Goal: Task Accomplishment & Management: Manage account settings

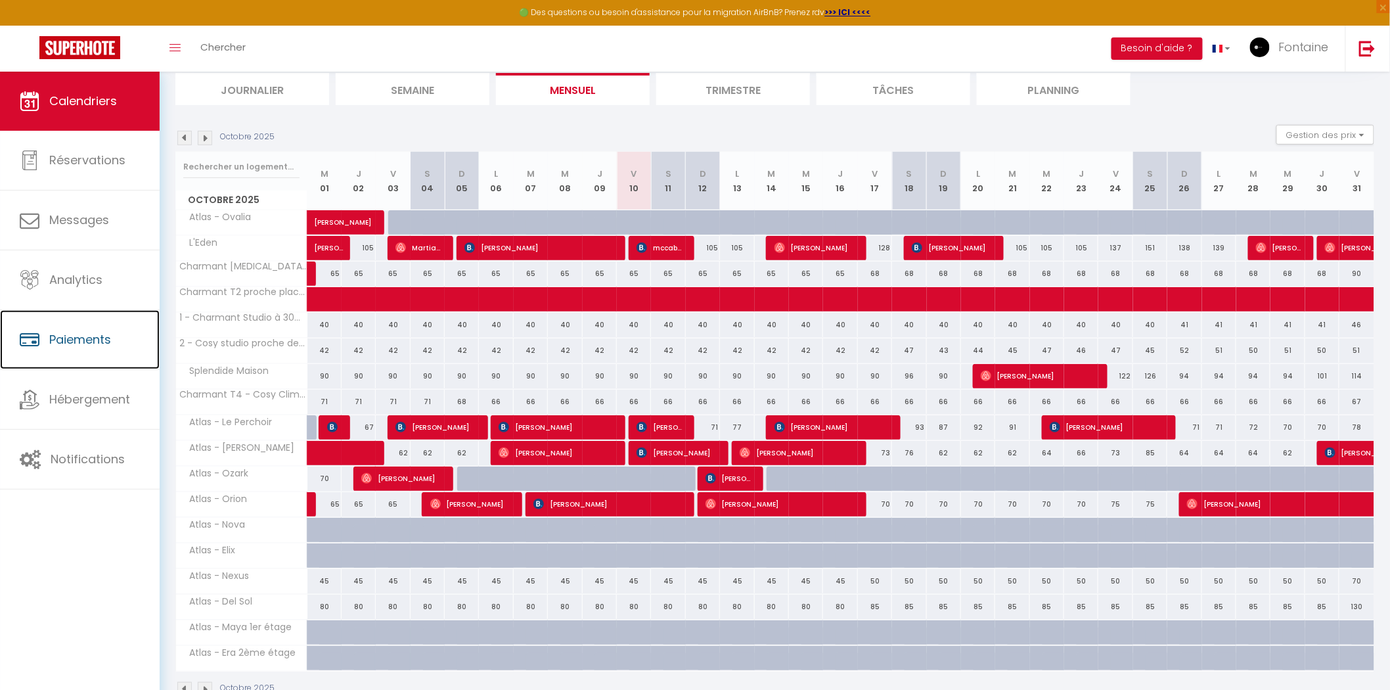
scroll to position [146, 0]
click at [657, 424] on span "[PERSON_NAME]" at bounding box center [658, 426] width 45 height 25
select select "OK"
select select "0"
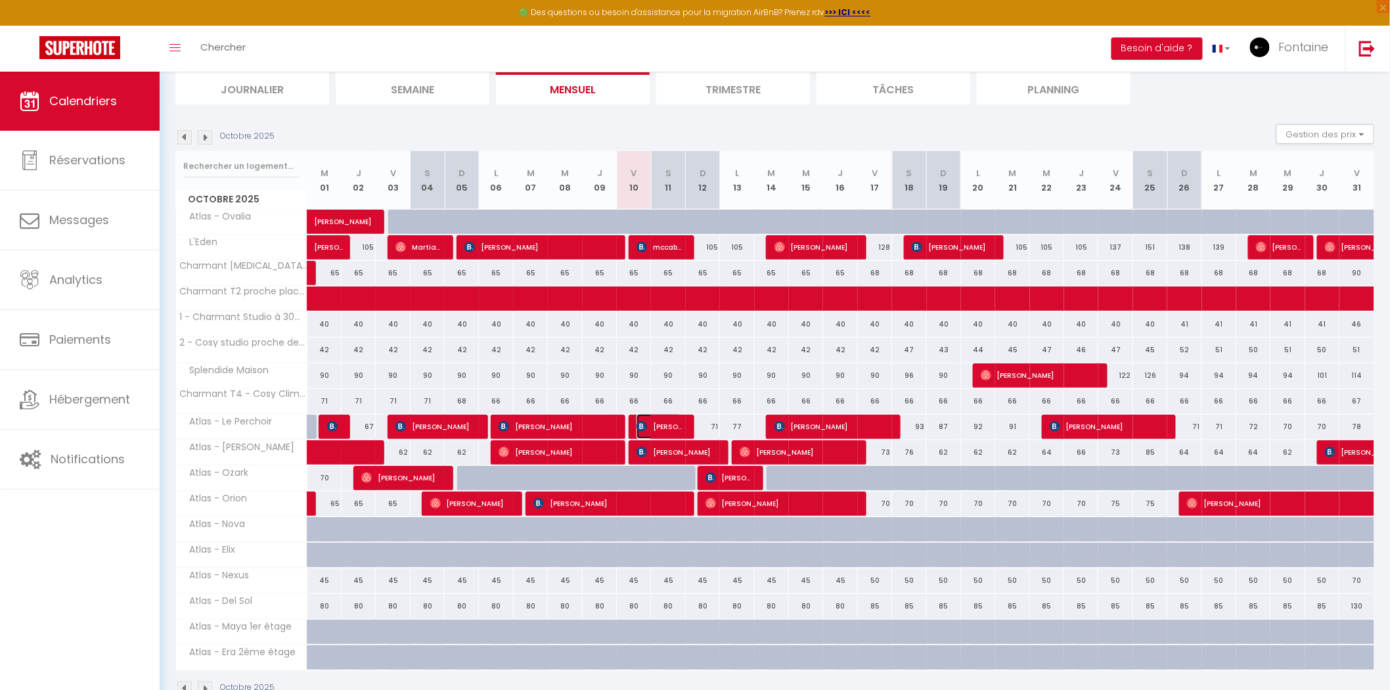
select select "0"
select select "1"
select select
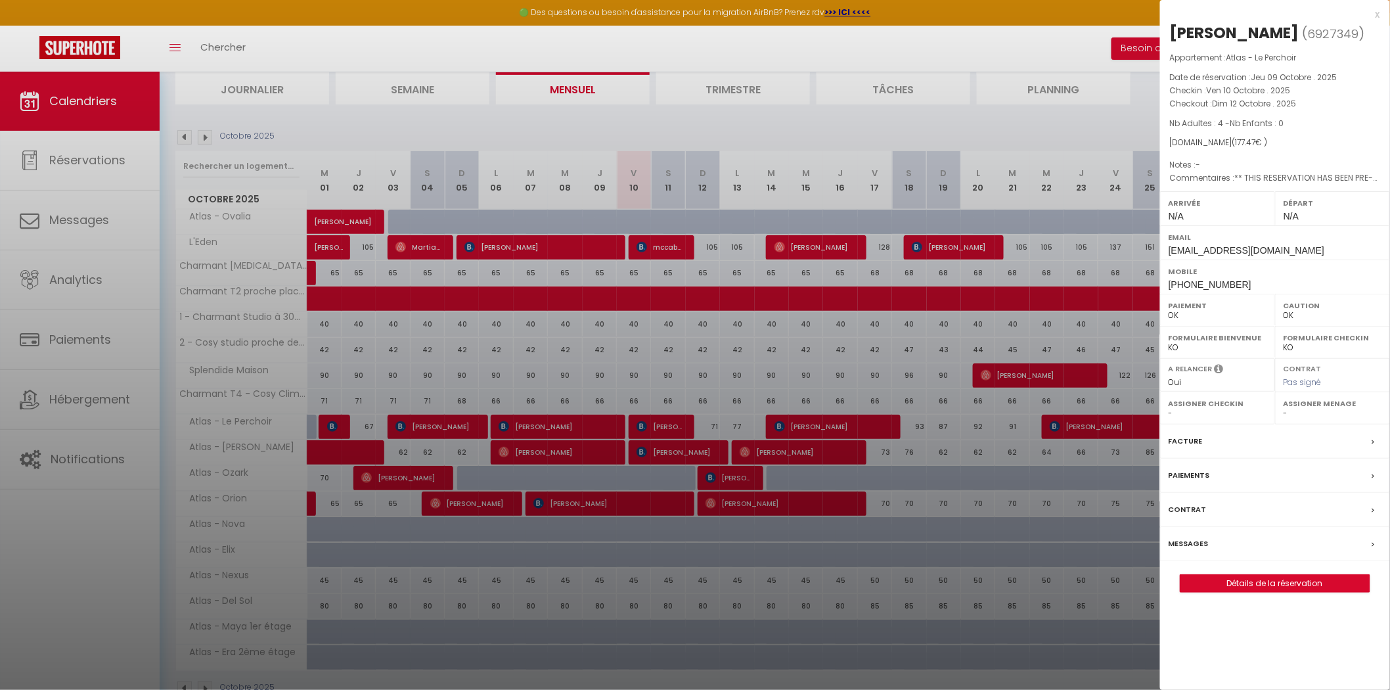
drag, startPoint x: 1251, startPoint y: 74, endPoint x: 1292, endPoint y: 72, distance: 41.4
click at [1292, 72] on p "Date de réservation : Jeu 09 Octobre . 2025" at bounding box center [1275, 77] width 210 height 13
click at [1302, 71] on p "Date de réservation : Jeu 09 Octobre . 2025" at bounding box center [1275, 77] width 210 height 13
click at [1042, 114] on div at bounding box center [695, 345] width 1390 height 690
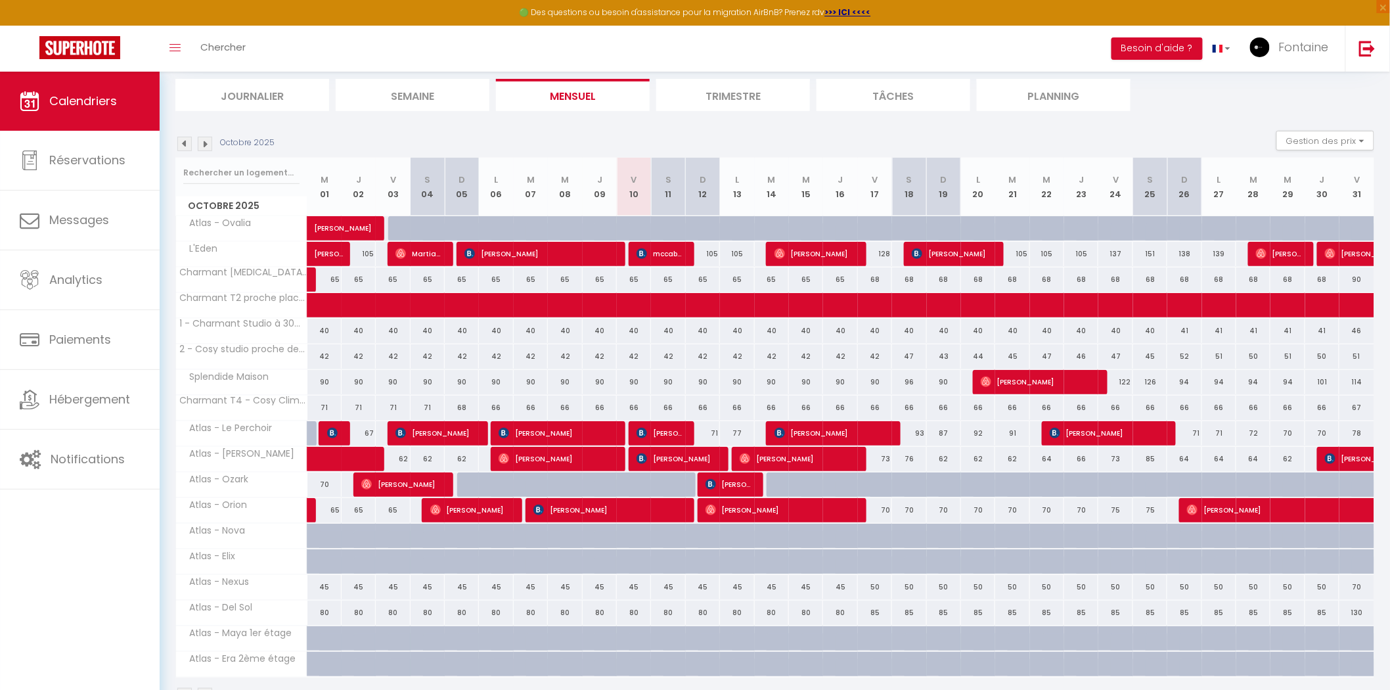
scroll to position [182, 0]
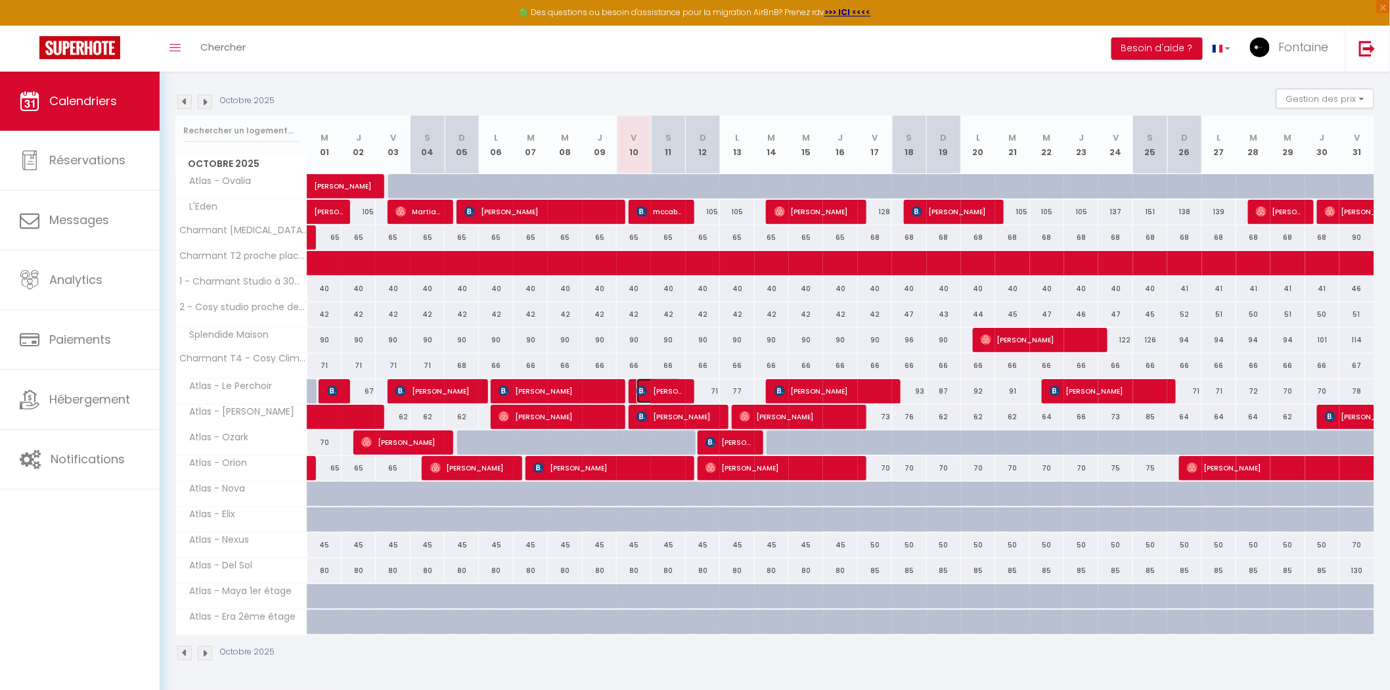
click at [655, 388] on span "[PERSON_NAME]" at bounding box center [658, 390] width 45 height 25
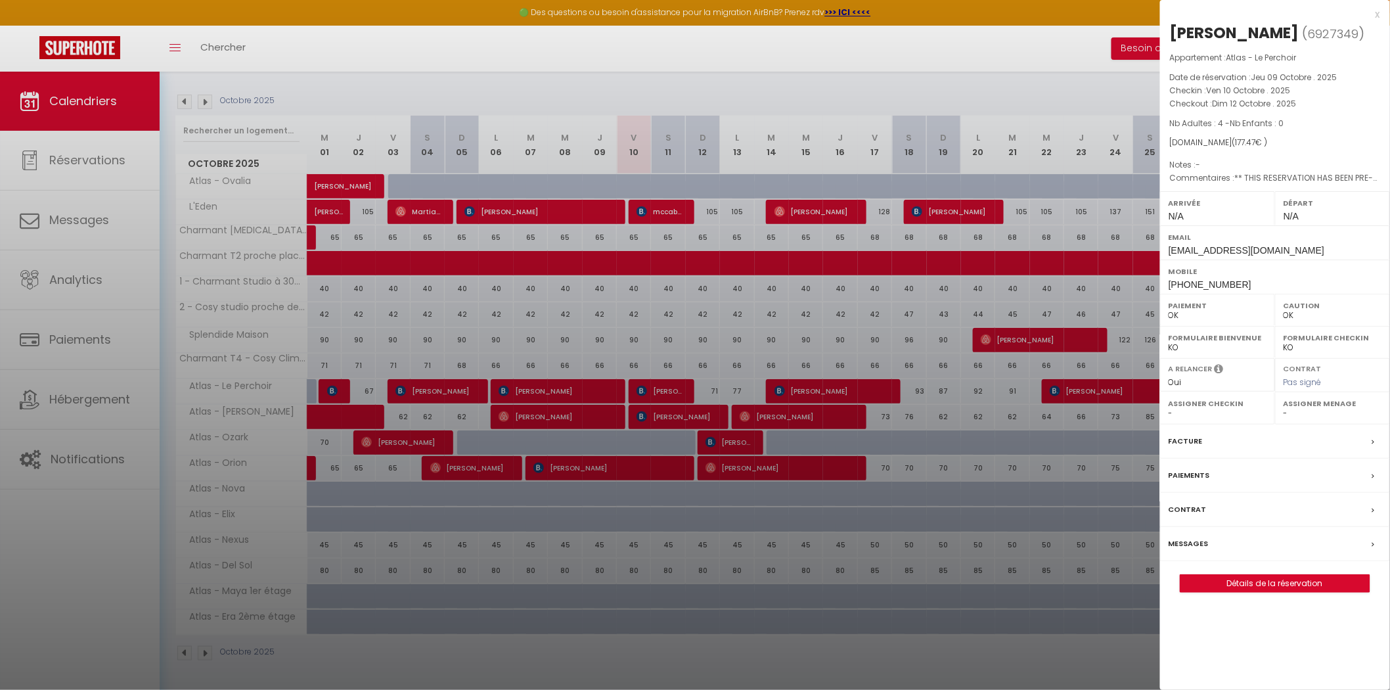
click at [914, 653] on div at bounding box center [695, 345] width 1390 height 690
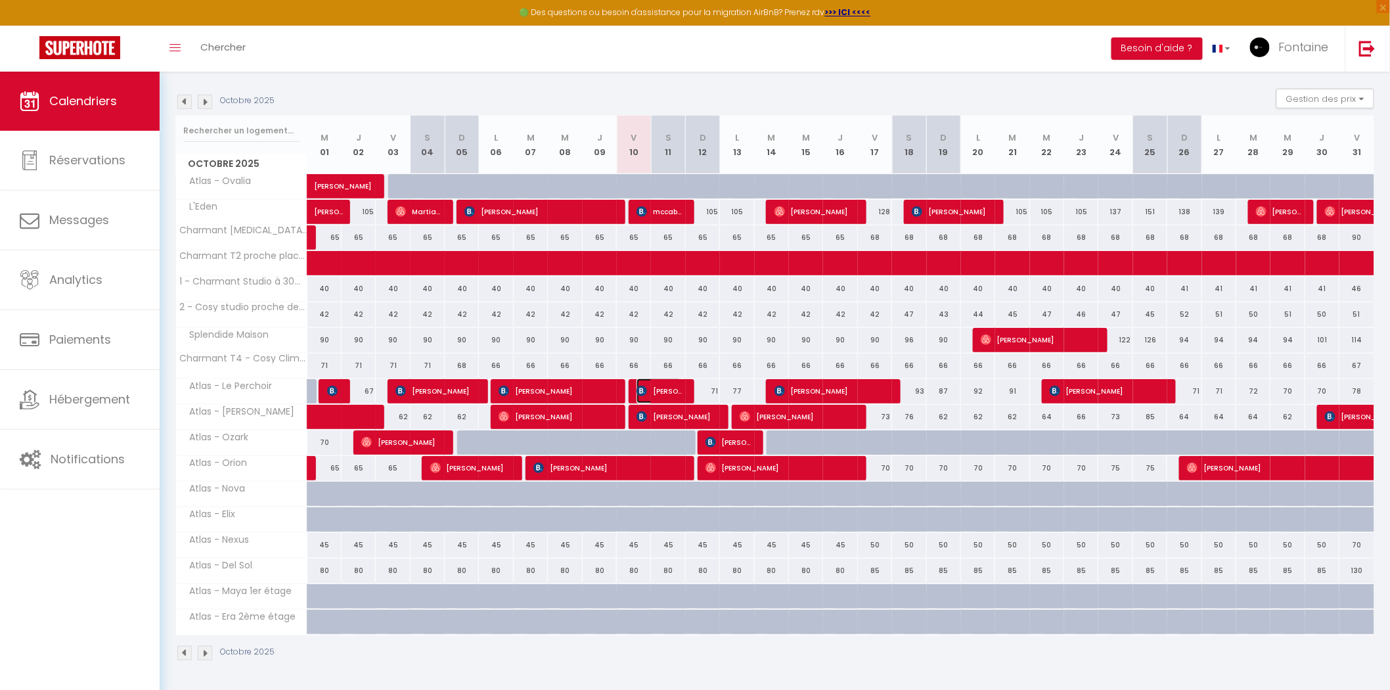
click at [653, 387] on span "[PERSON_NAME]" at bounding box center [658, 390] width 45 height 25
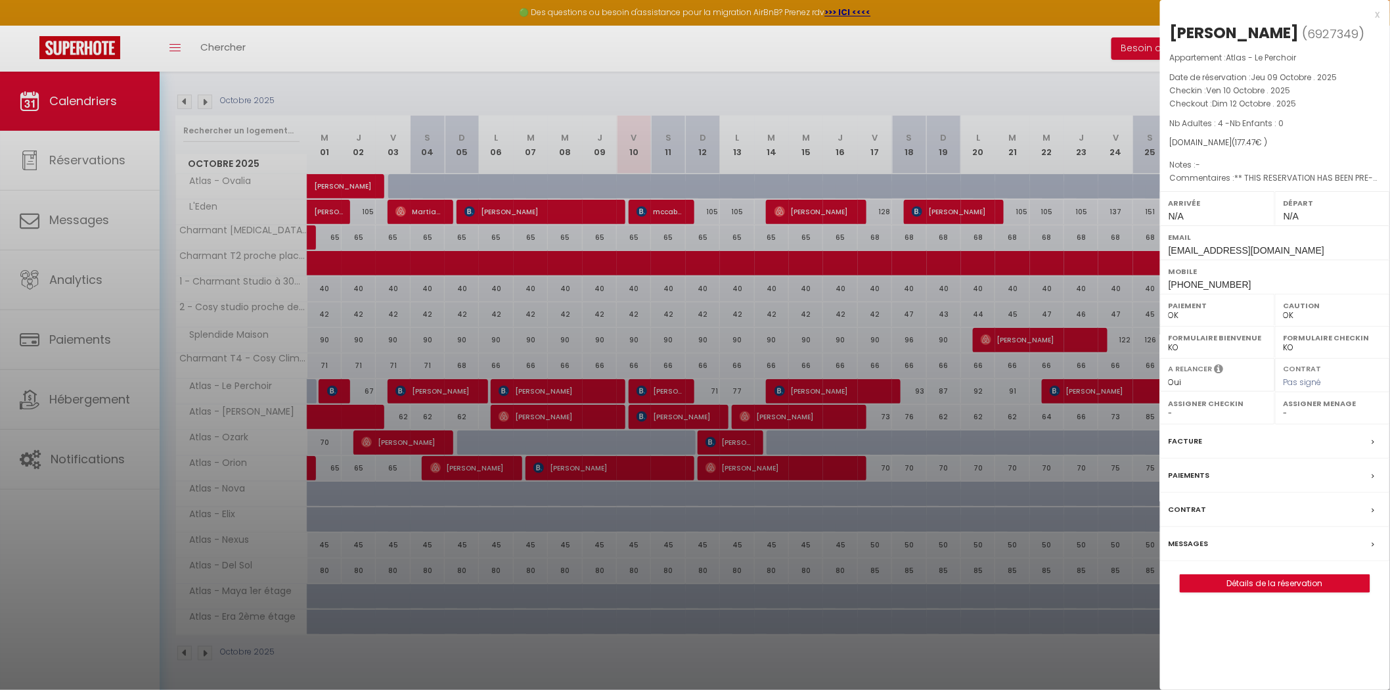
click at [1377, 15] on div "x" at bounding box center [1270, 15] width 220 height 16
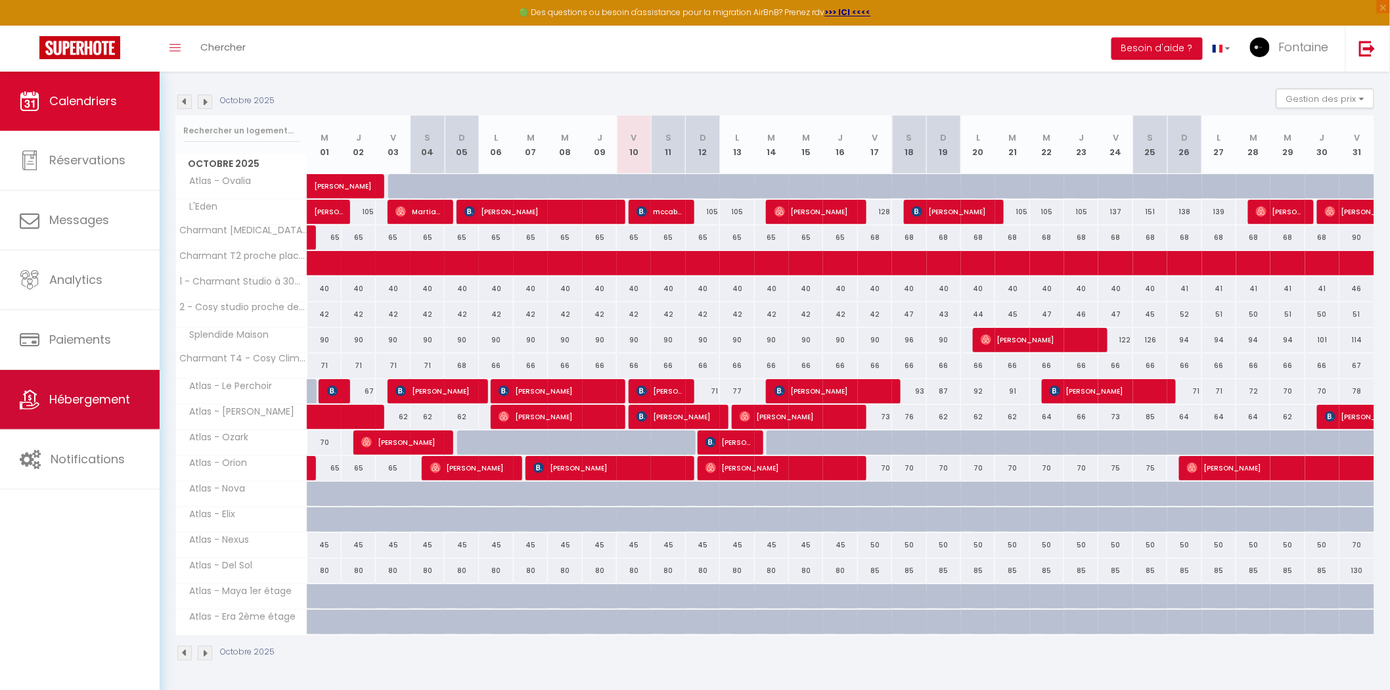
click at [100, 403] on span "Hébergement" at bounding box center [89, 399] width 81 height 16
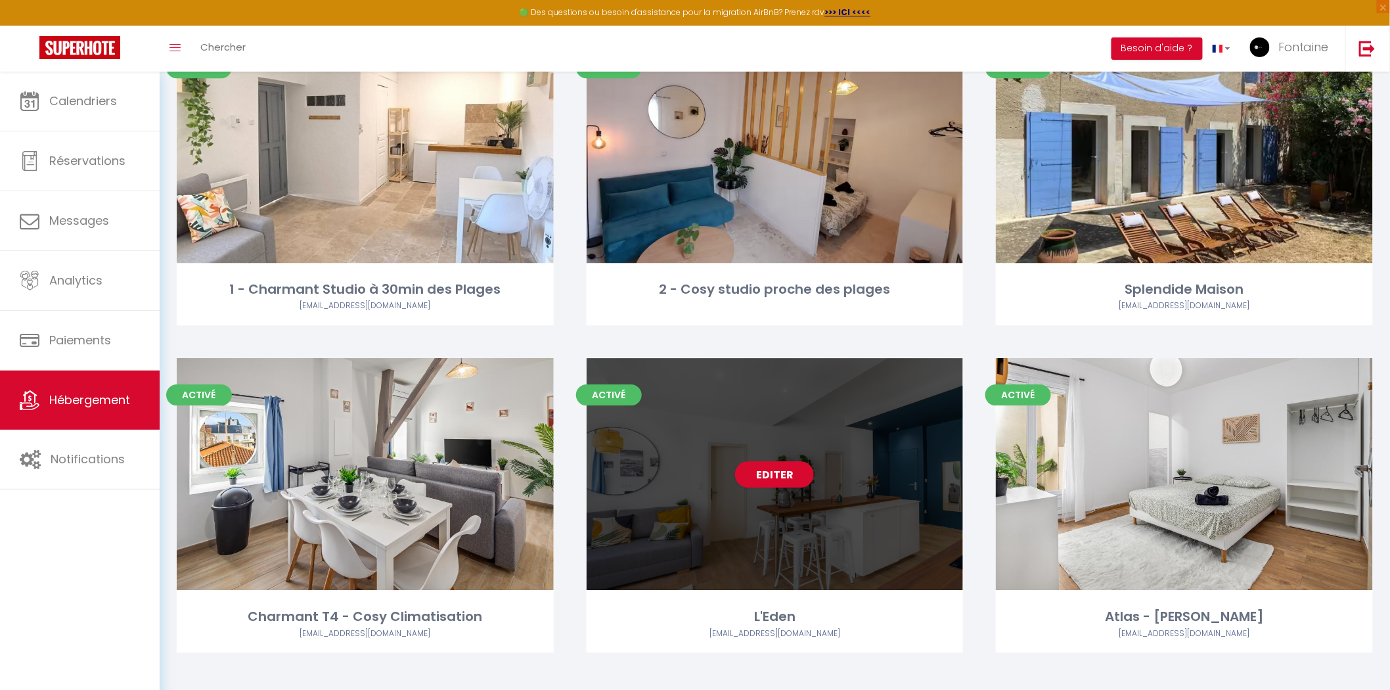
scroll to position [1514, 0]
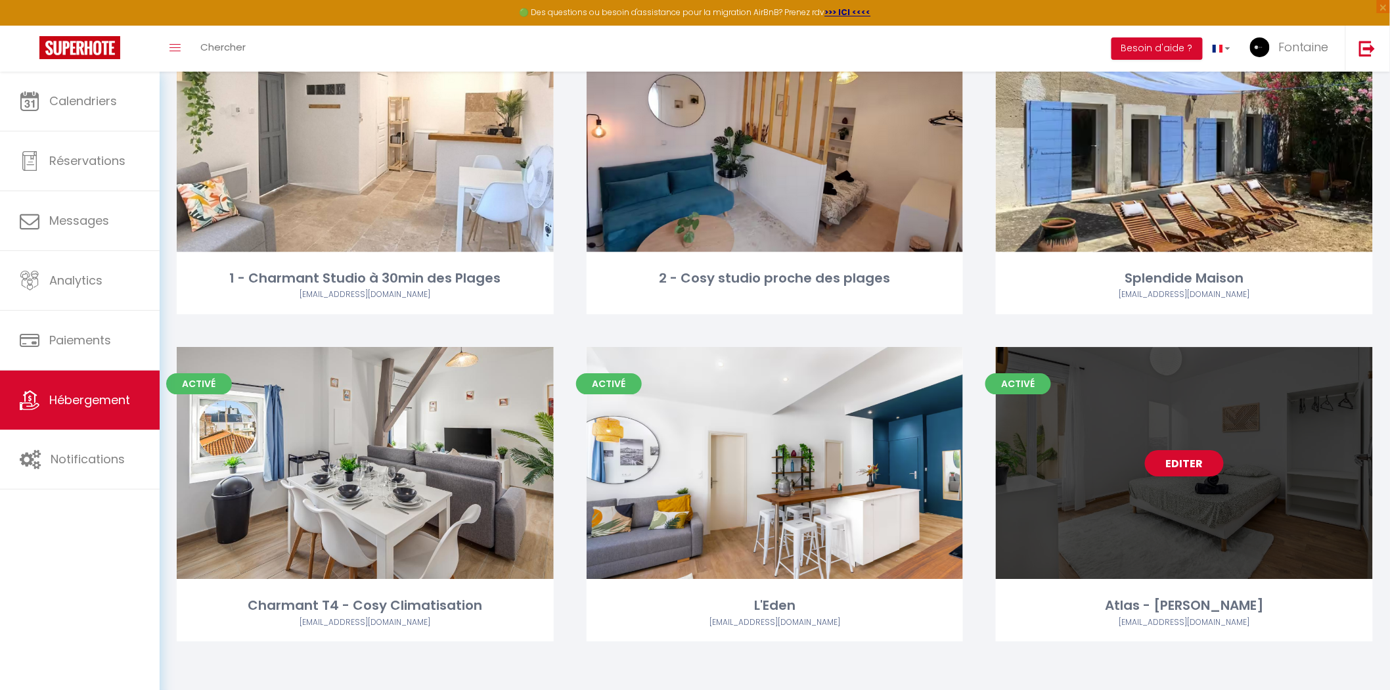
click at [1172, 454] on link "Editer" at bounding box center [1184, 463] width 79 height 26
click at [1164, 454] on link "Editer" at bounding box center [1184, 463] width 79 height 26
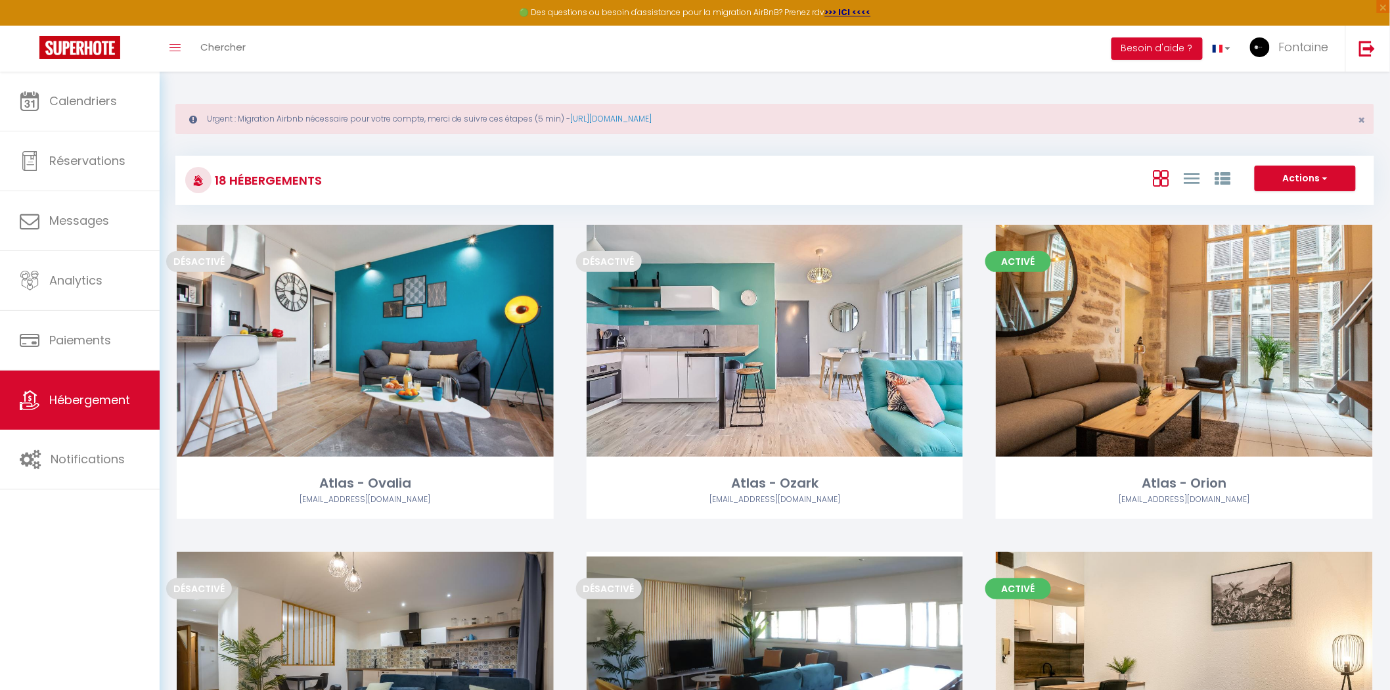
select select "3"
select select "2"
select select "1"
select select
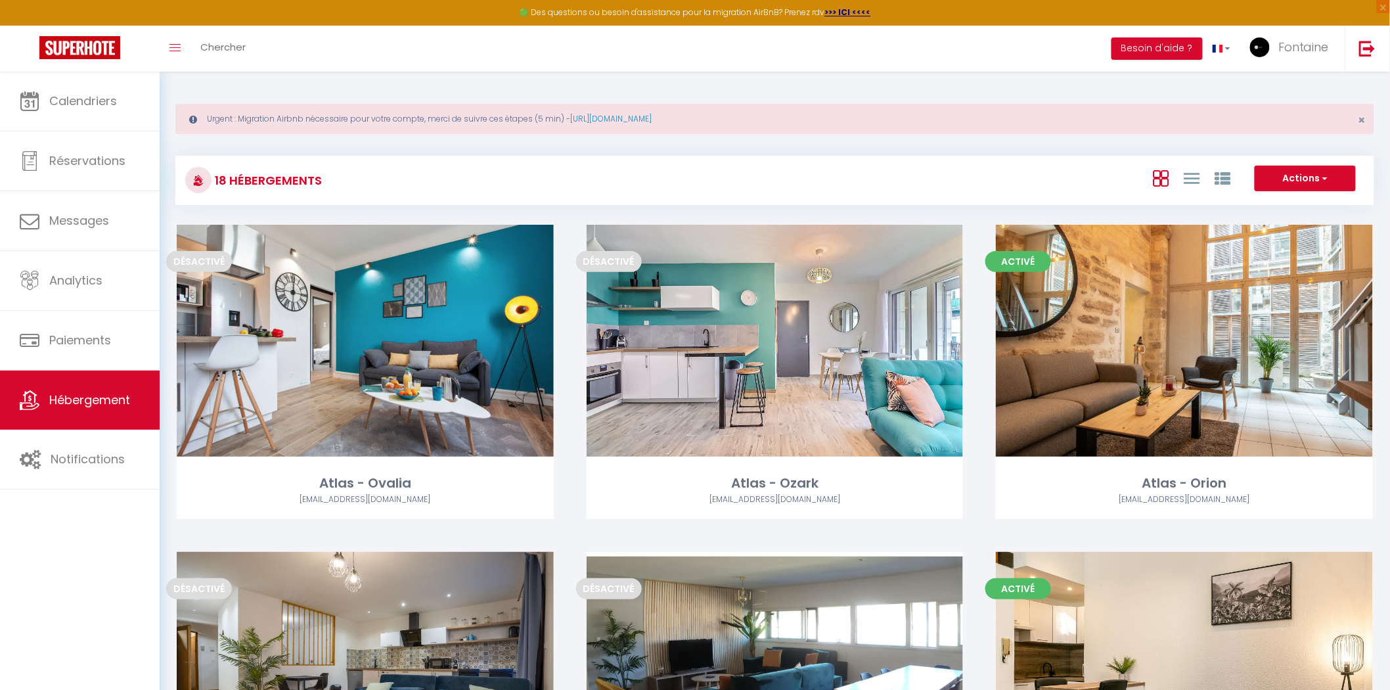
select select "28"
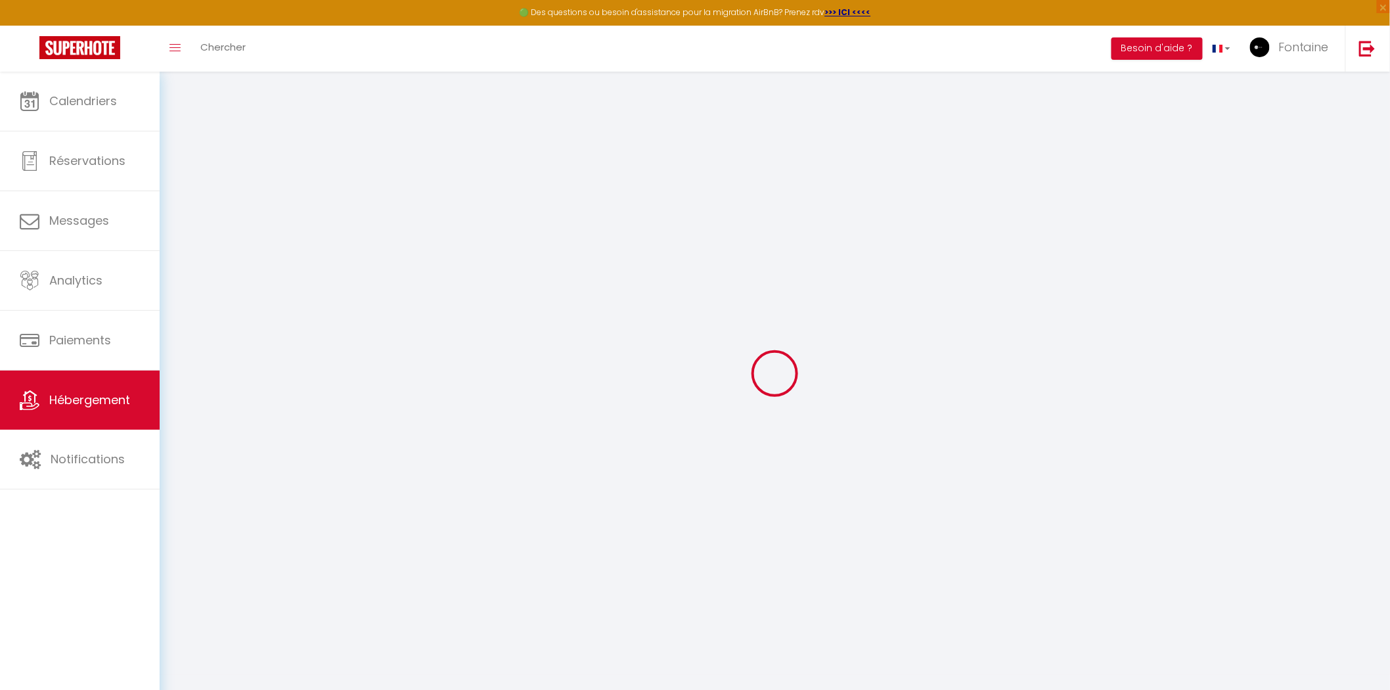
select select
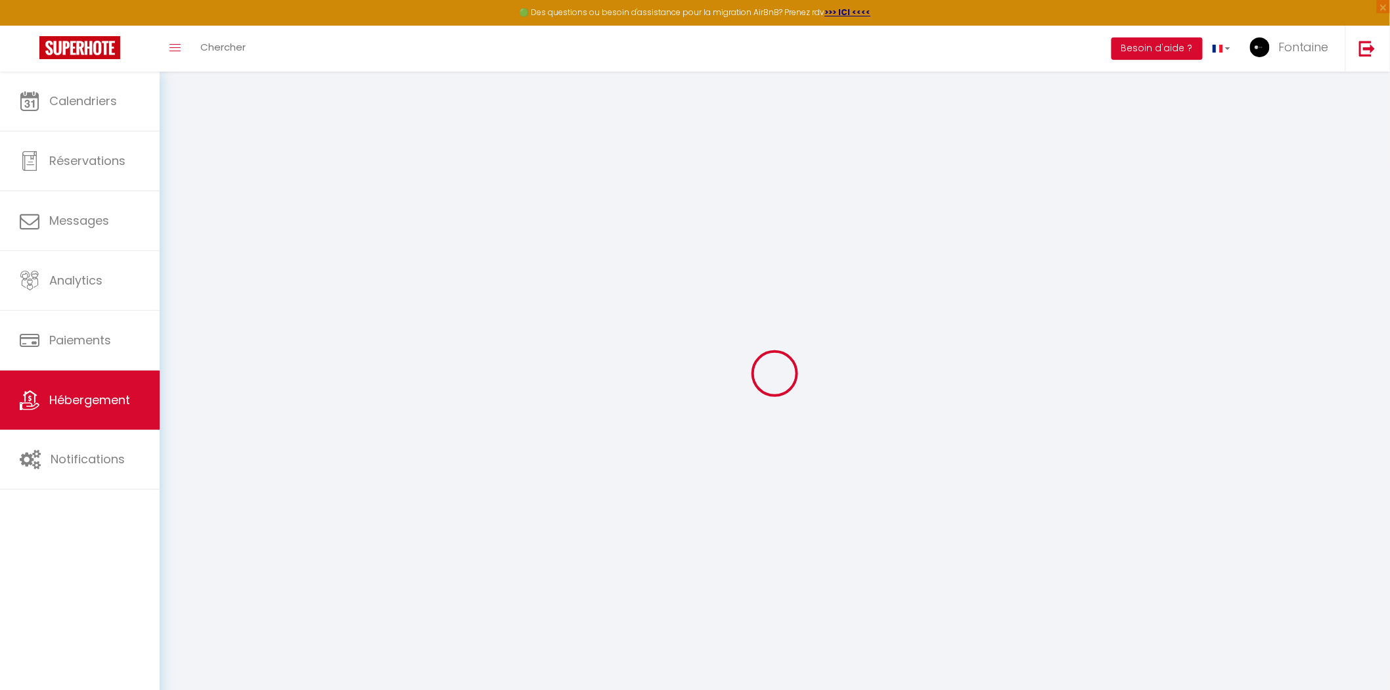
select select
checkbox input "false"
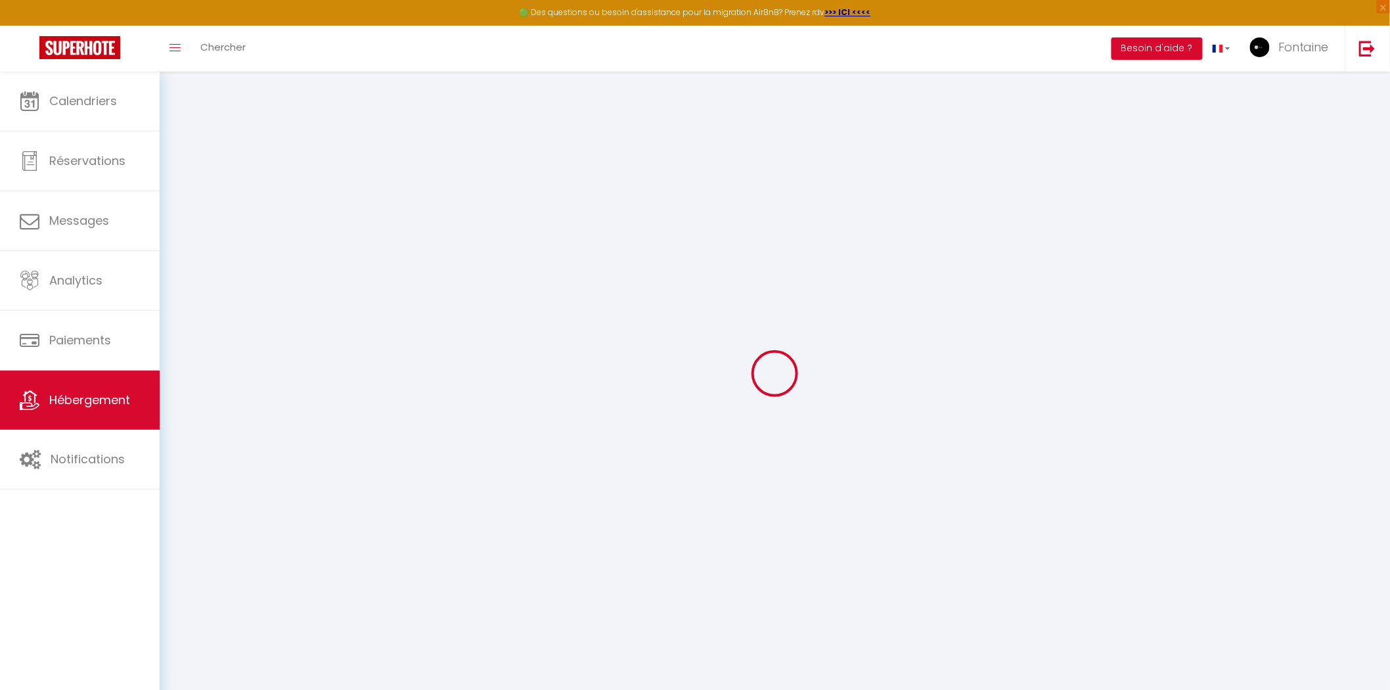
select select
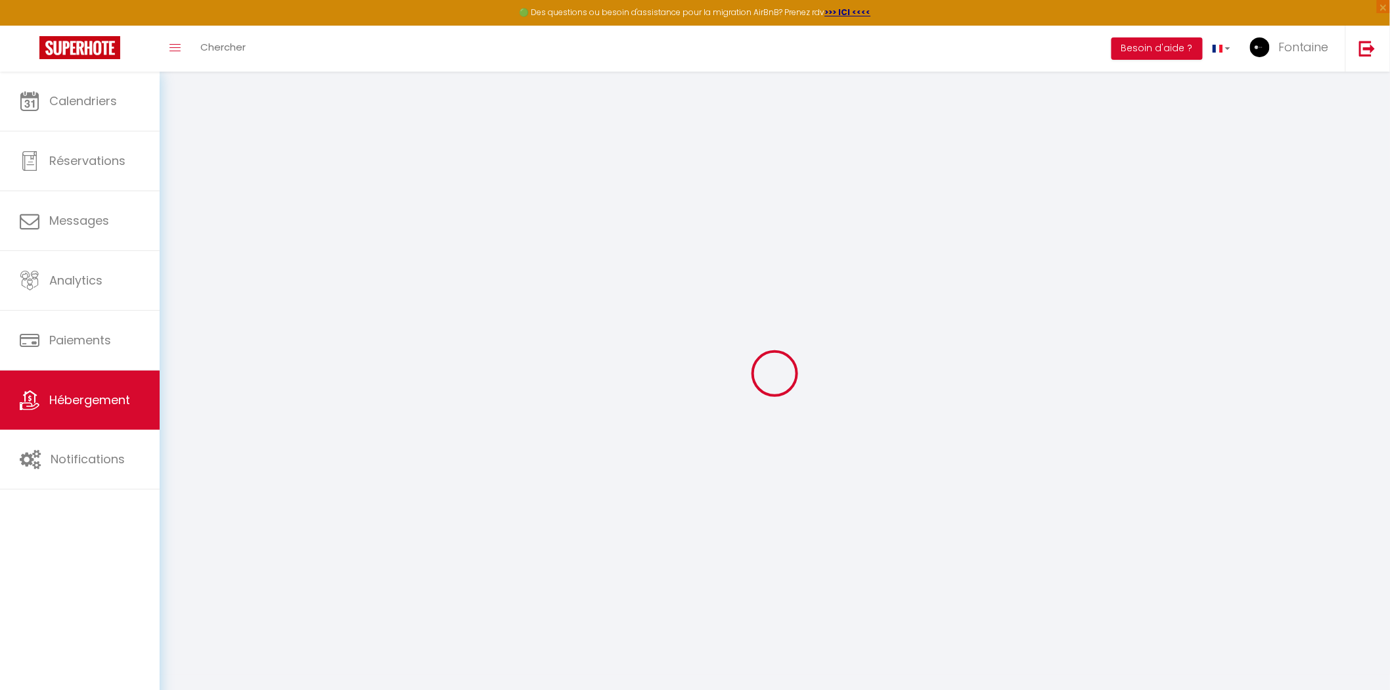
select select
checkbox input "false"
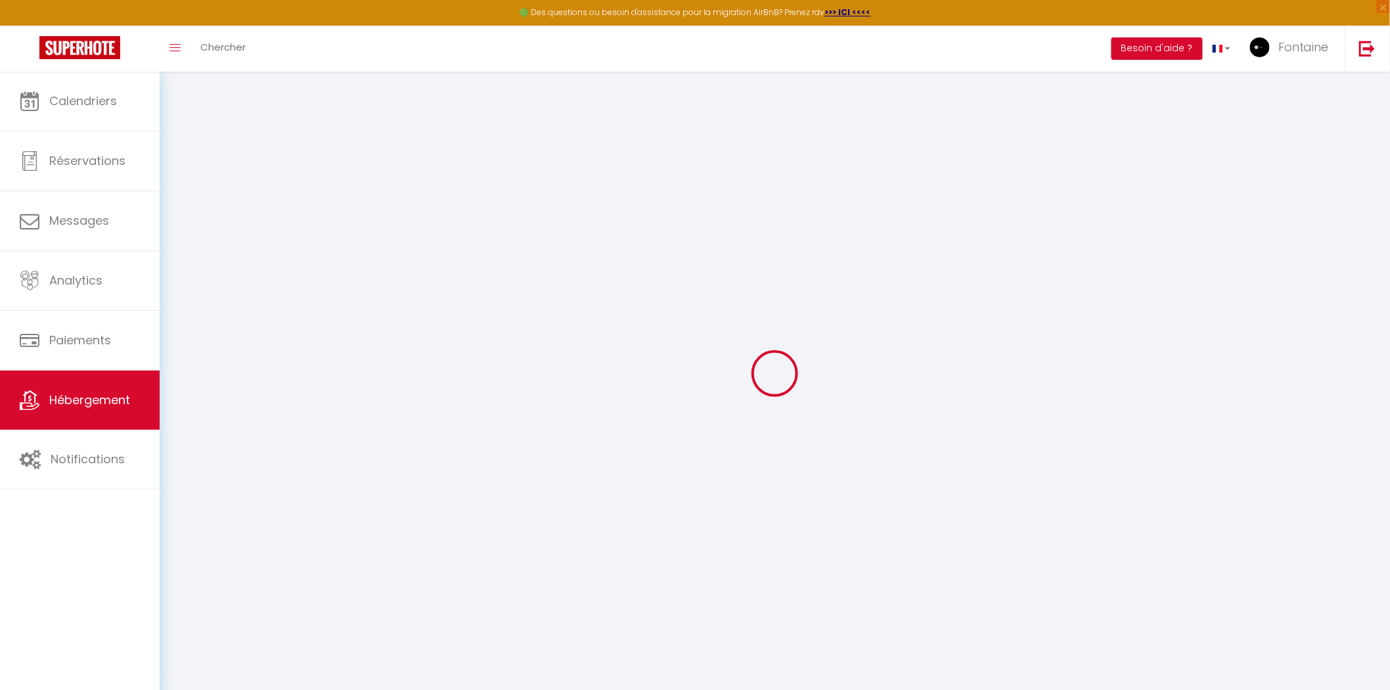
checkbox input "false"
select select
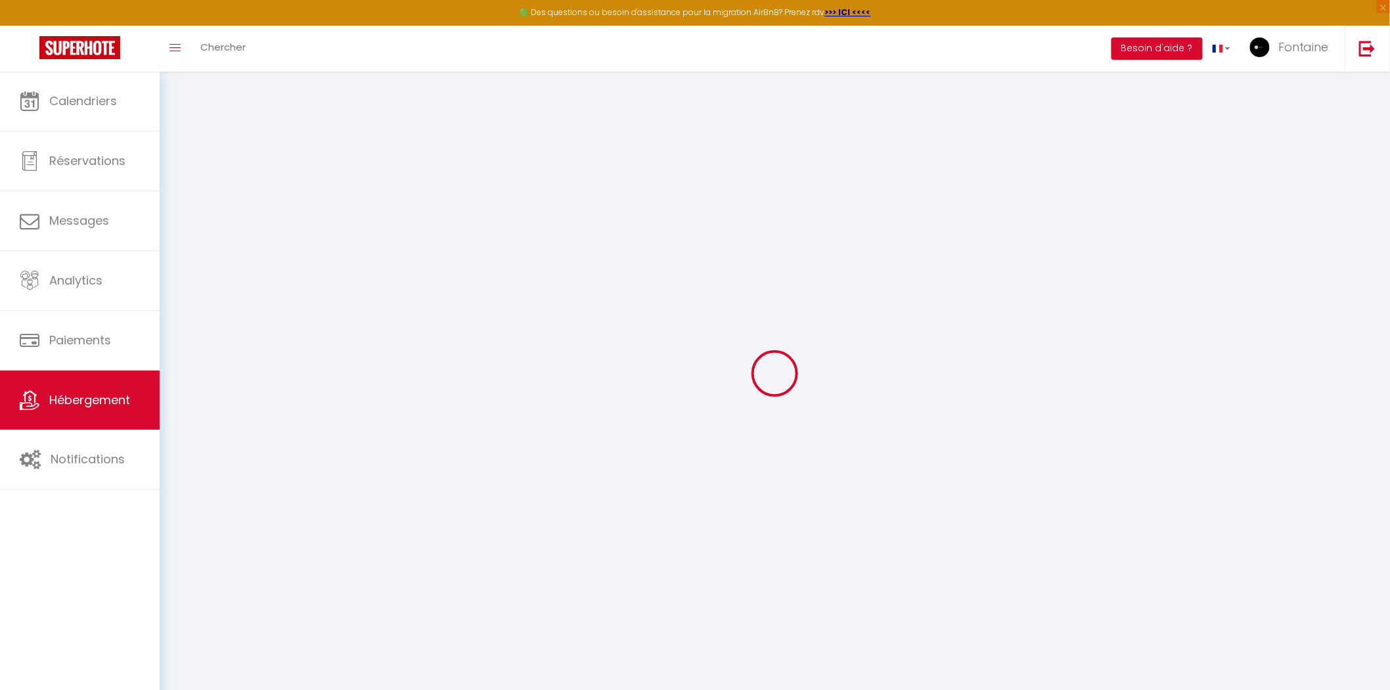
select select
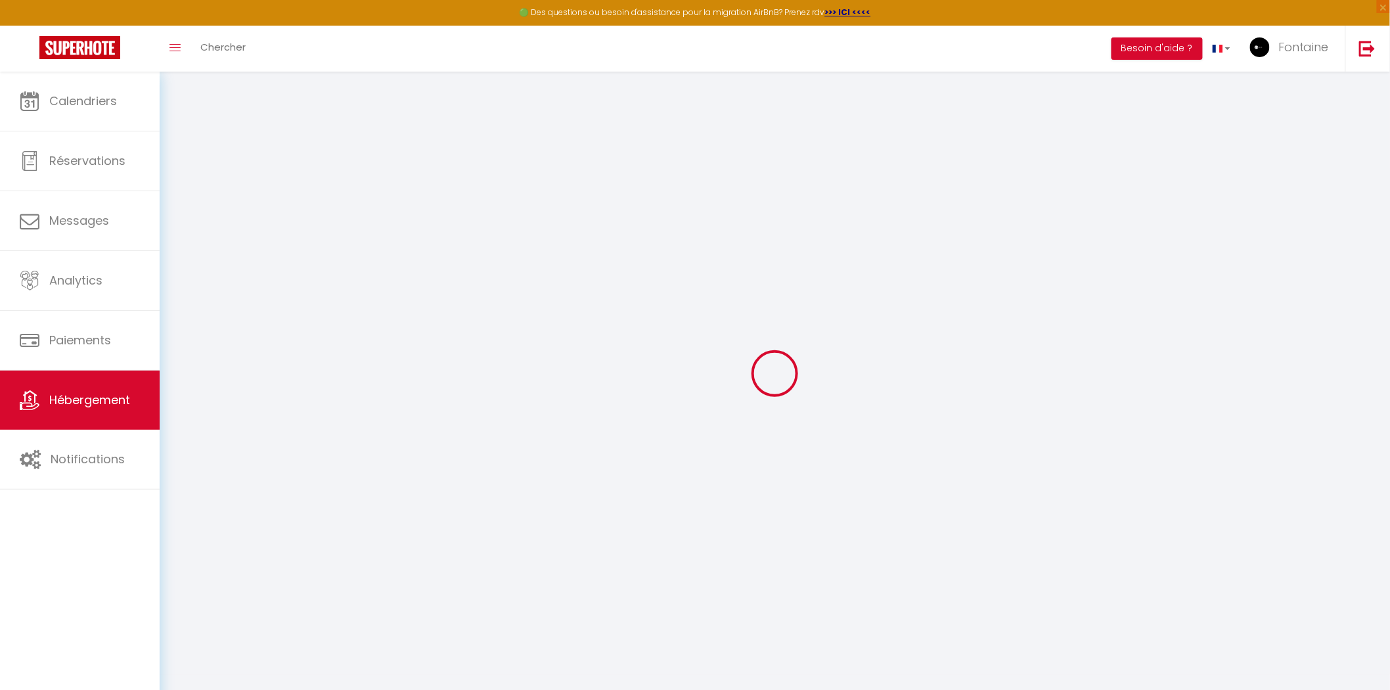
checkbox input "false"
select select
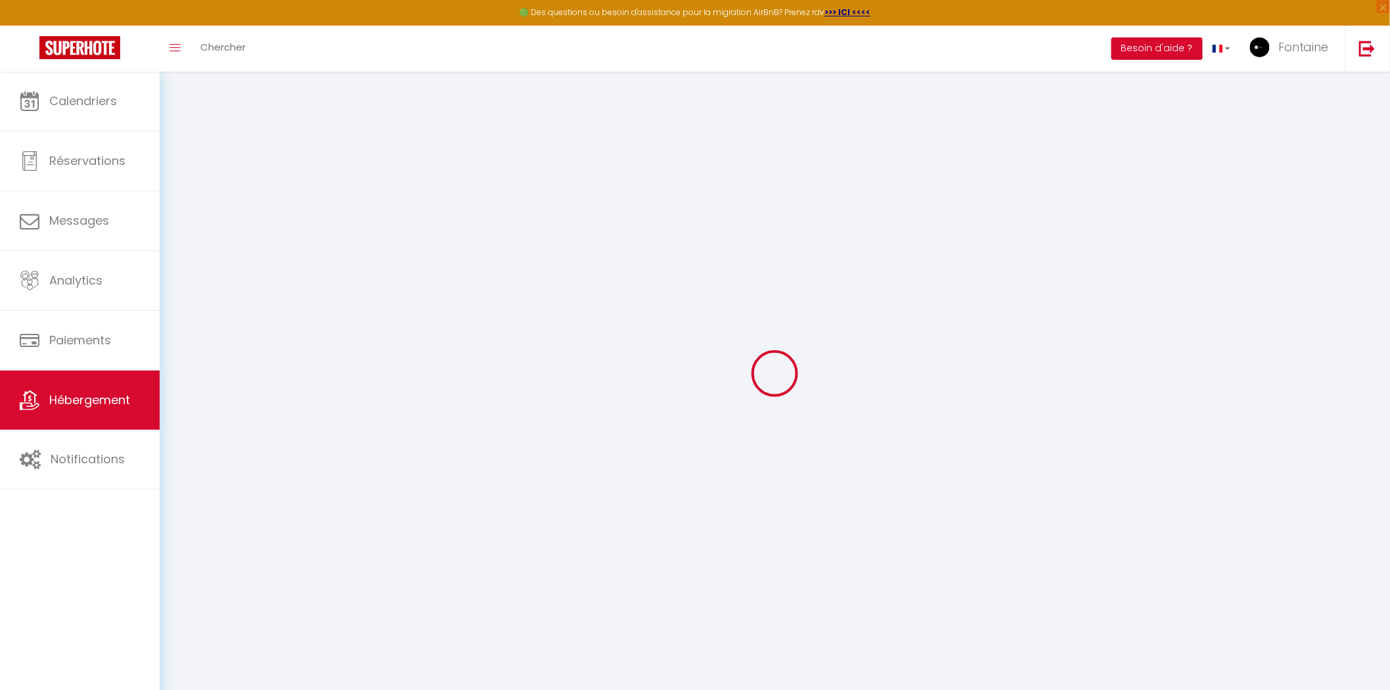
select select
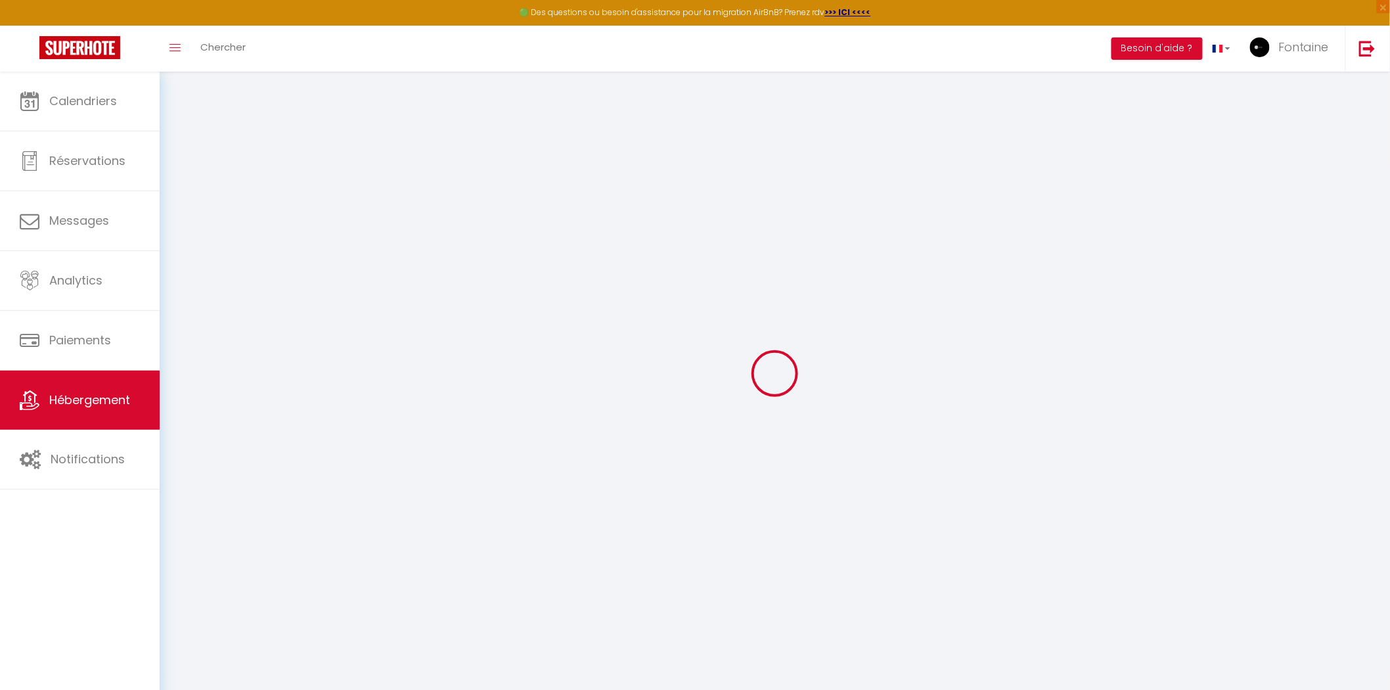
select select
checkbox input "false"
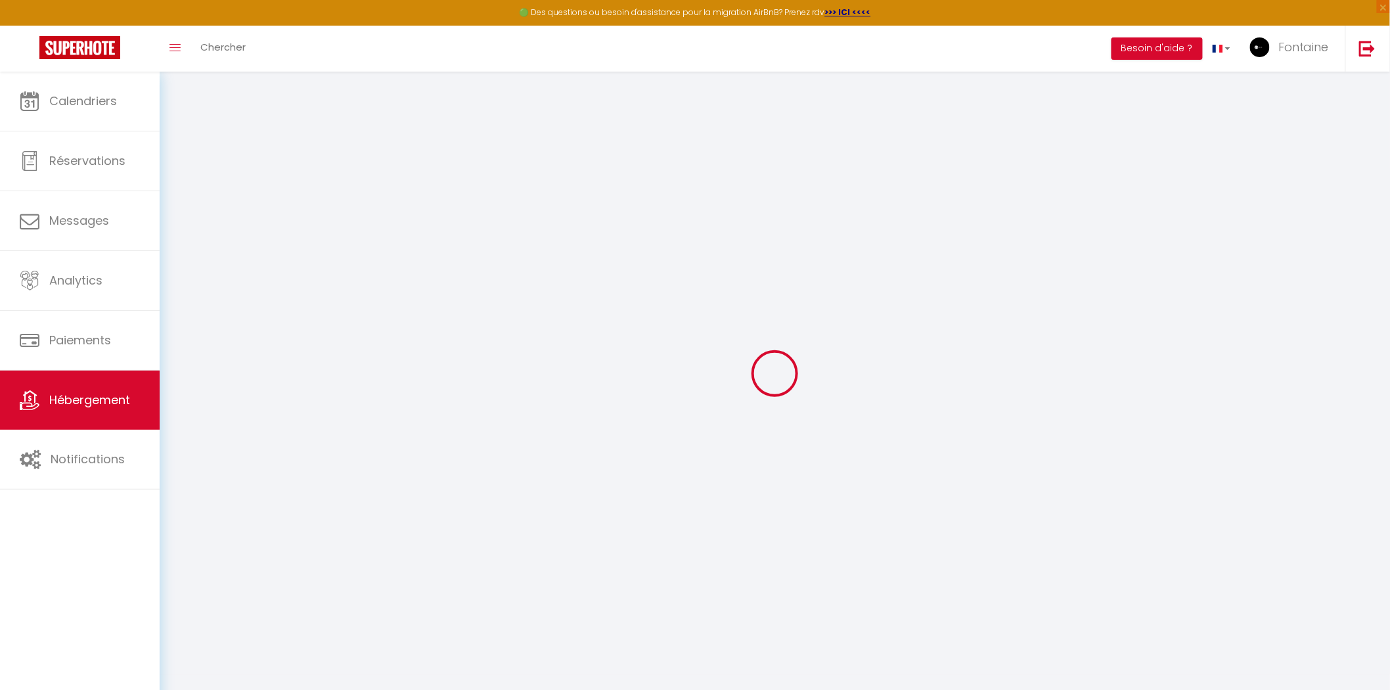
checkbox input "false"
select select
type input "Atlas - [PERSON_NAME]"
type input "Faustin"
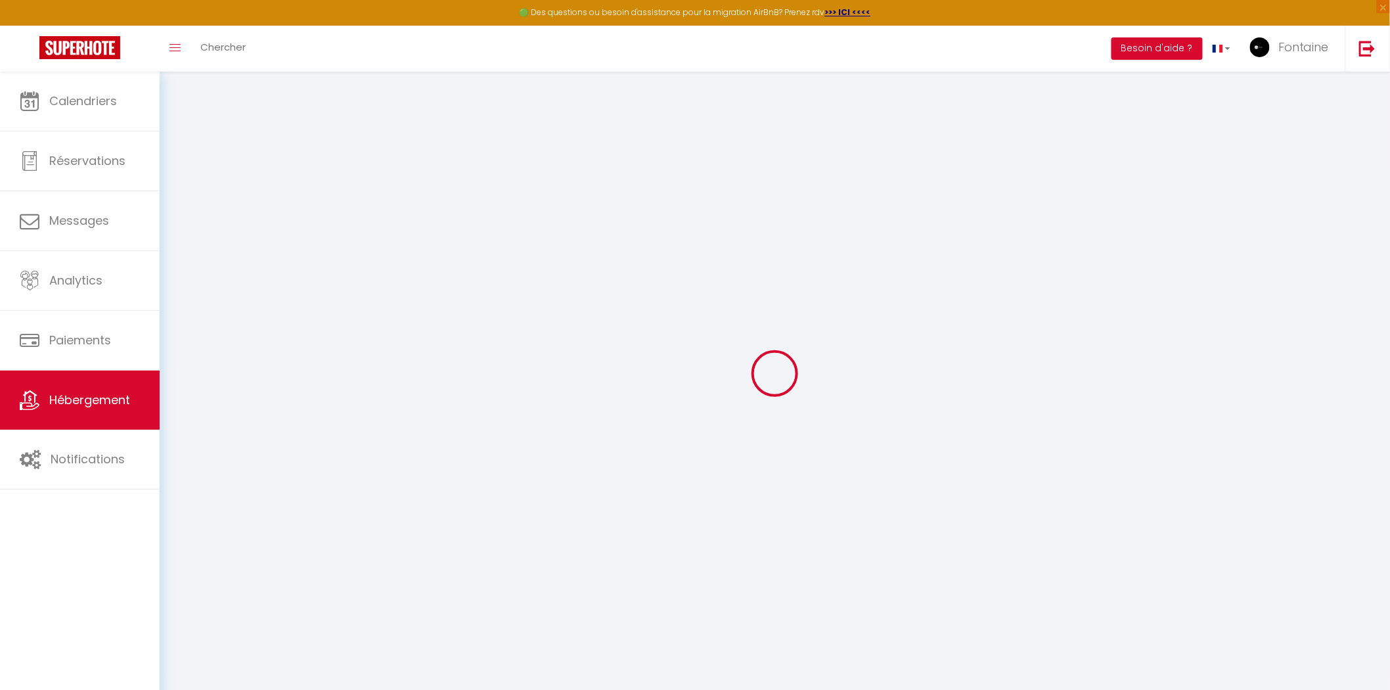
type input "Faustin"
type input "33 avenue du président wilson"
type input "34002"
type input "beziers"
select select "8"
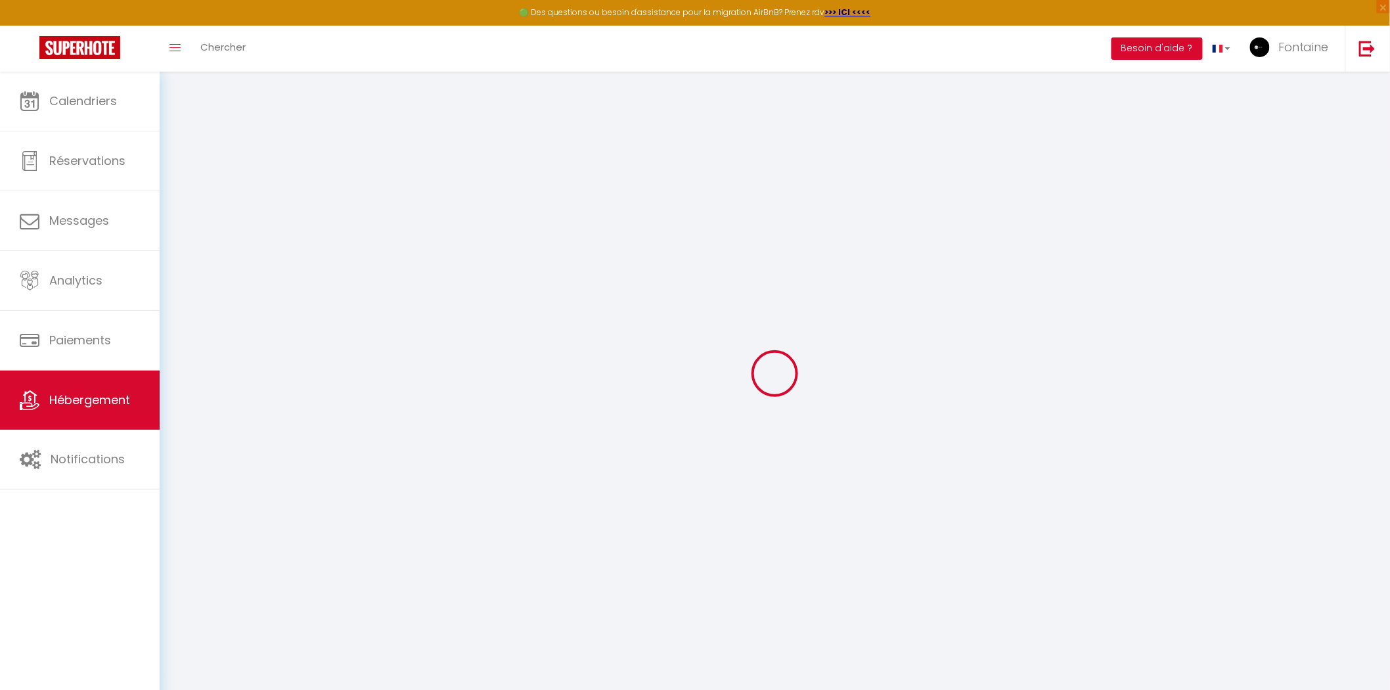
select select "3"
type input "55"
type input "5.62"
type input "500"
select select
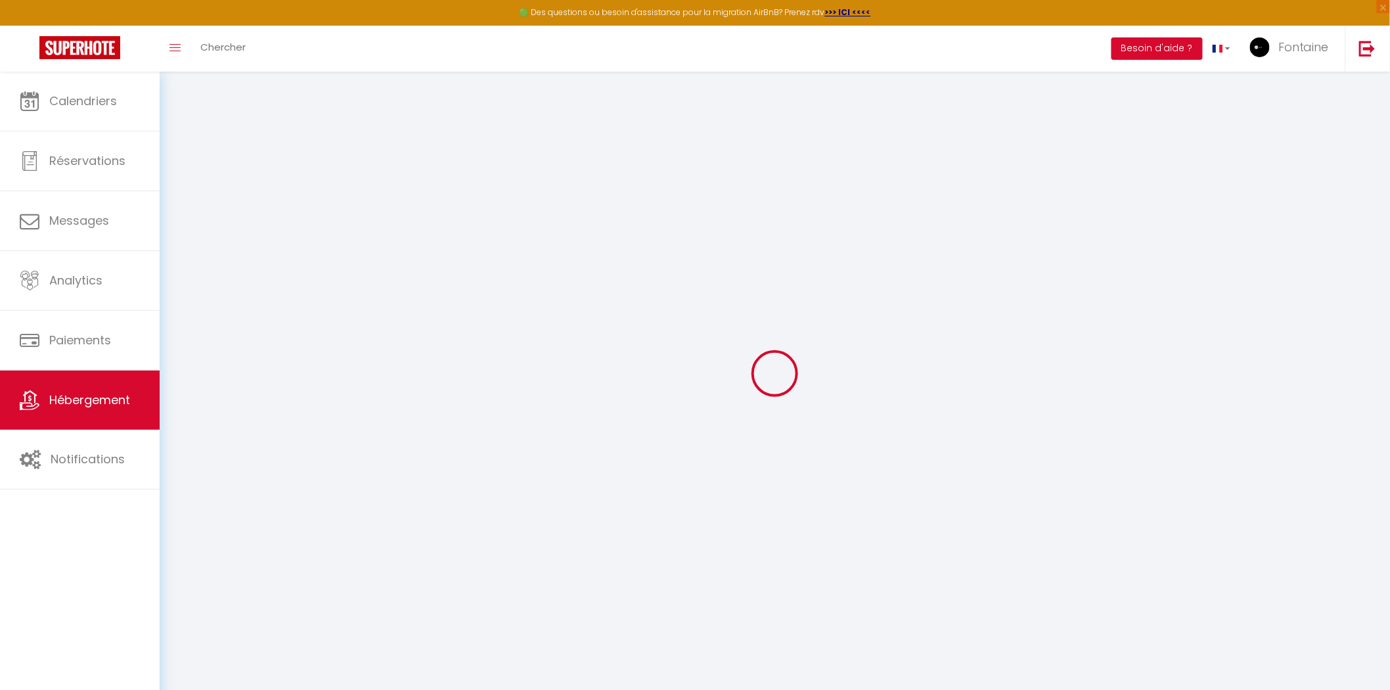
select select
type input "33 avenue du président Wilson"
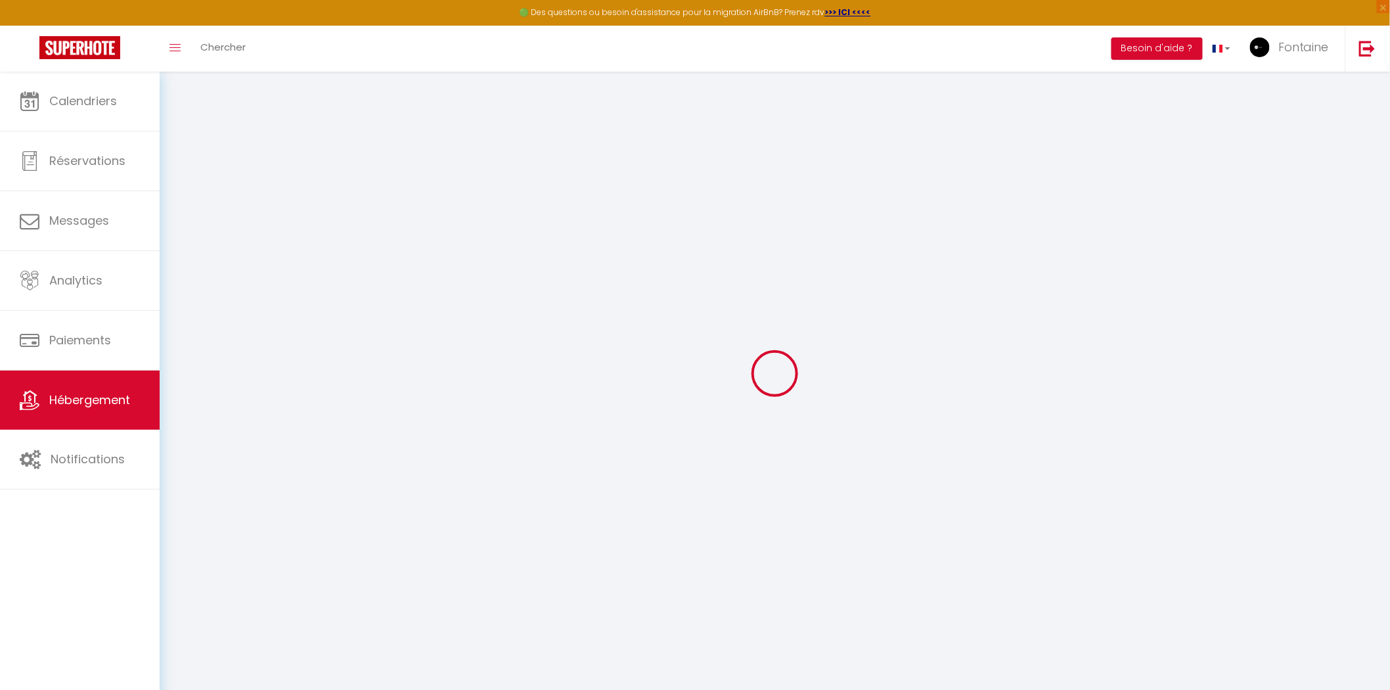
type input "34002"
type input "Beziers"
type input "[EMAIL_ADDRESS][DOMAIN_NAME]"
select select "1071"
checkbox input "false"
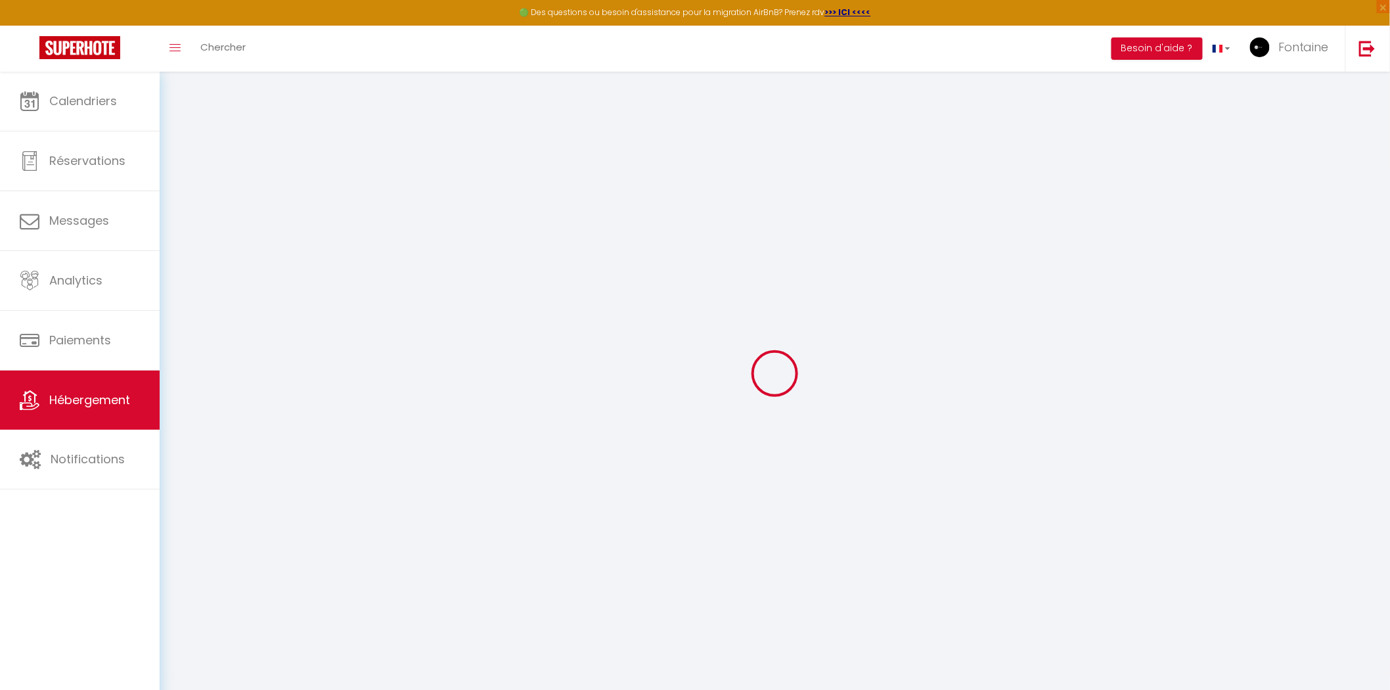
checkbox input "true"
type input "25"
type input "55"
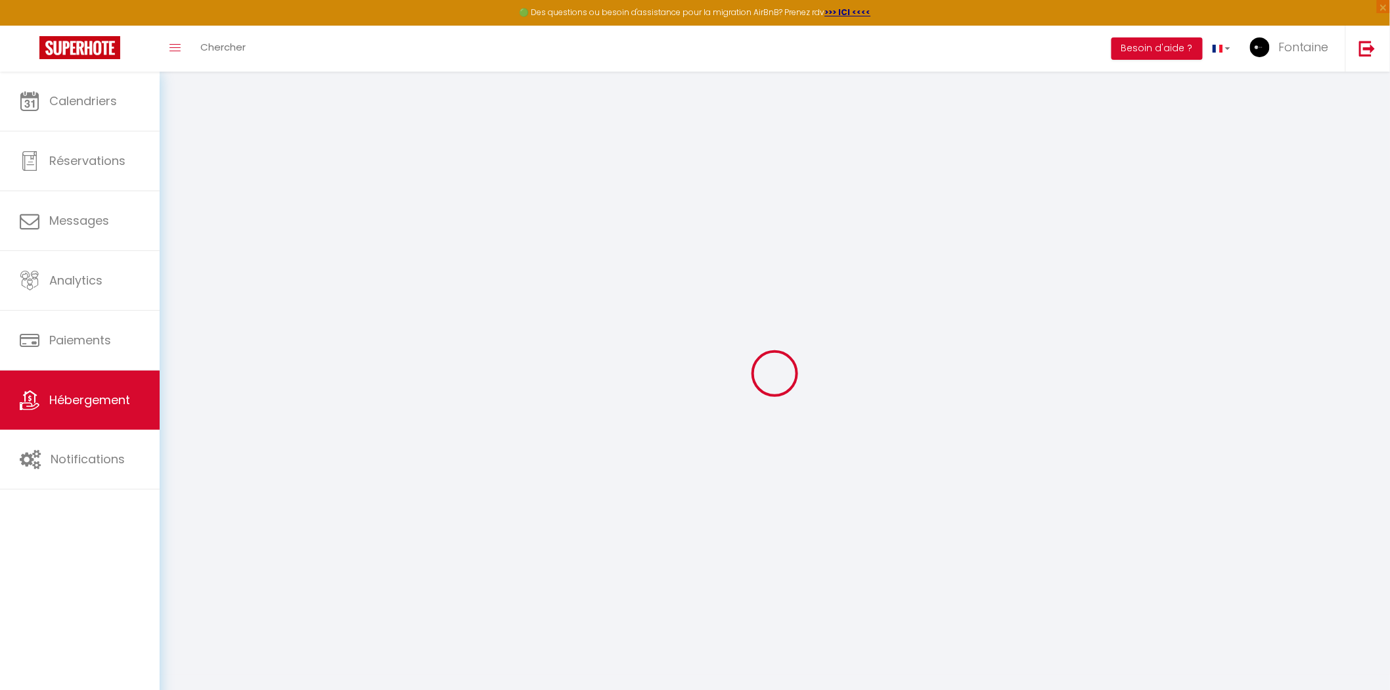
type input "0"
select select
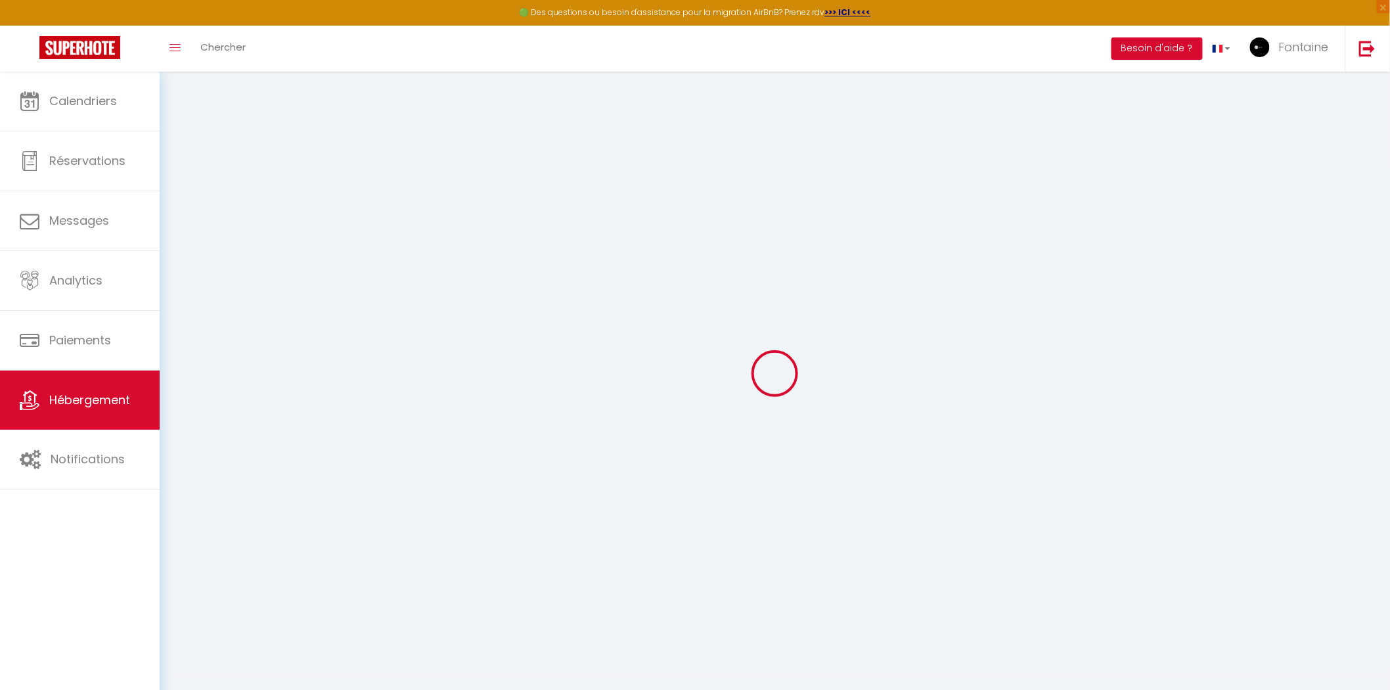
select select
checkbox input "false"
checkbox input "true"
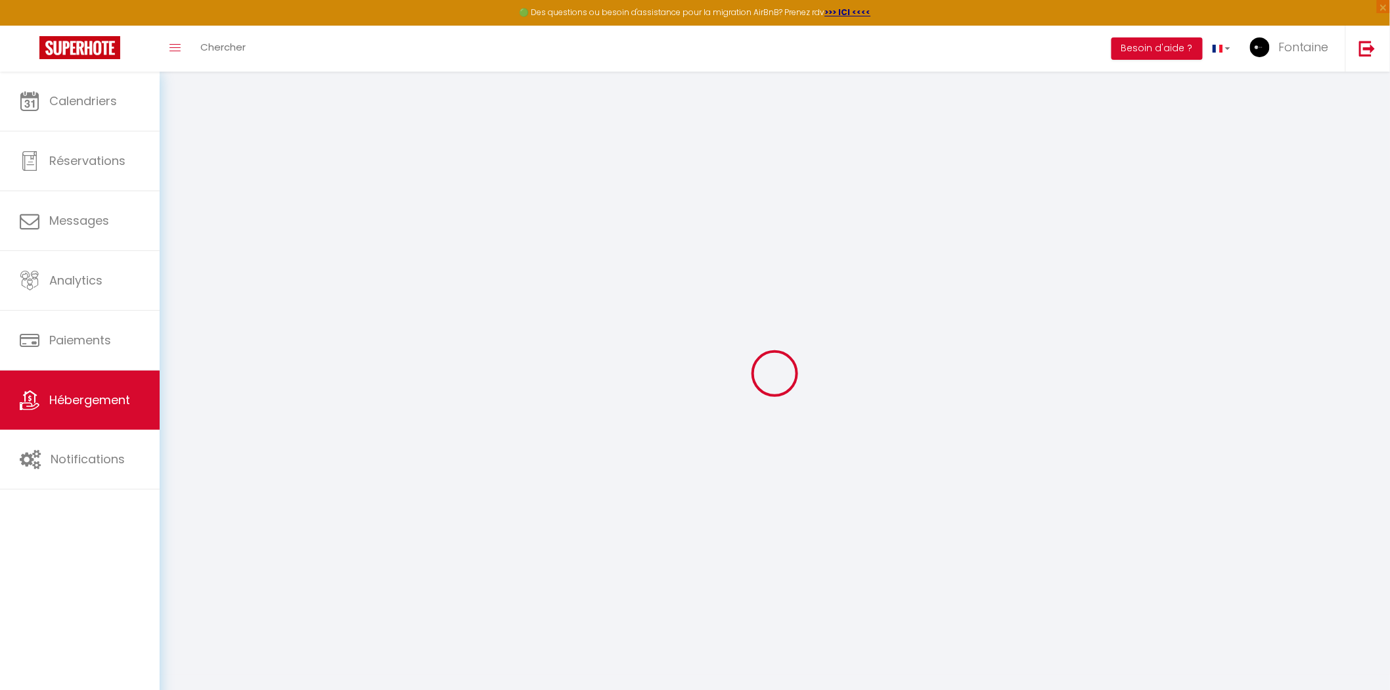
checkbox input "true"
select select
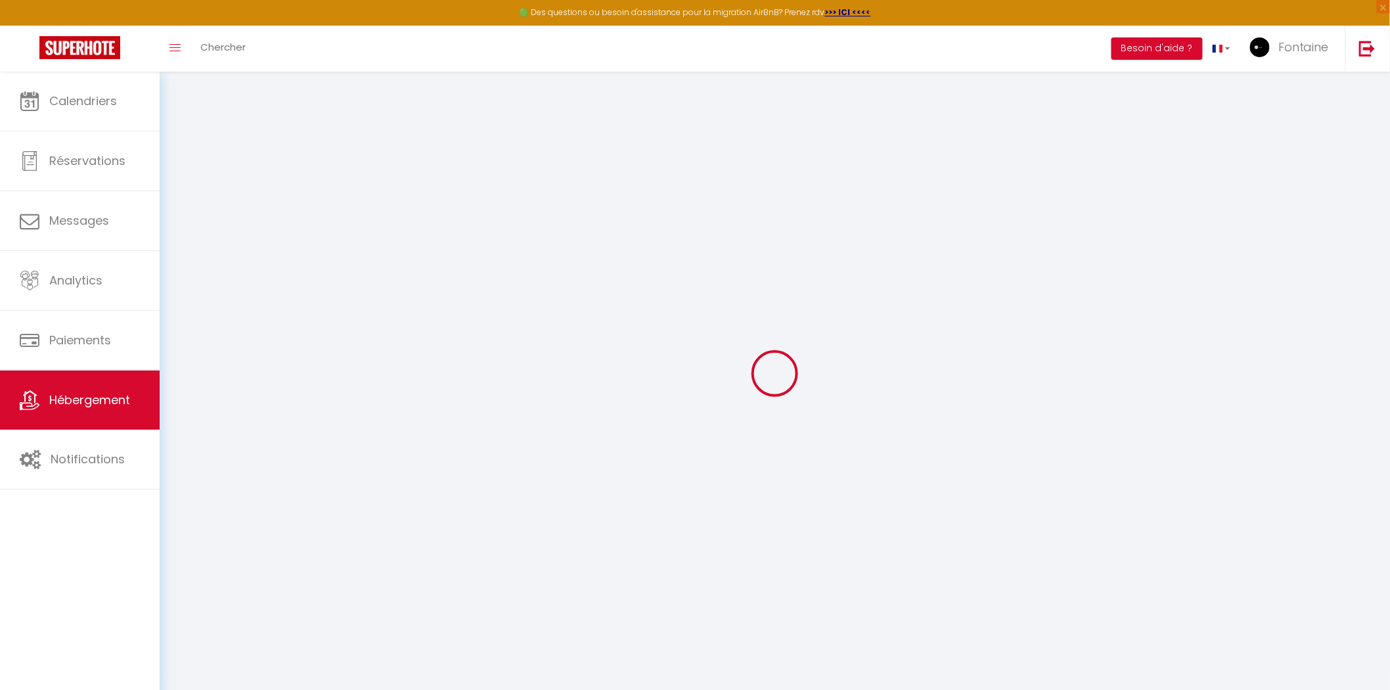
select select
checkbox input "false"
checkbox input "true"
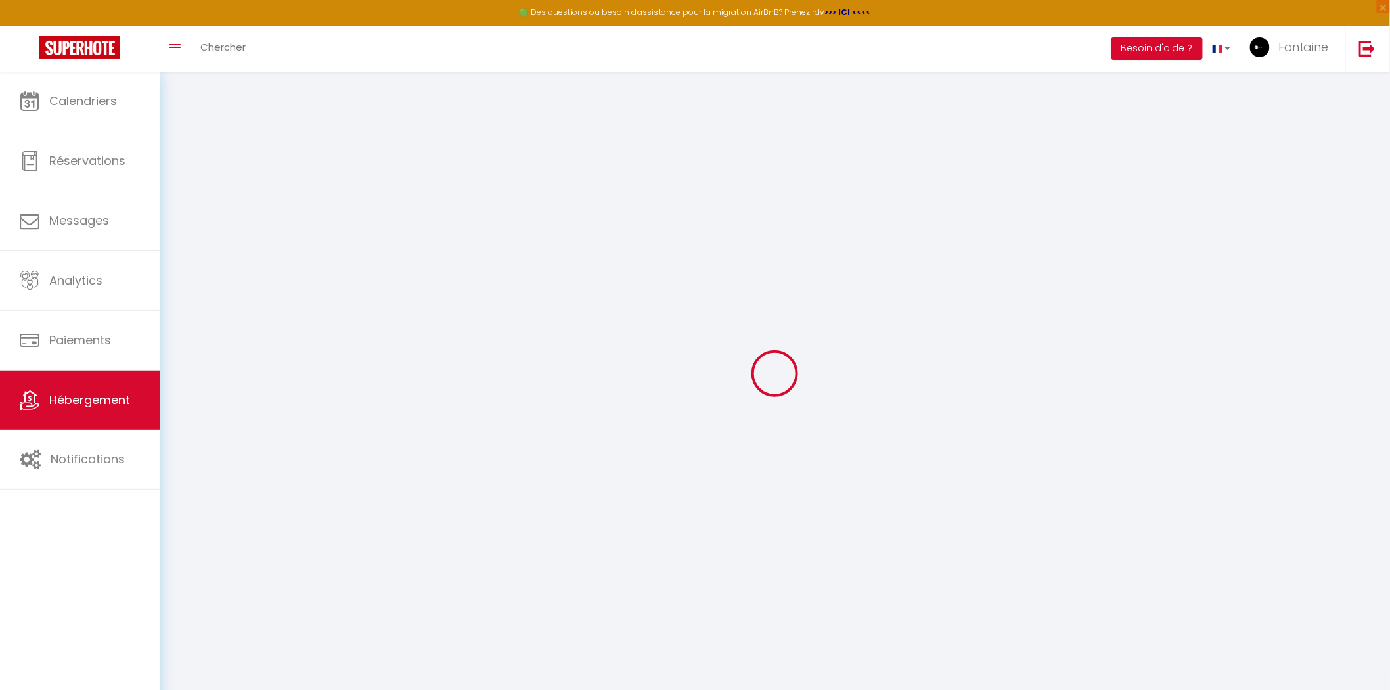
checkbox input "true"
checkbox input "false"
checkbox input "true"
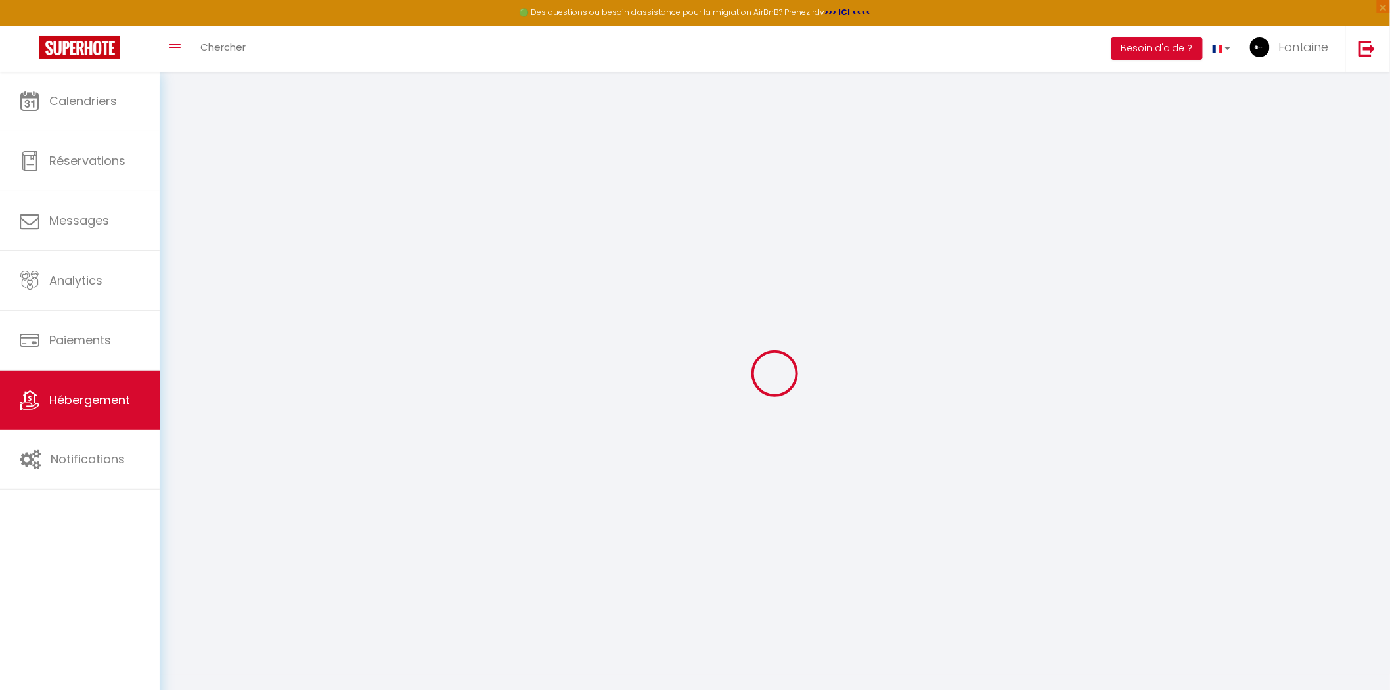
select select "15:00"
select select "23:45"
select select "11:00"
select select "30"
select select "120"
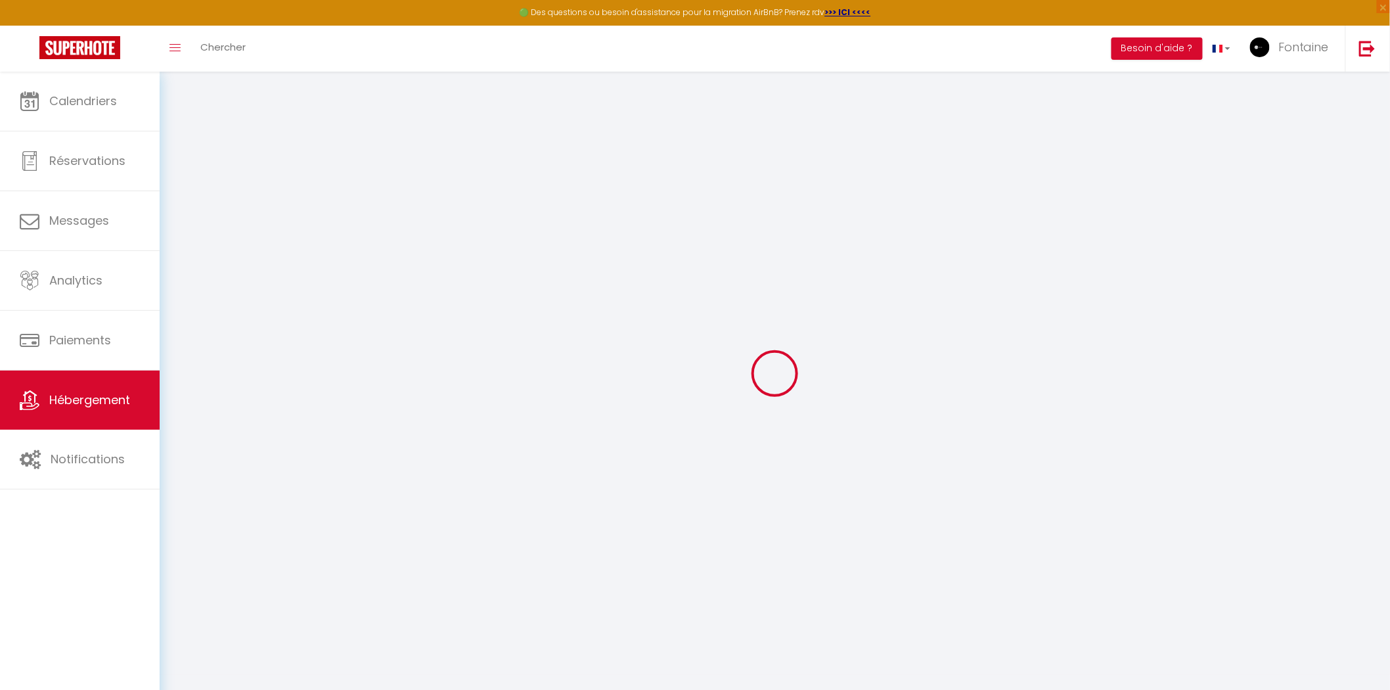
checkbox input "false"
checkbox input "true"
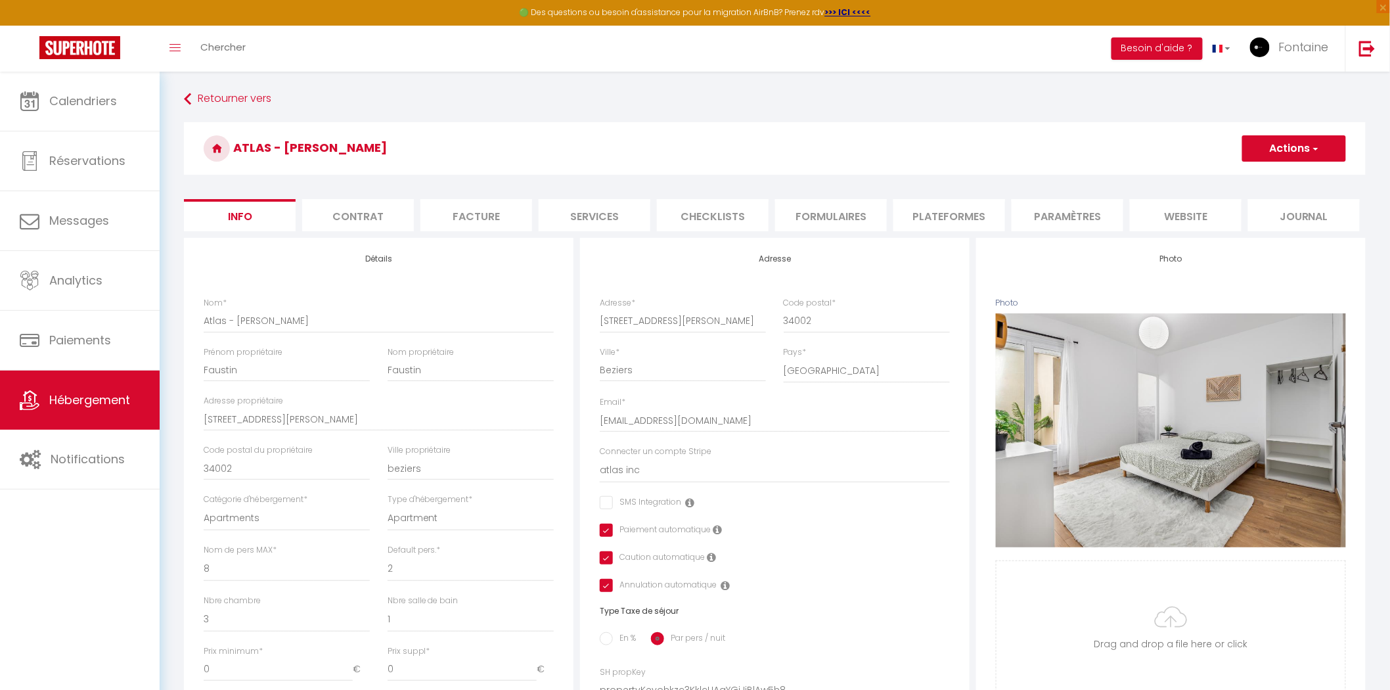
checkbox input "false"
checkbox input "true"
checkbox input "false"
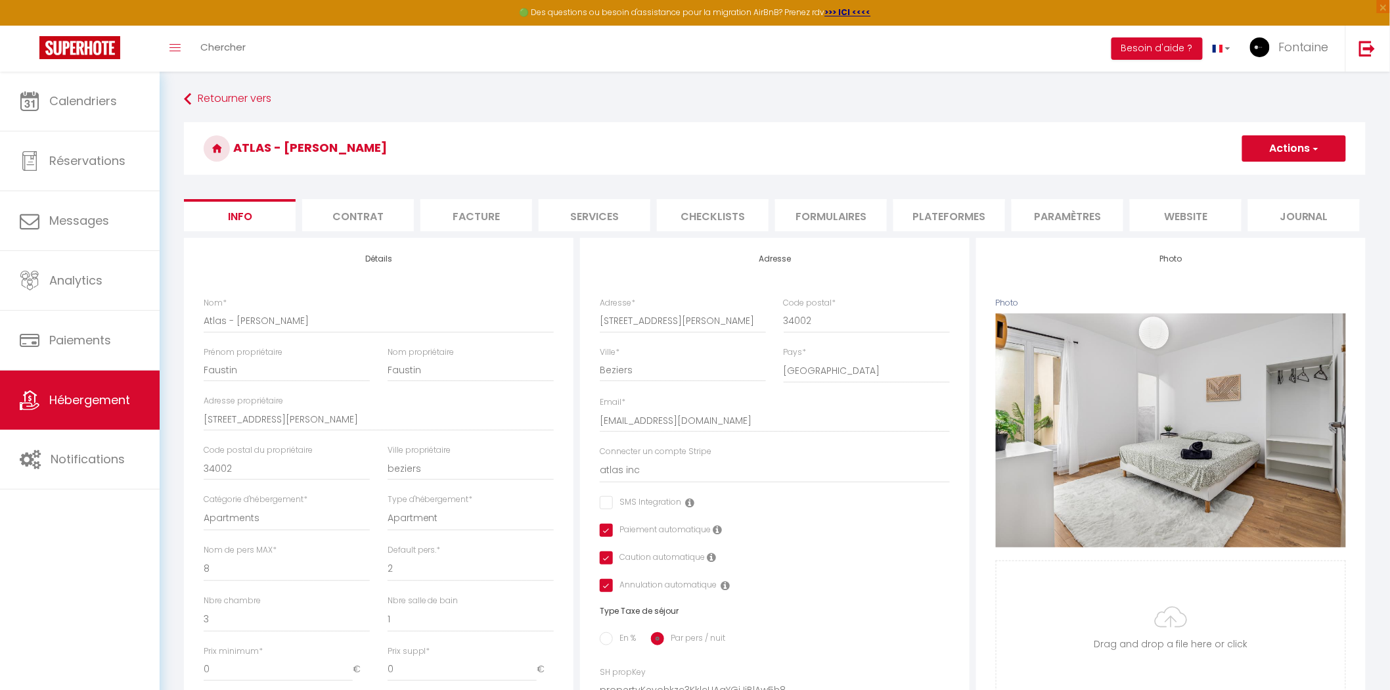
checkbox input "true"
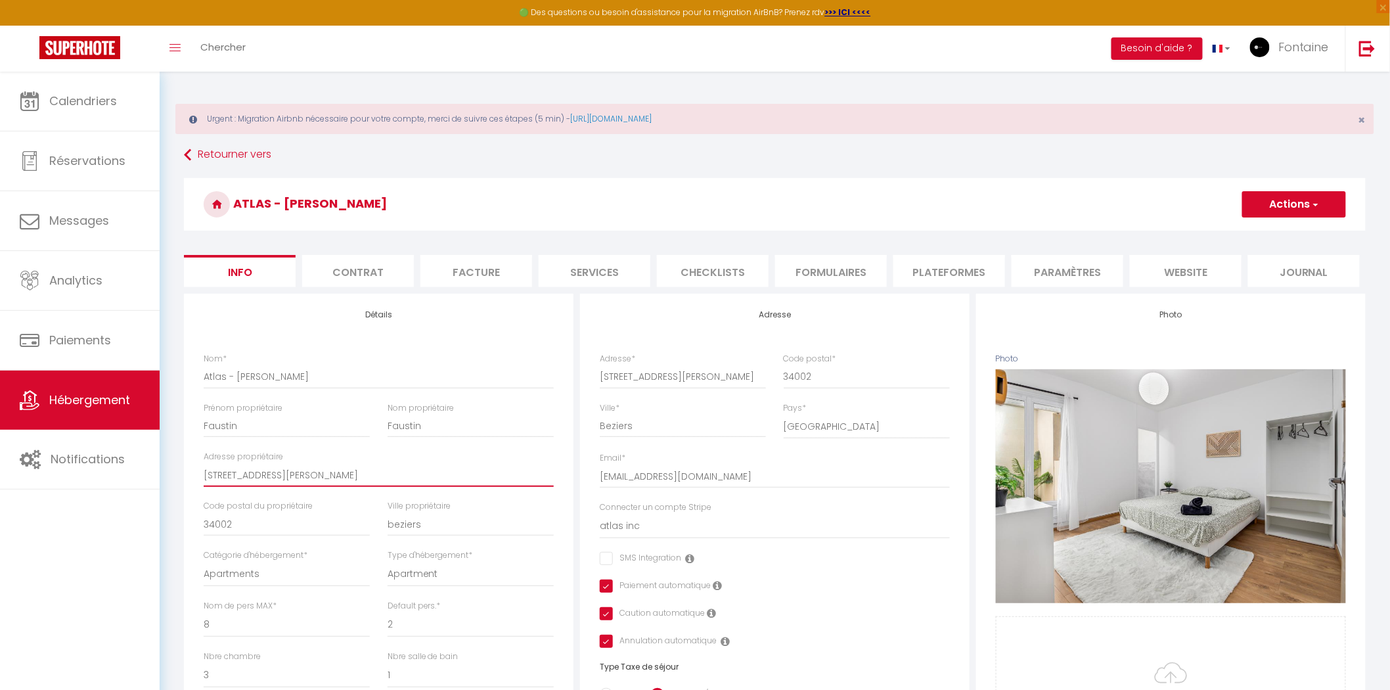
drag, startPoint x: 406, startPoint y: 418, endPoint x: 205, endPoint y: 430, distance: 201.3
click at [205, 430] on div "Nom * Atlas - Wilson Prénom propriétaire Faustin Nom propriétaire Faustin Adres…" at bounding box center [378, 527] width 367 height 348
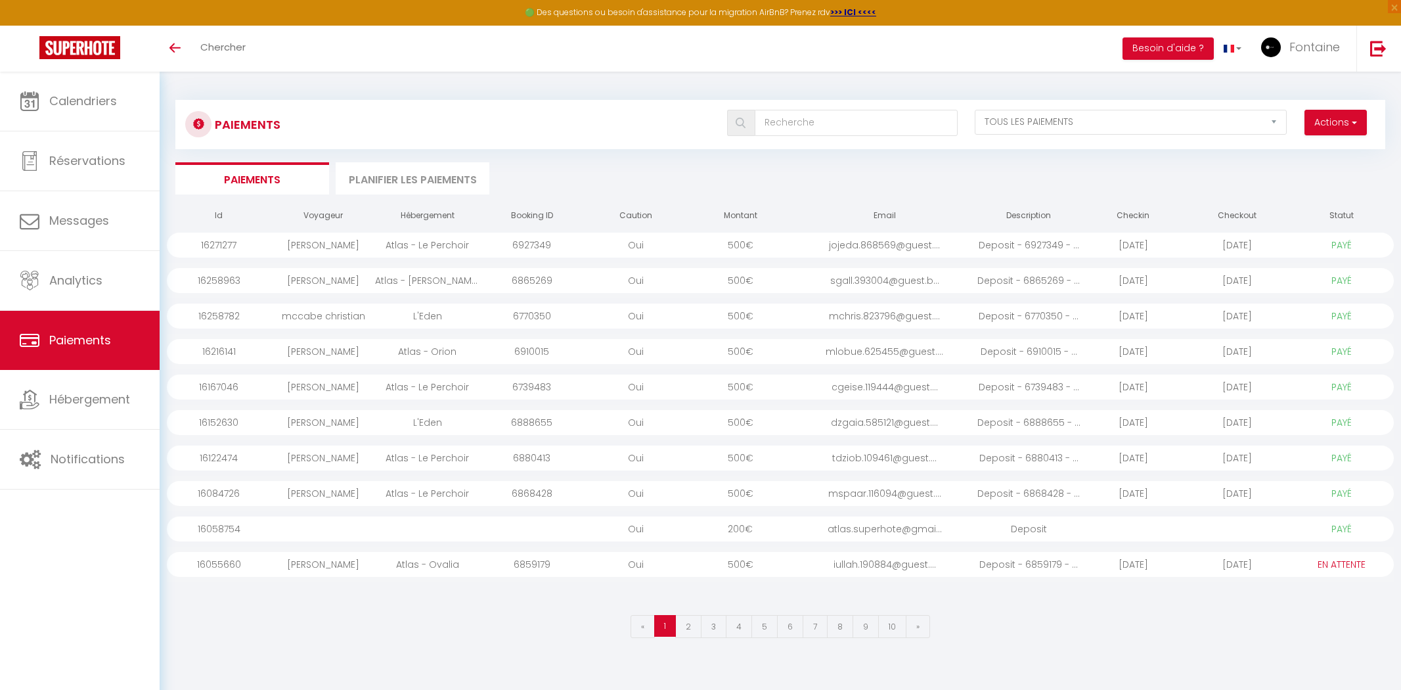
select select "2"
select select "0"
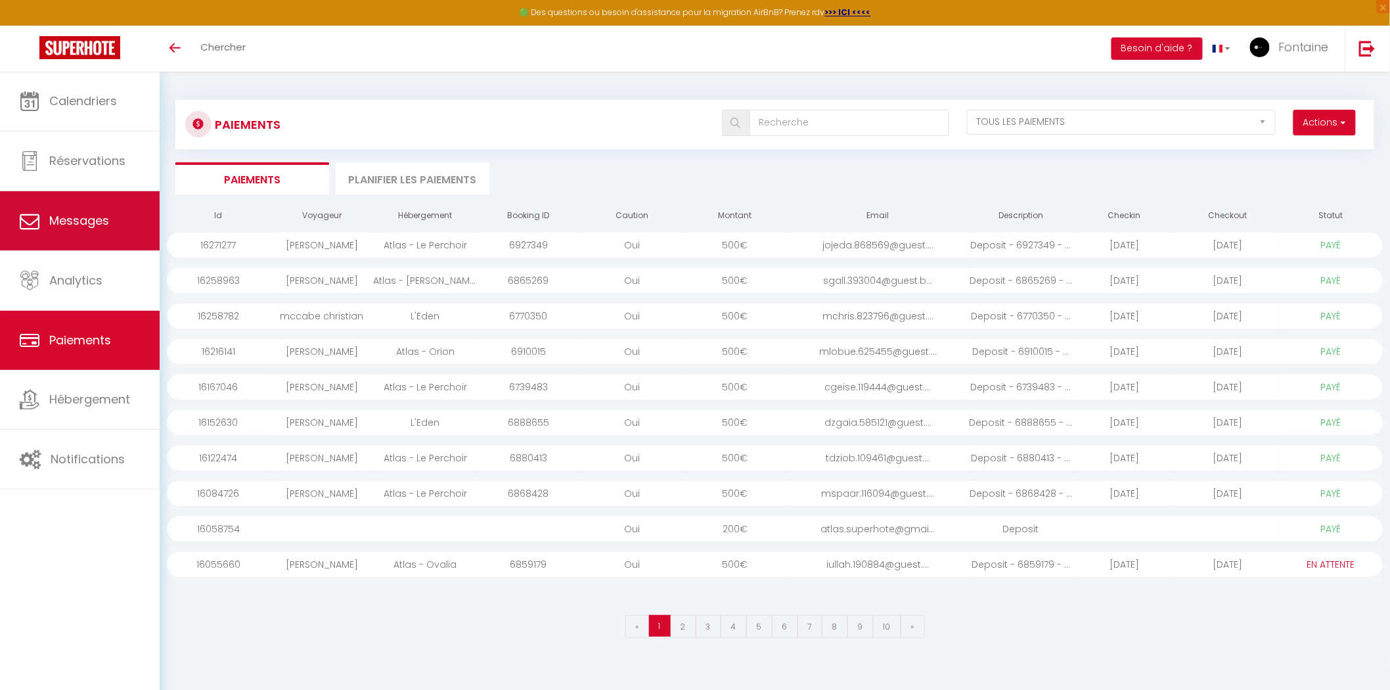
click at [114, 227] on link "Messages" at bounding box center [80, 220] width 160 height 59
select select "message"
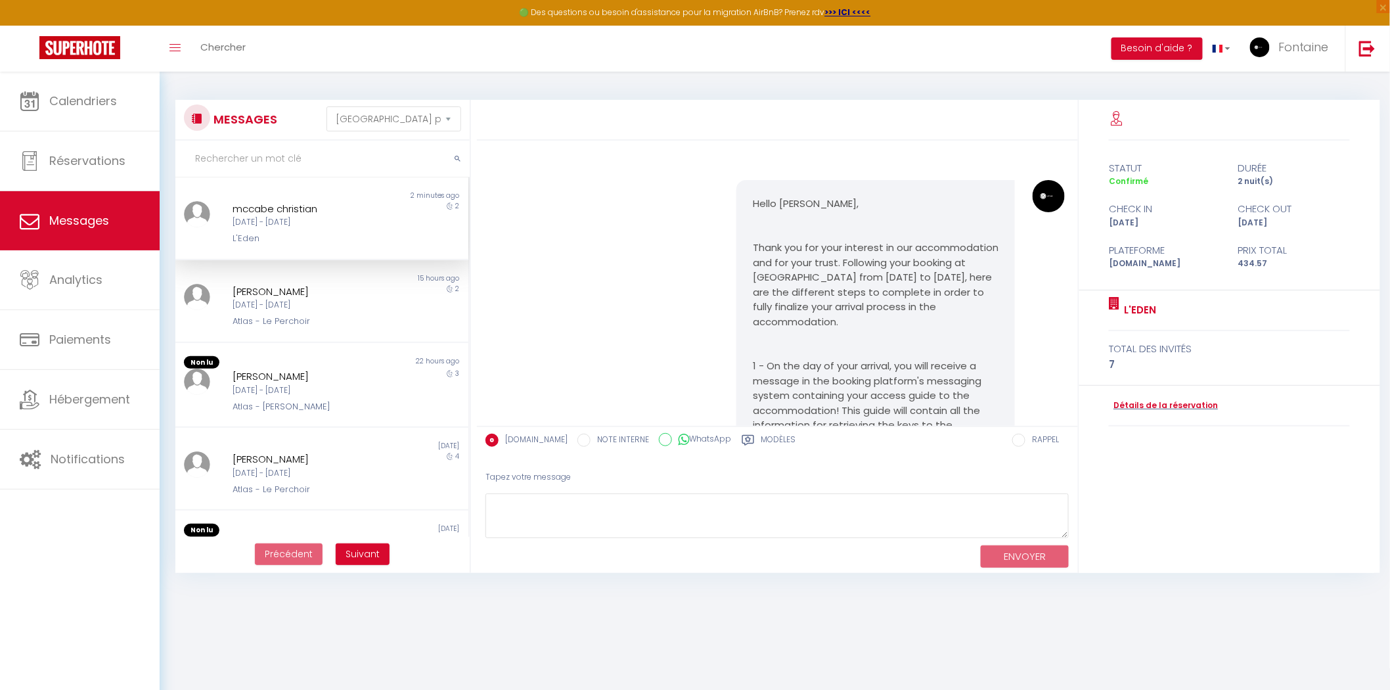
scroll to position [1773, 0]
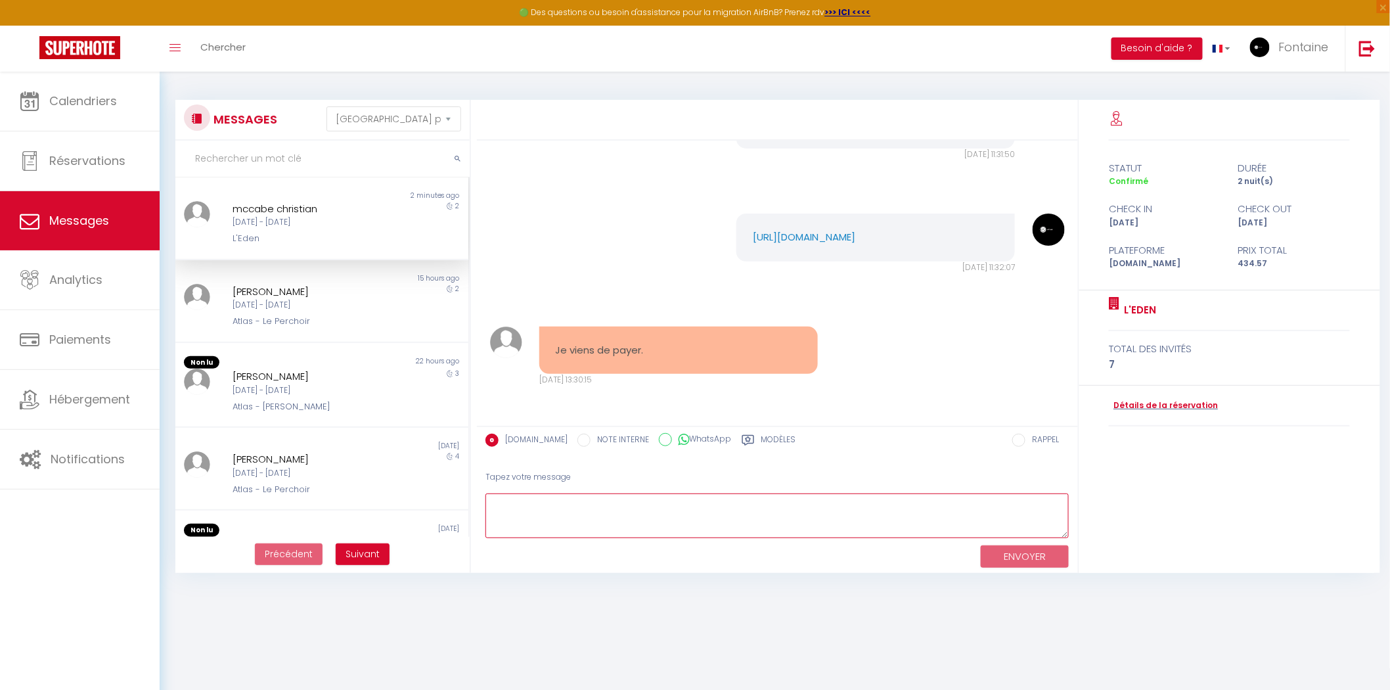
click at [632, 502] on textarea at bounding box center [777, 515] width 584 height 45
type textarea "b"
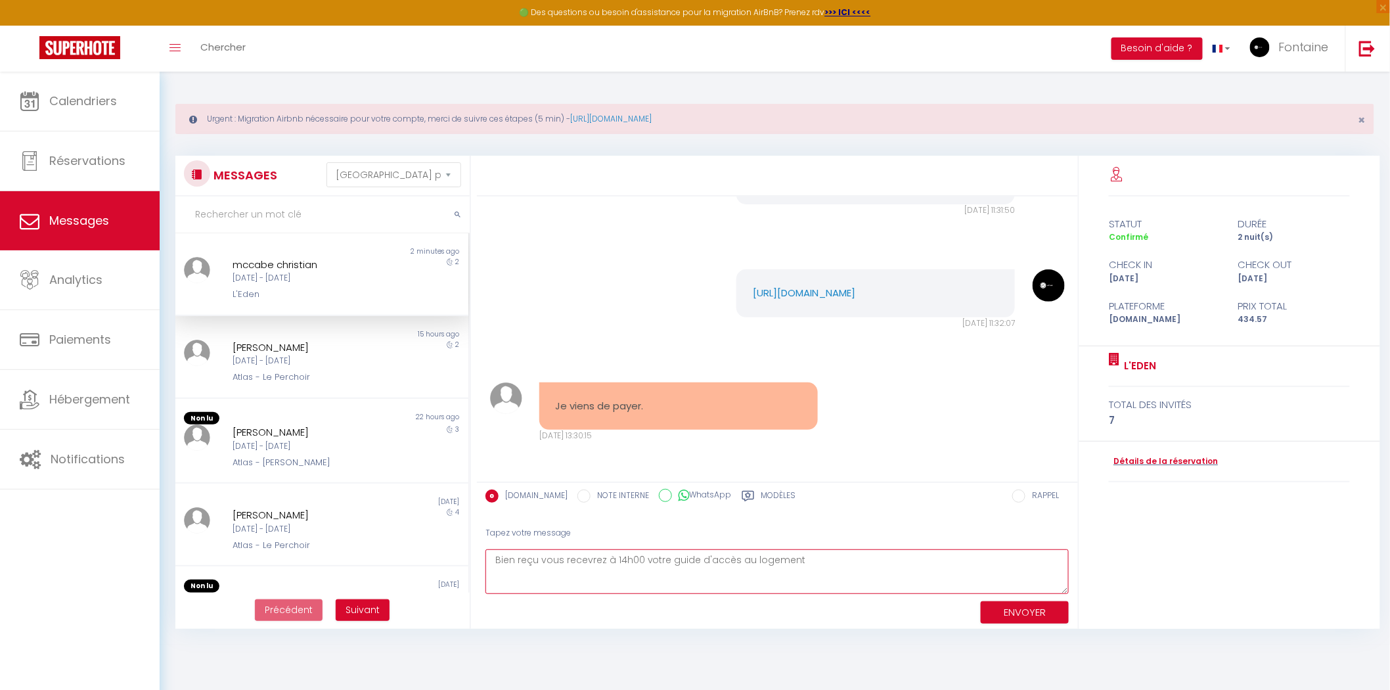
type textarea "Bien reçu vous recevrez à 14h00 votre guide d'accès au logement"
click at [1040, 607] on button "ENVOYER" at bounding box center [1025, 612] width 88 height 23
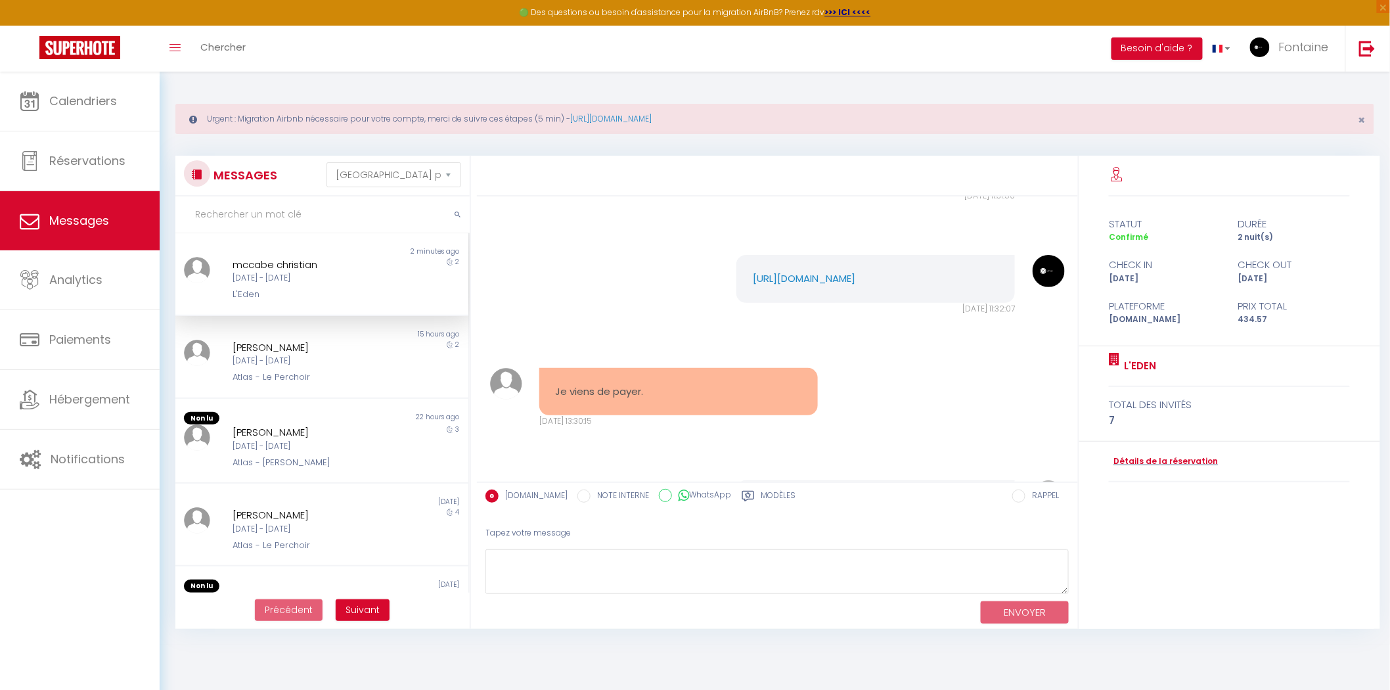
scroll to position [1901, 0]
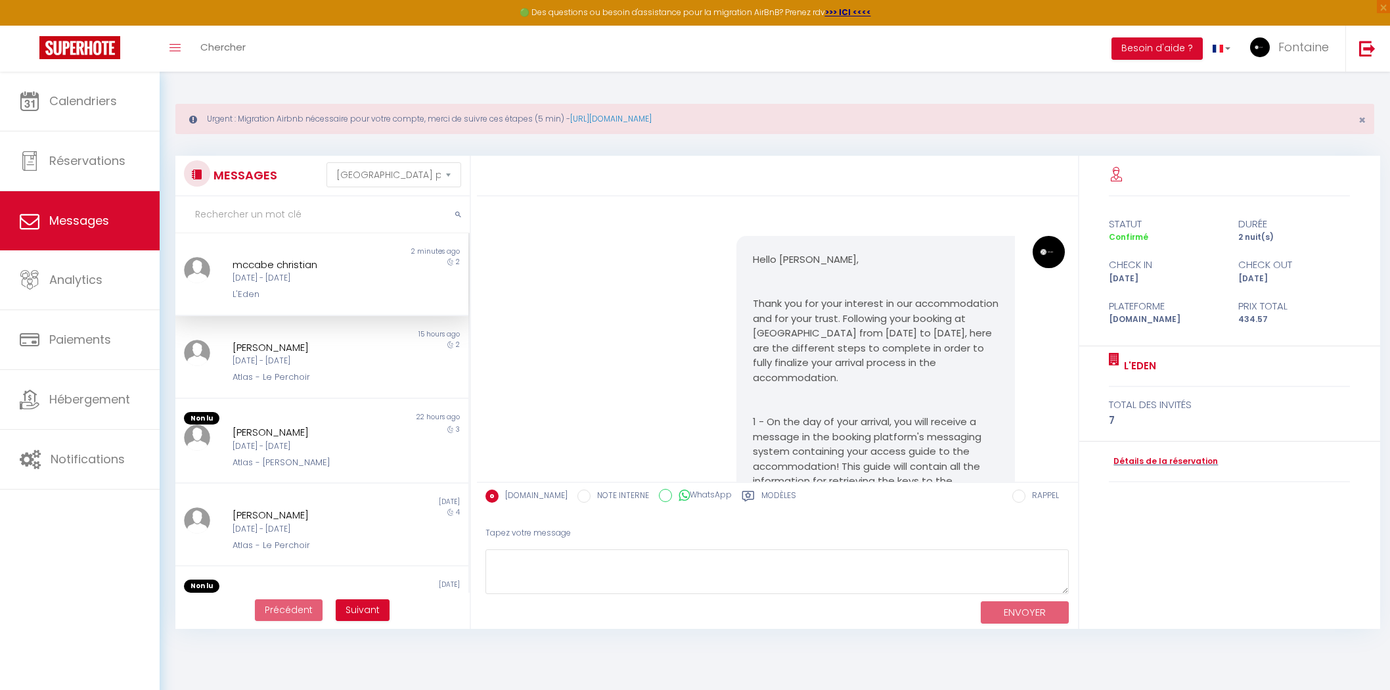
select select "message"
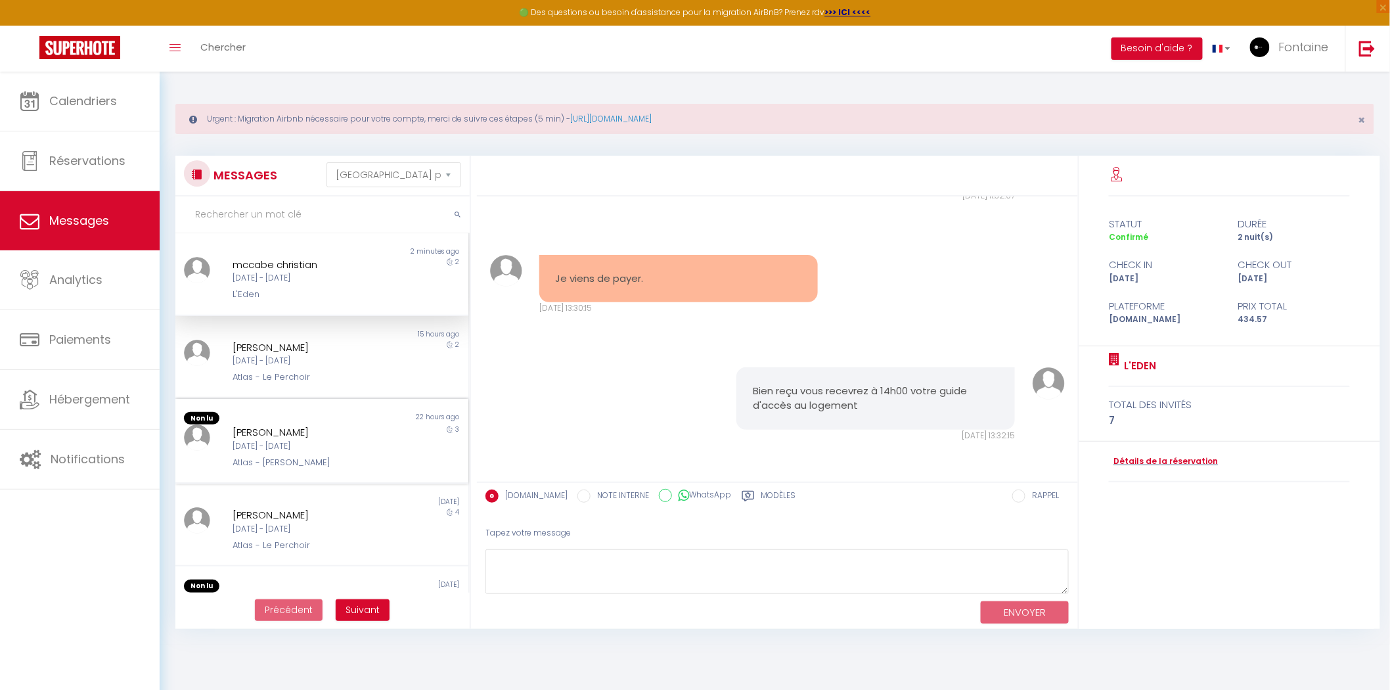
click at [318, 430] on div "[PERSON_NAME]" at bounding box center [309, 432] width 154 height 16
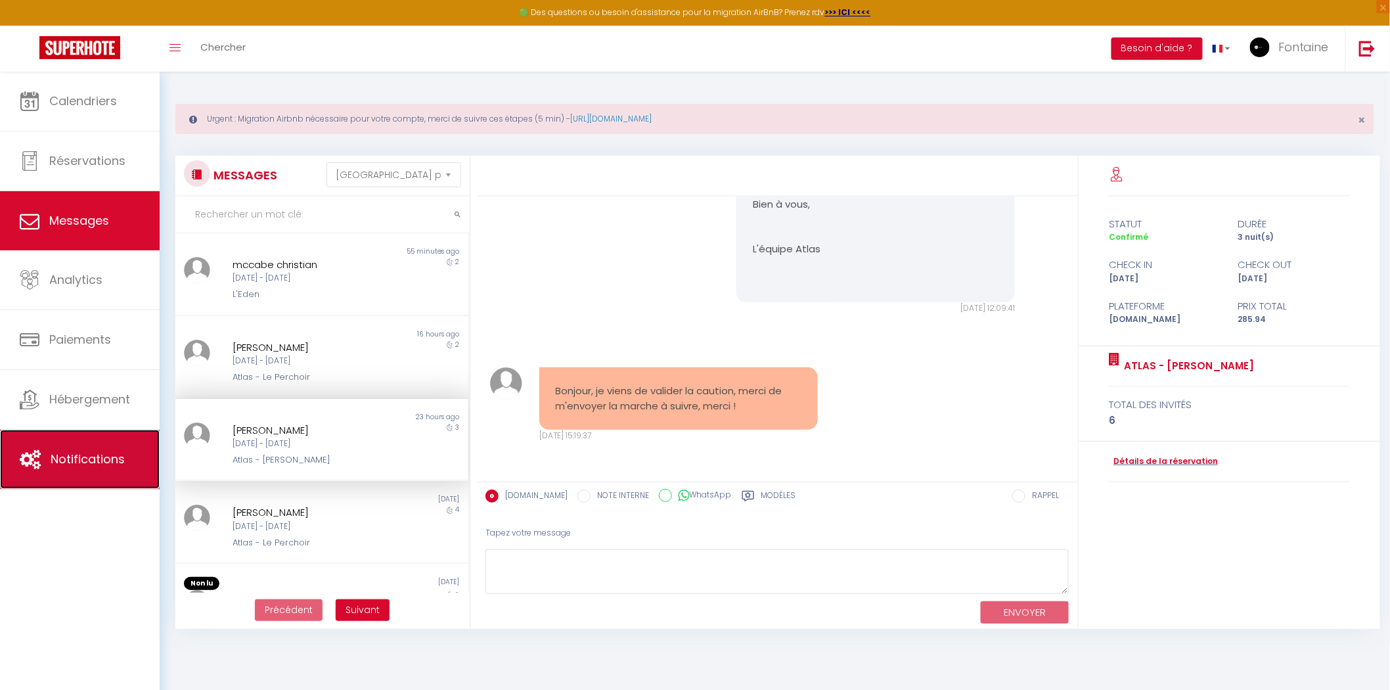
click at [83, 455] on span "Notifications" at bounding box center [88, 459] width 74 height 16
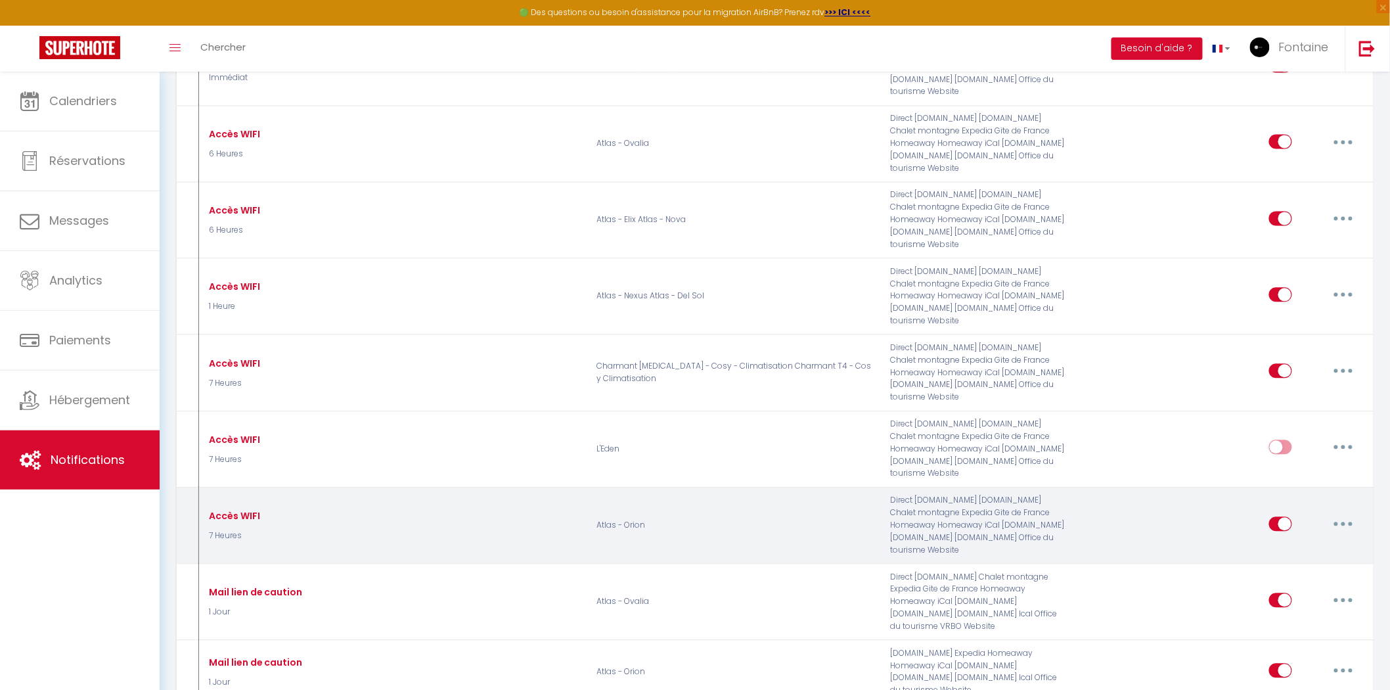
scroll to position [1078, 0]
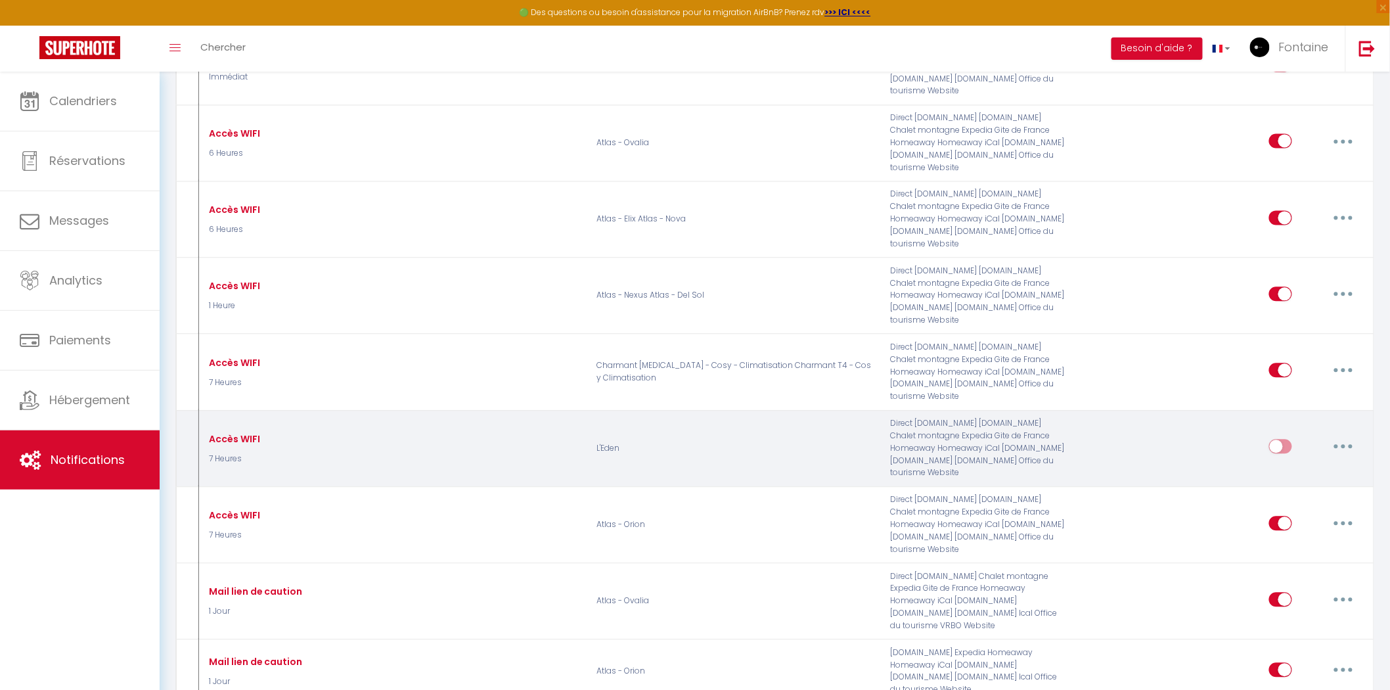
click at [1336, 435] on button "button" at bounding box center [1343, 445] width 37 height 21
click at [1311, 489] on link "Dupliquer" at bounding box center [1308, 500] width 97 height 22
select select
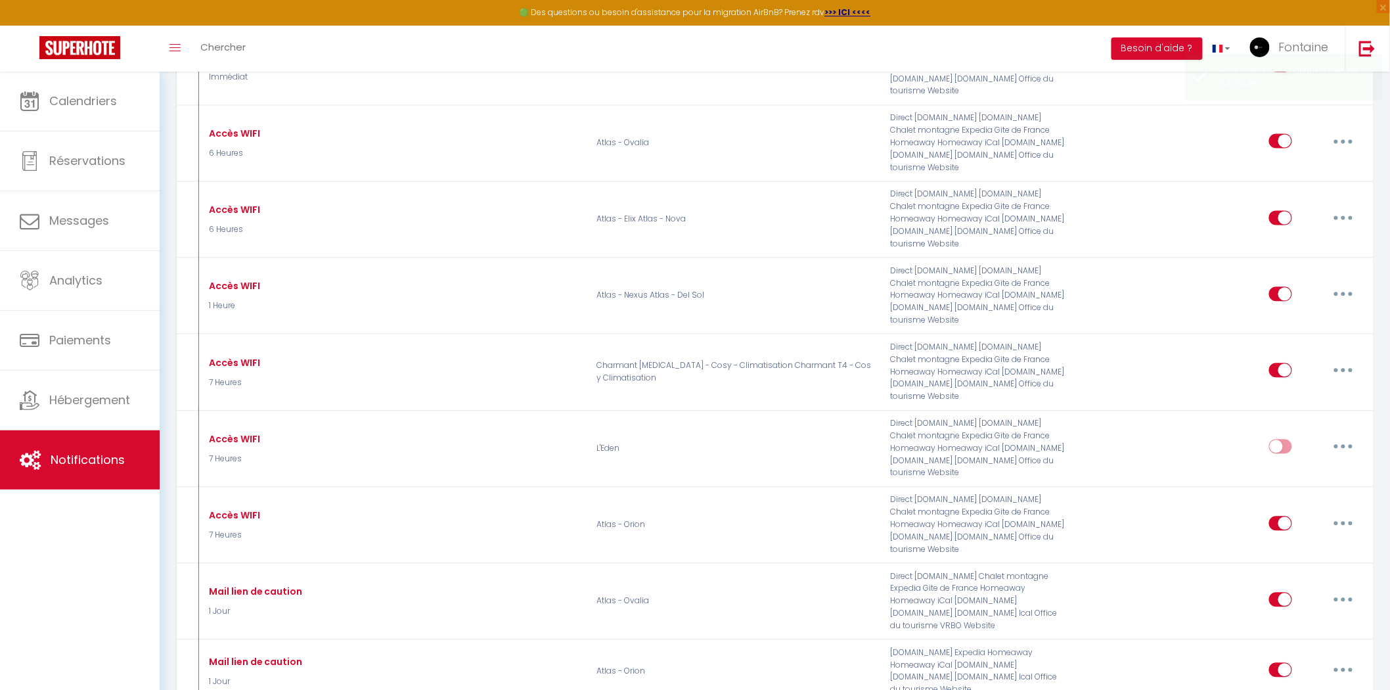
checkbox input "false"
checkbox input "true"
checkbox input "false"
checkbox input "true"
checkbox input "false"
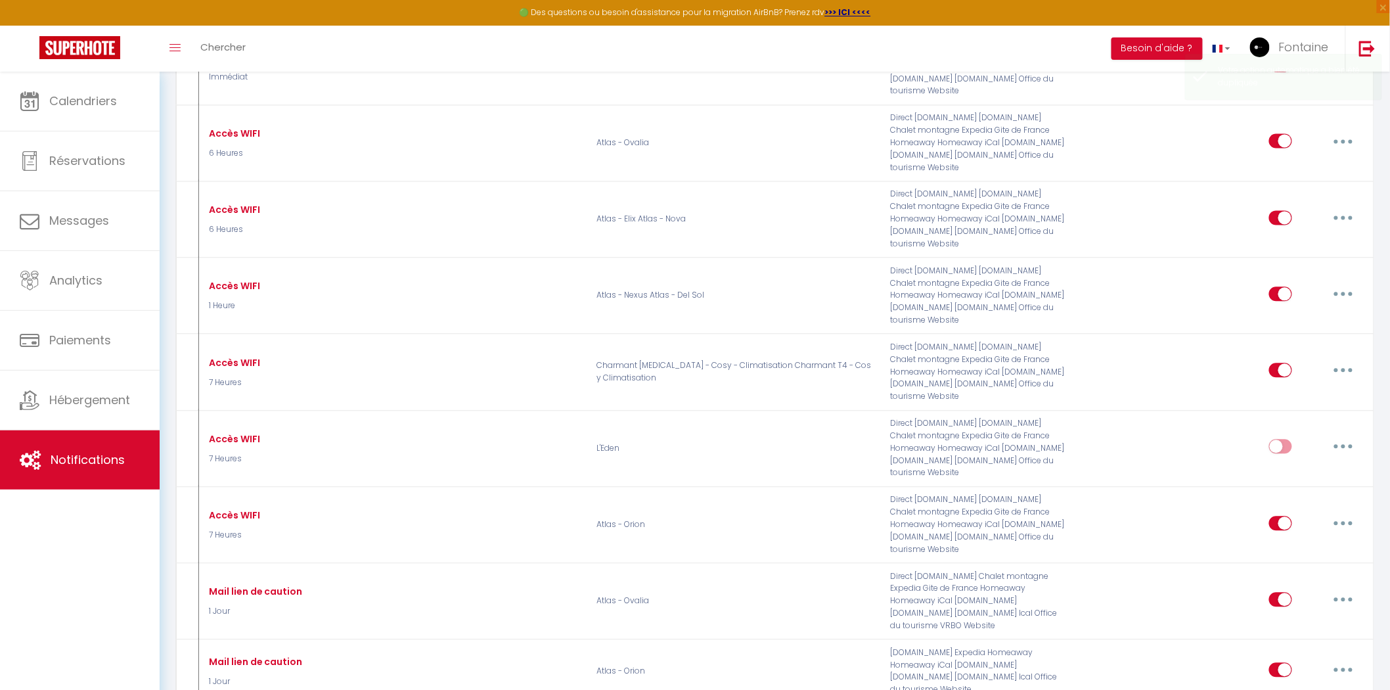
checkbox input "true"
select select
checkbox input "false"
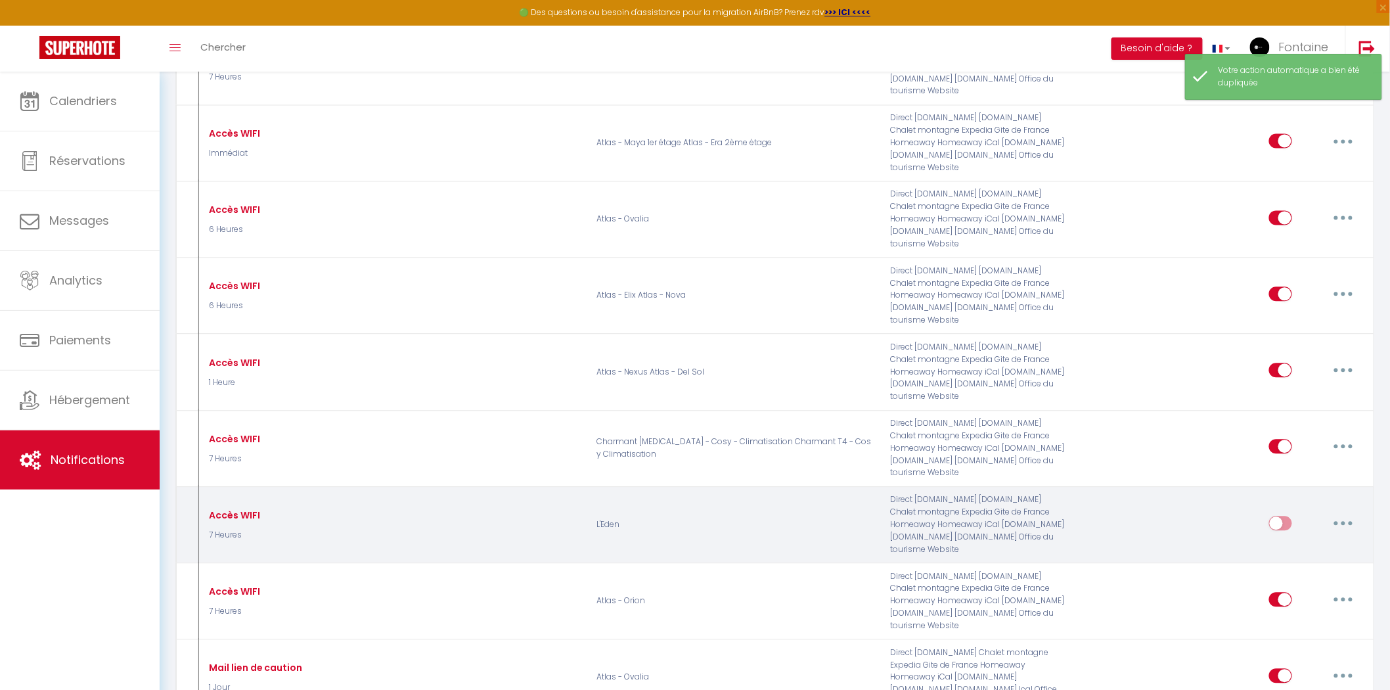
click at [1337, 512] on button "button" at bounding box center [1343, 522] width 37 height 21
click at [1312, 541] on link "Editer" at bounding box center [1308, 552] width 97 height 22
type input "Accès WIFI"
select select "7 Heures"
select select "if_booking_is_paid"
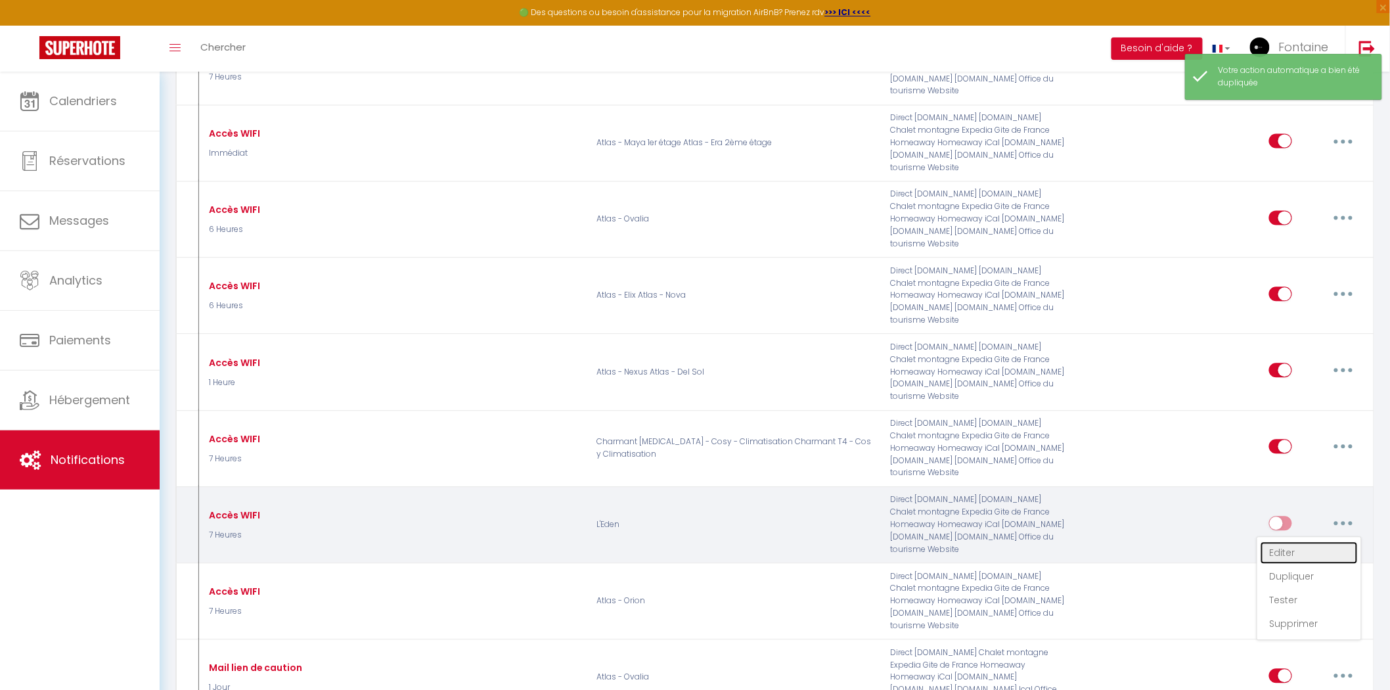
checkbox input "true"
checkbox input "false"
radio input "true"
type input "Accès Wi-fi du logement"
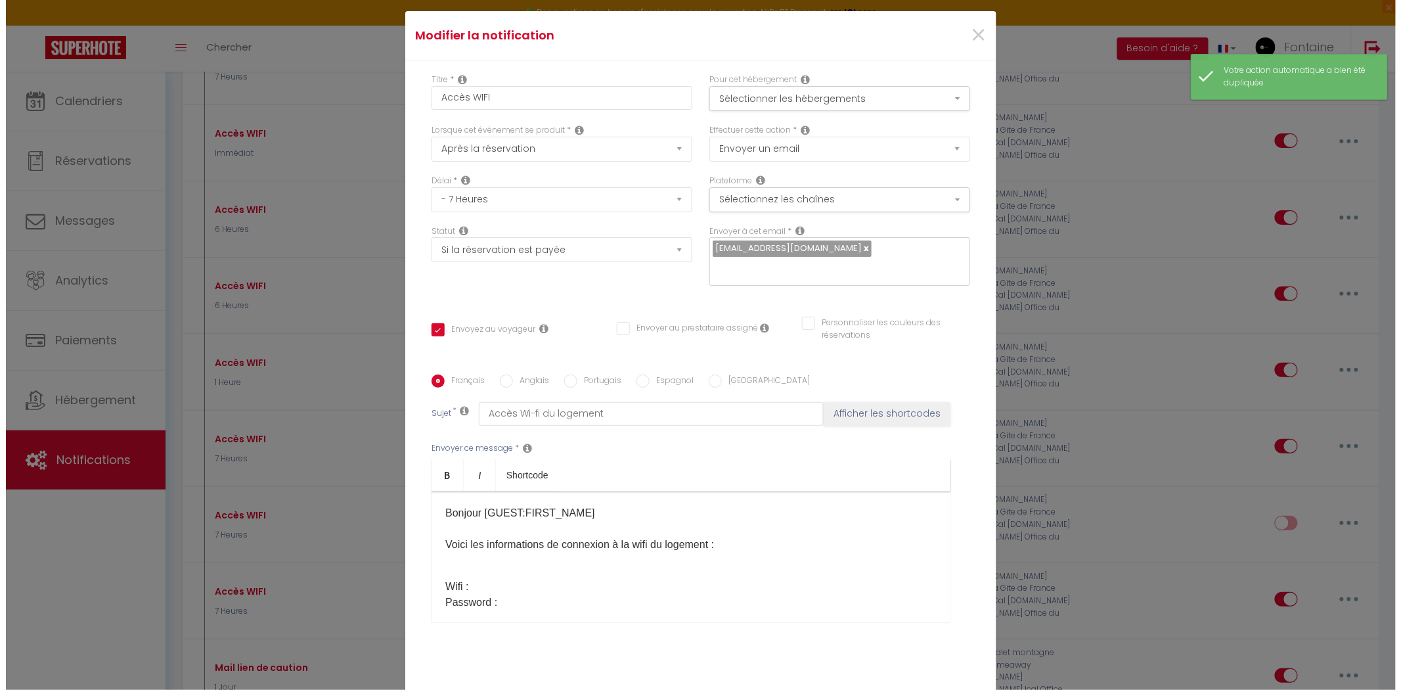
scroll to position [983, 0]
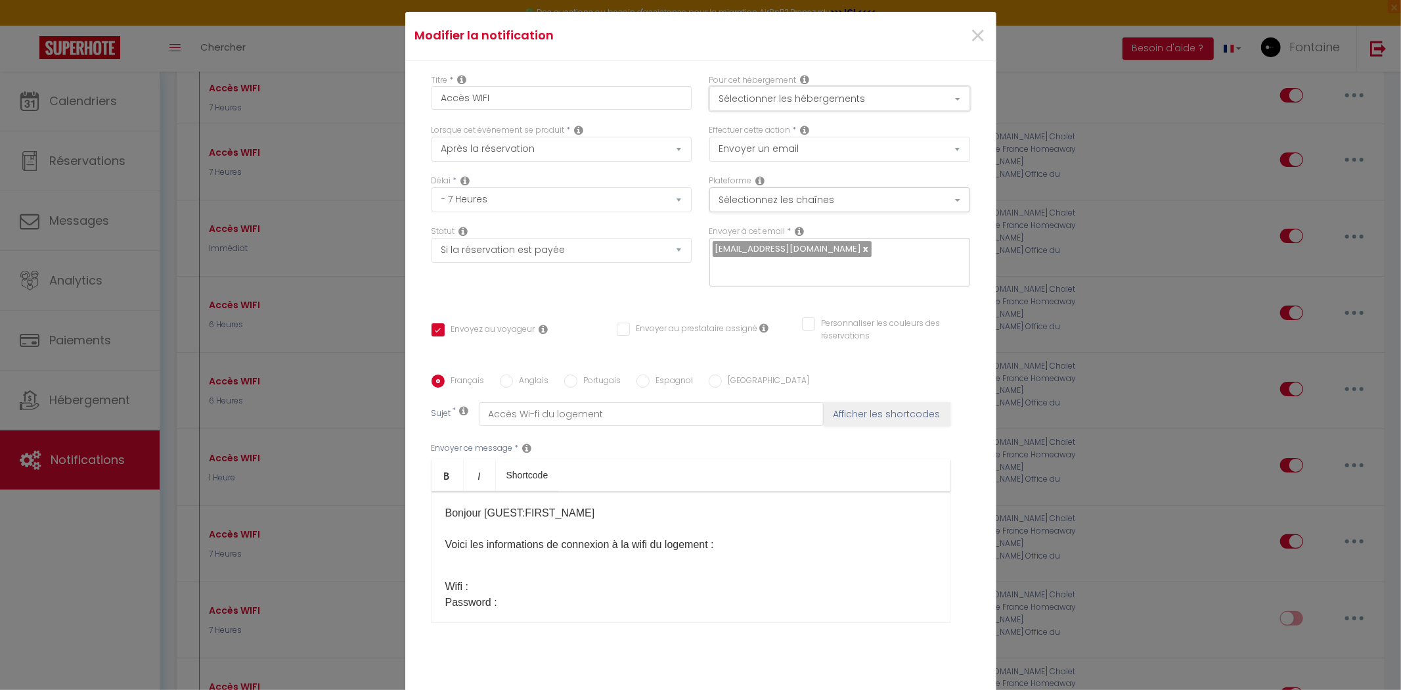
click at [850, 102] on button "Sélectionner les hébergements" at bounding box center [839, 98] width 261 height 25
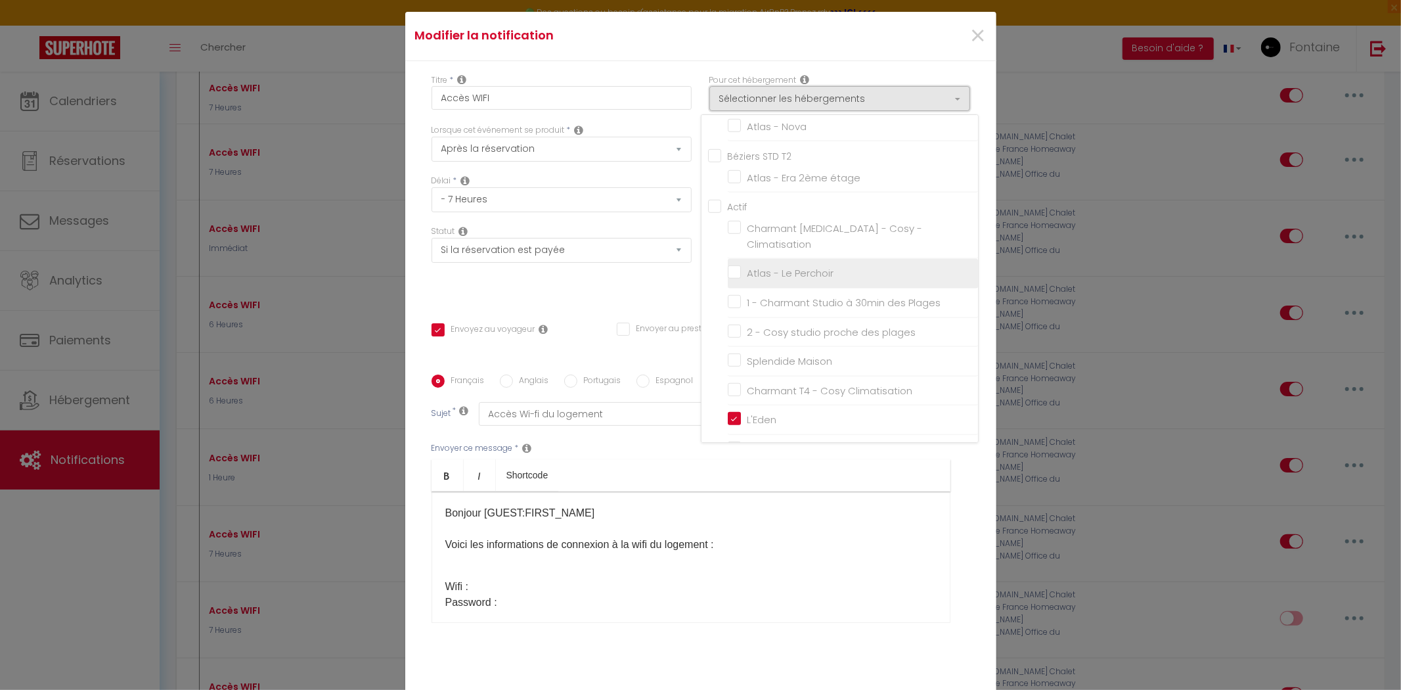
scroll to position [803, 0]
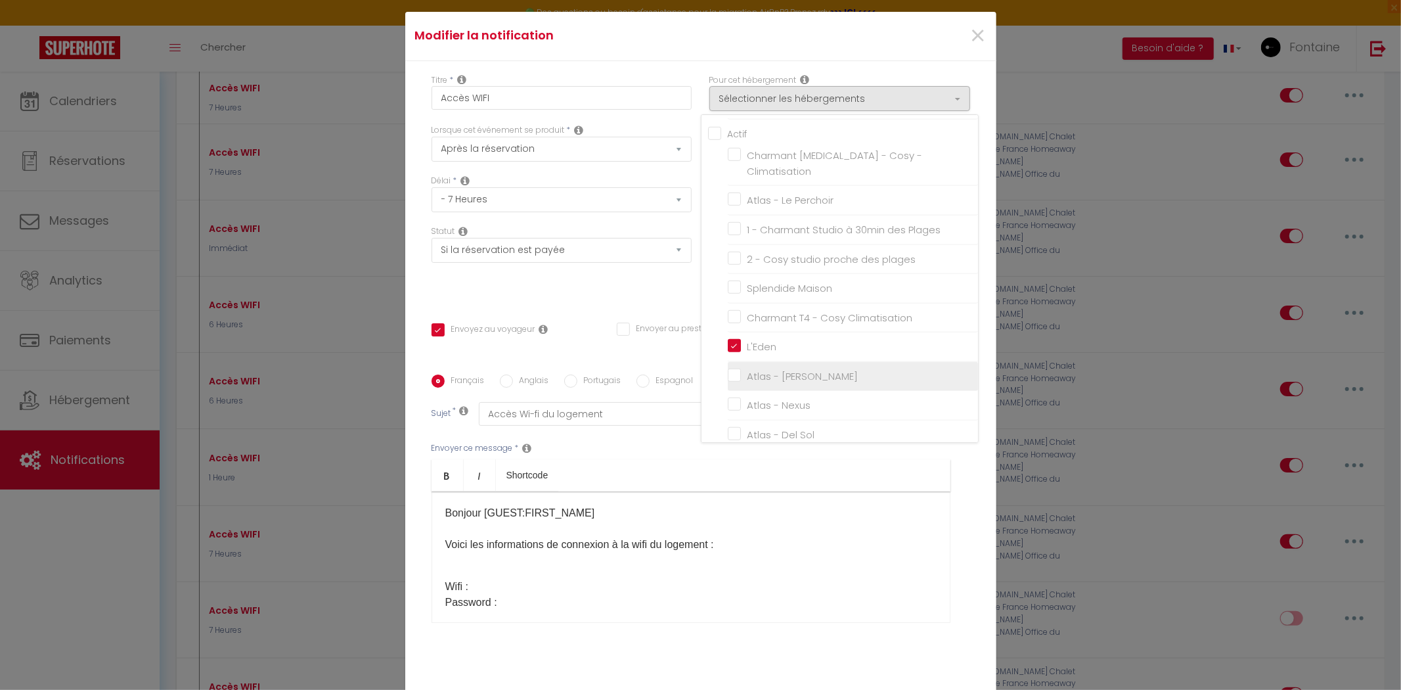
click at [728, 370] on input "Atlas - [PERSON_NAME]" at bounding box center [853, 376] width 250 height 13
checkbox input "true"
checkbox input "false"
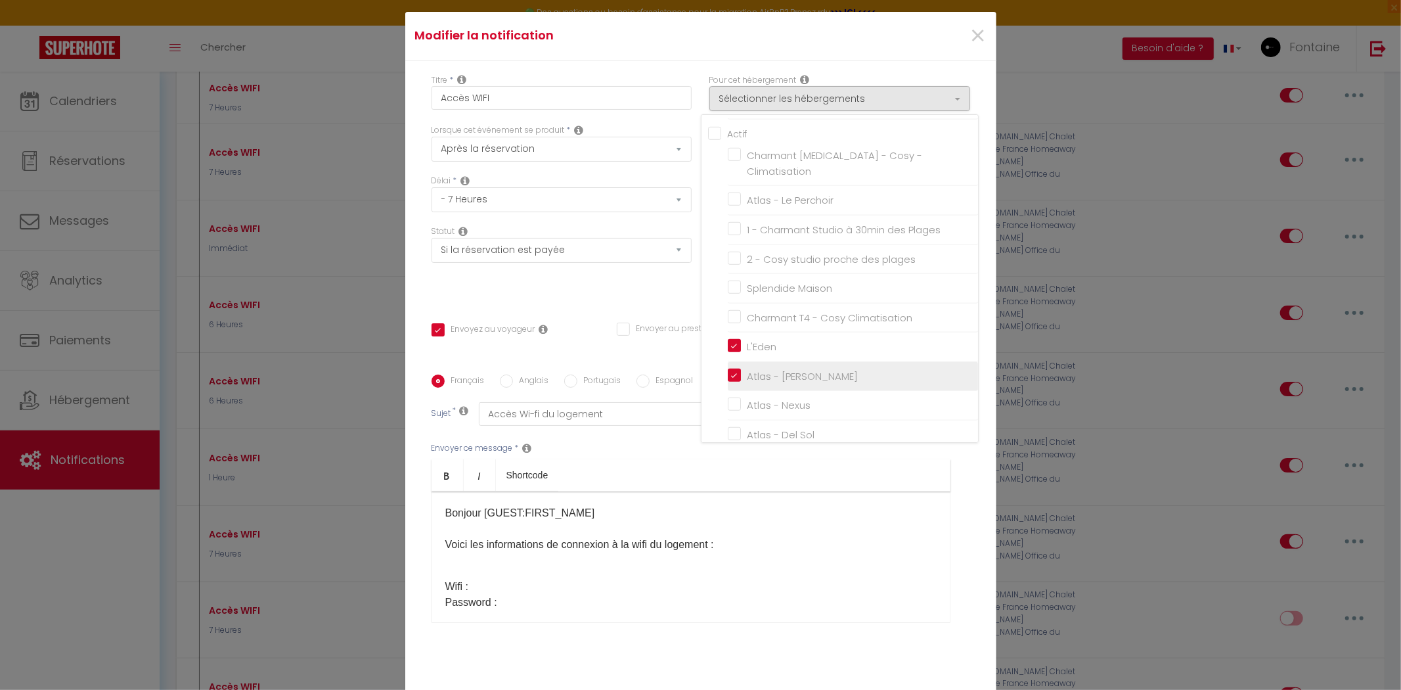
checkbox input "false"
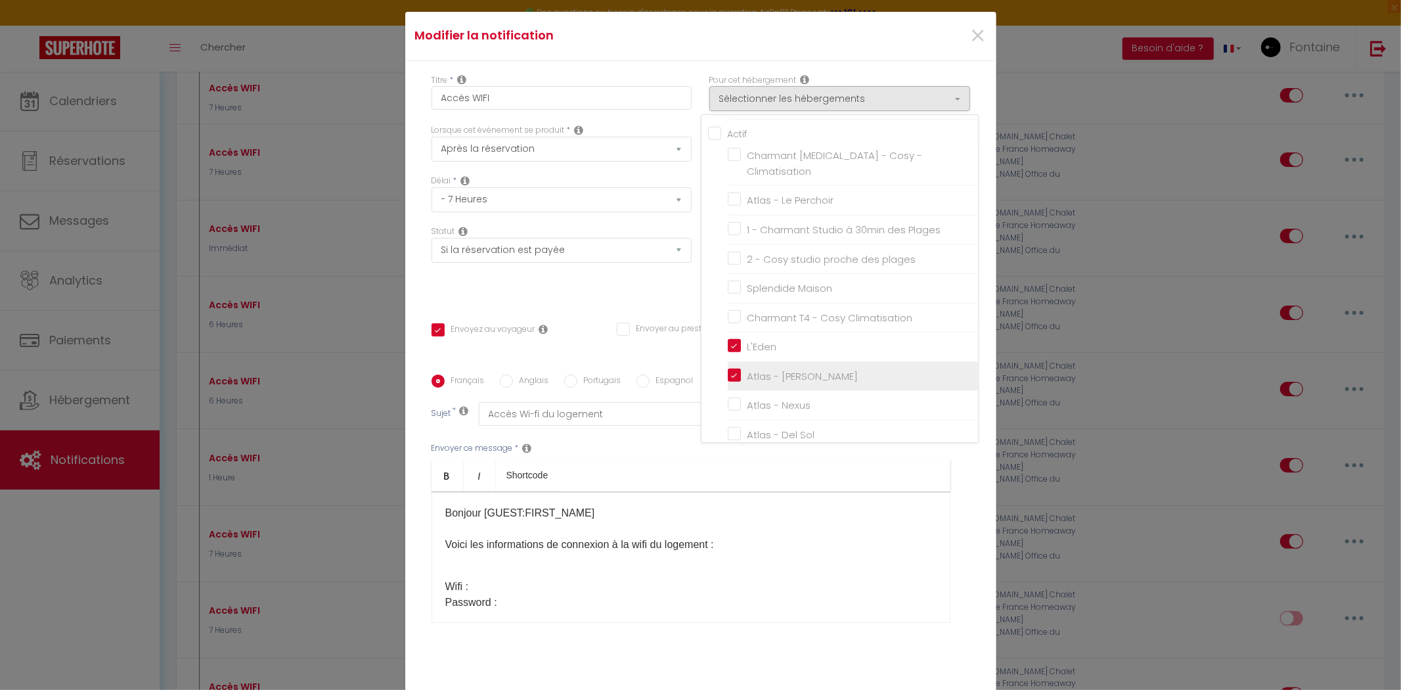
checkbox input "false"
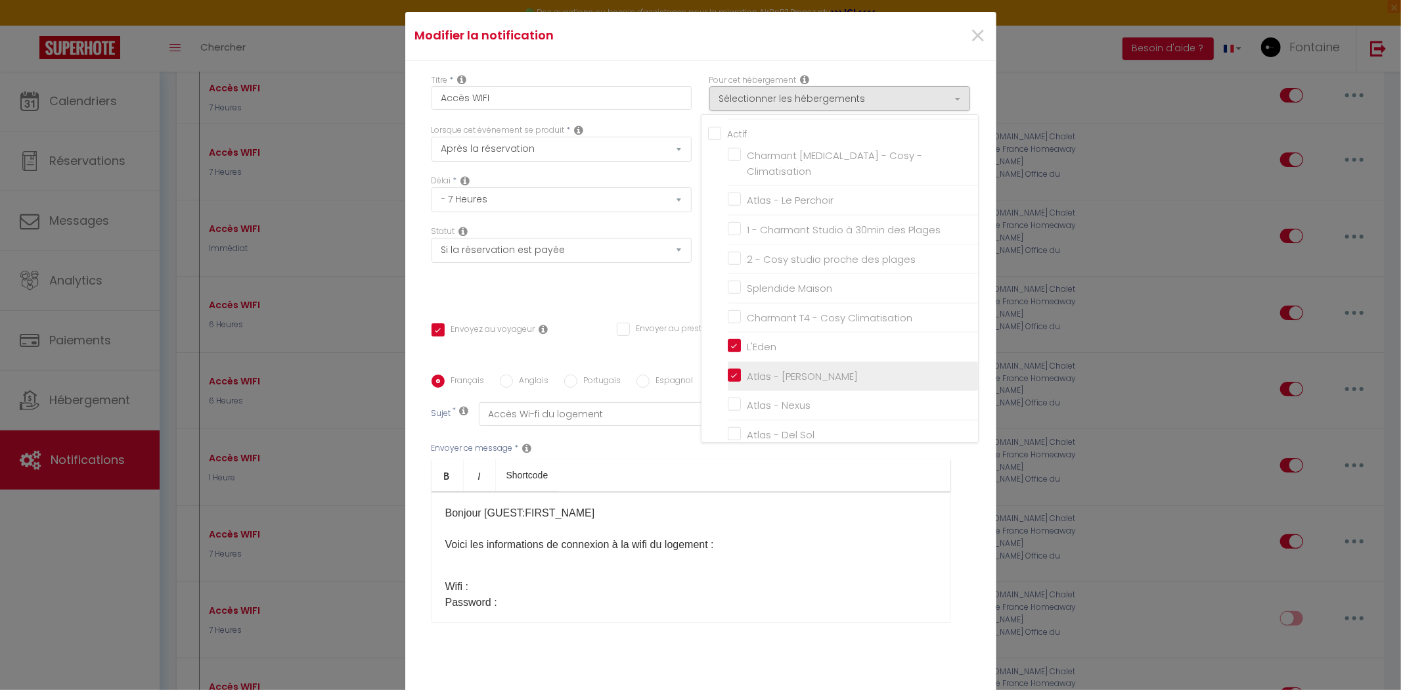
checkbox input "false"
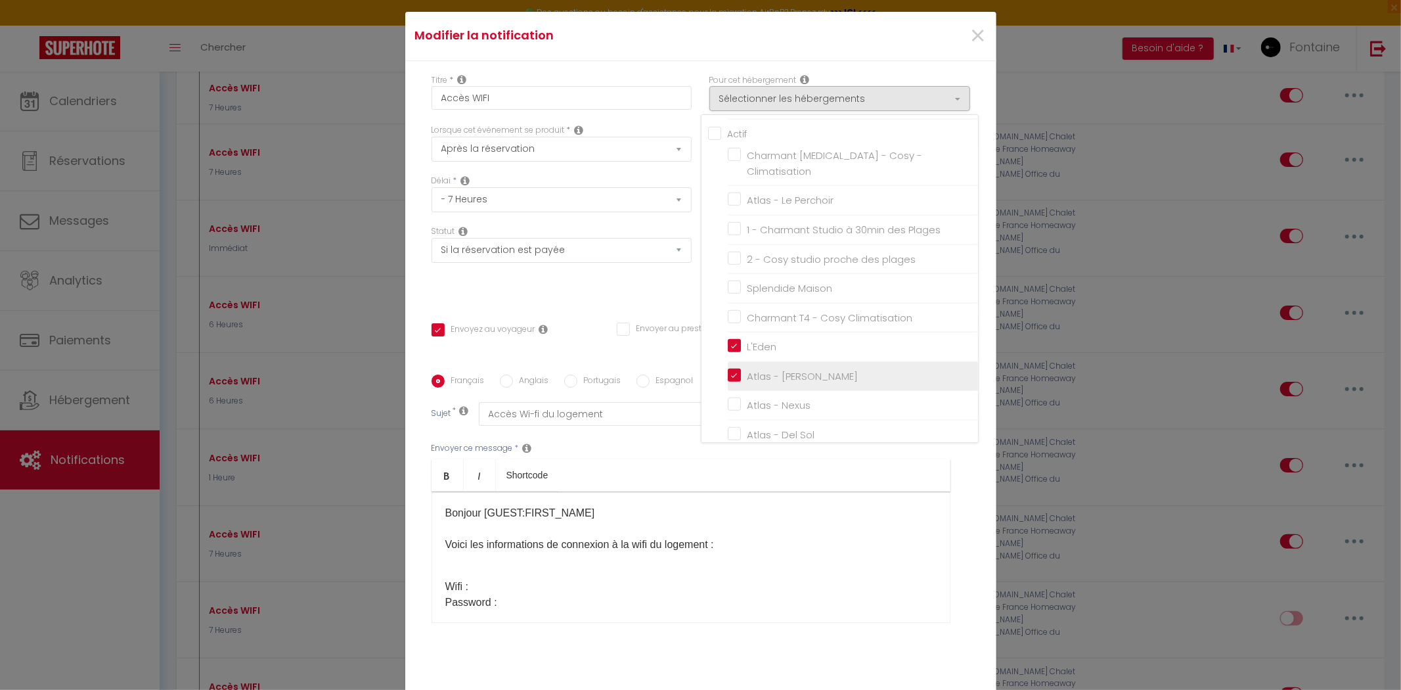
checkbox input "false"
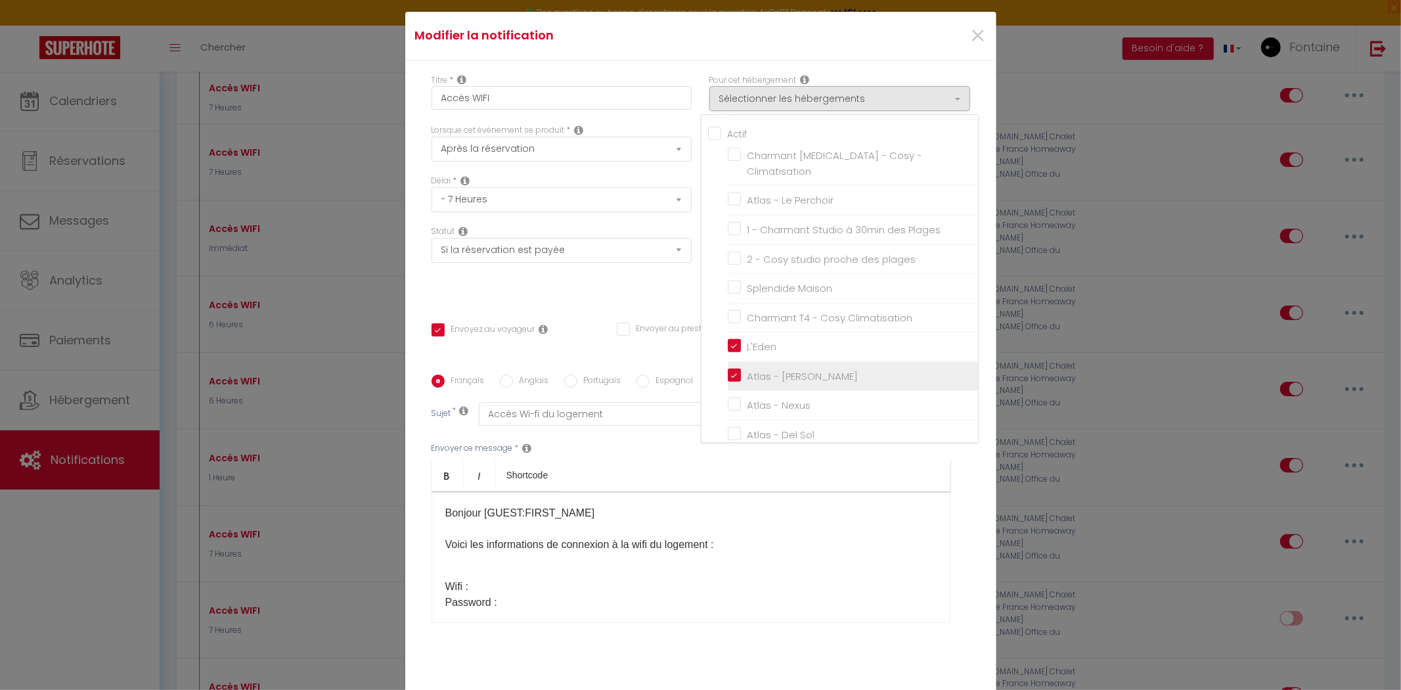
checkbox input "false"
checkbox input "true"
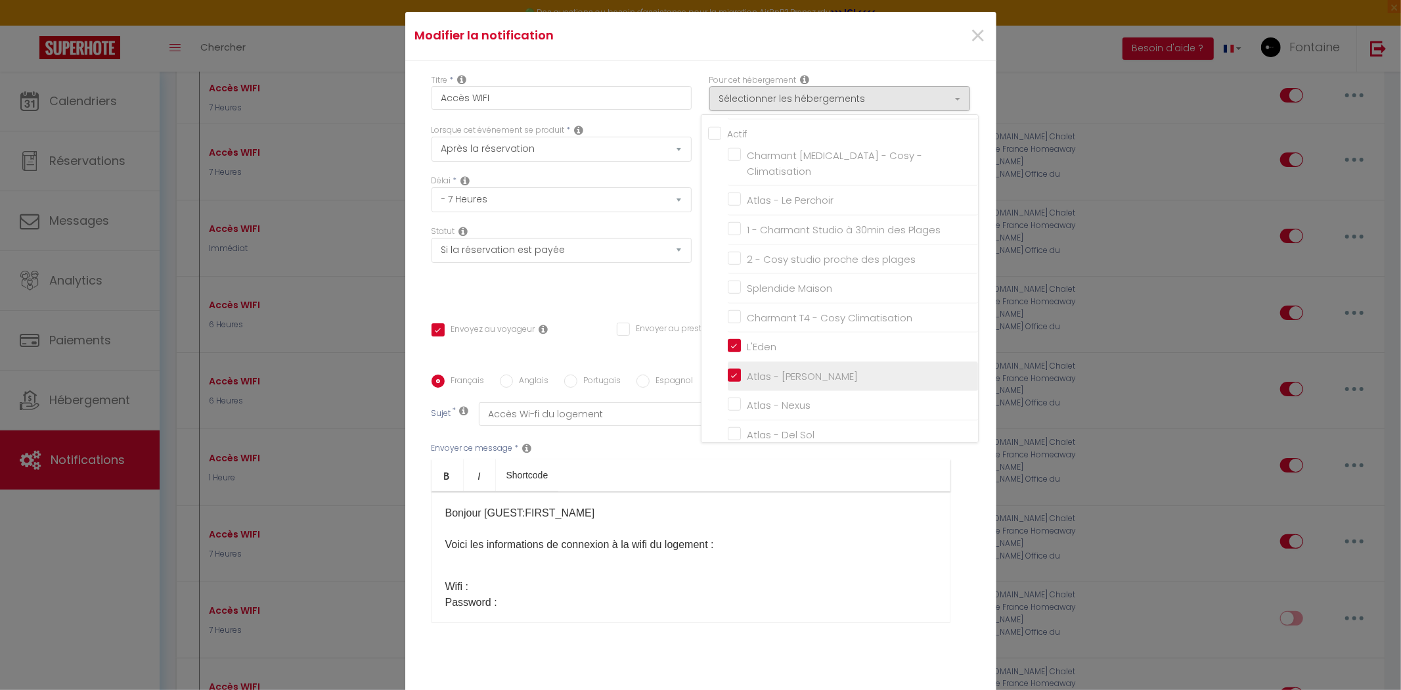
checkbox input "false"
click at [728, 340] on input "L'Eden" at bounding box center [853, 346] width 250 height 13
checkbox input "false"
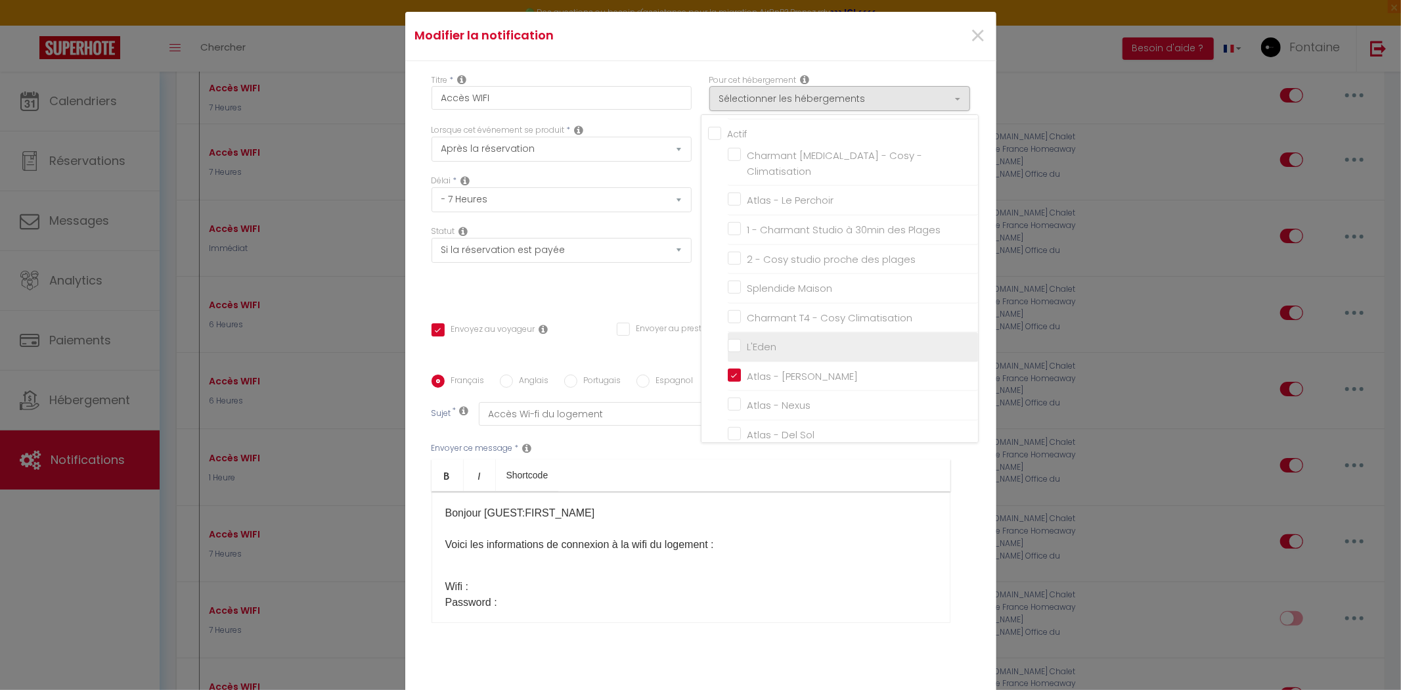
checkbox input "false"
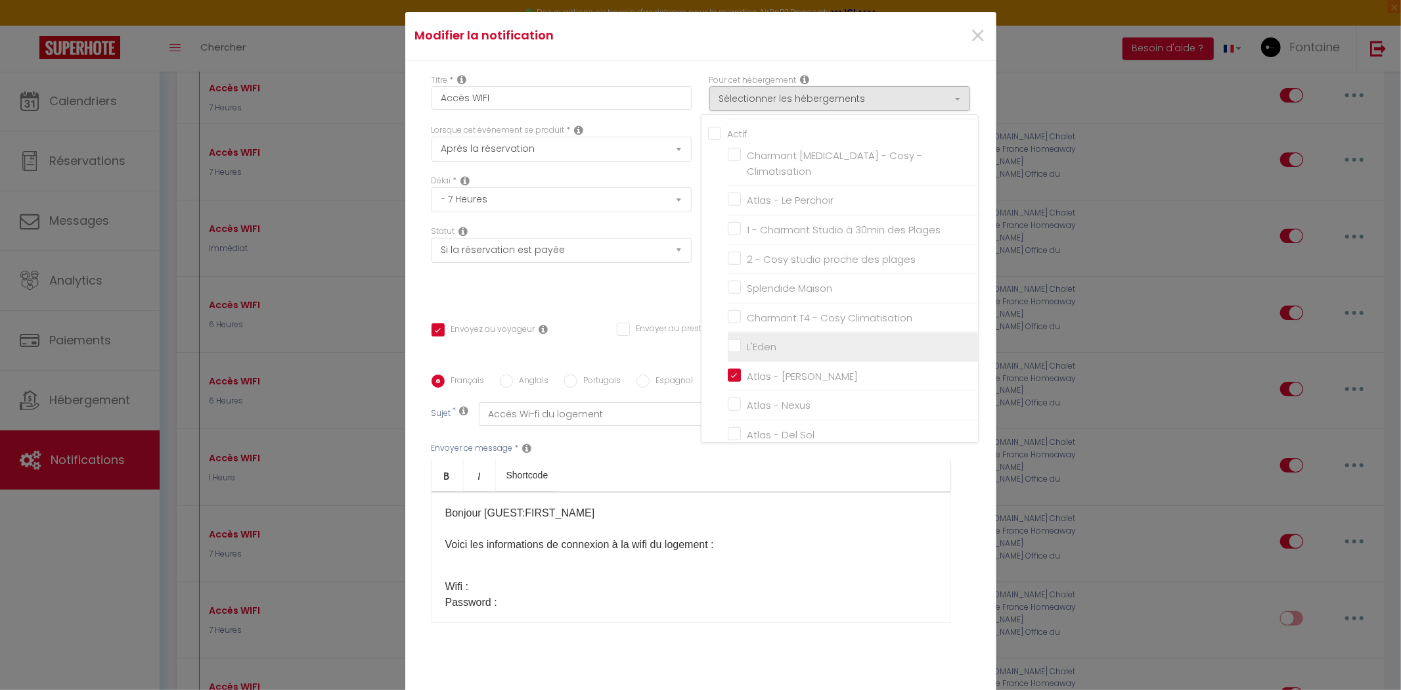
checkbox input "false"
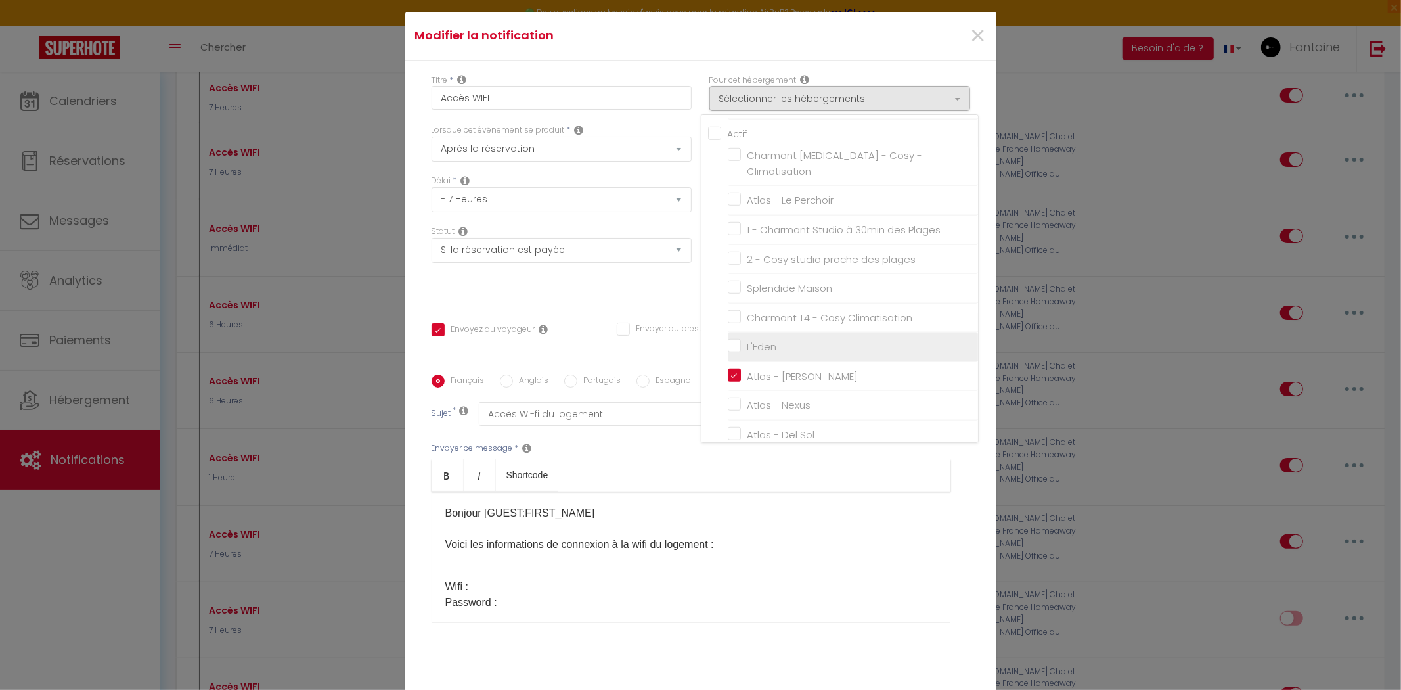
checkbox input "false"
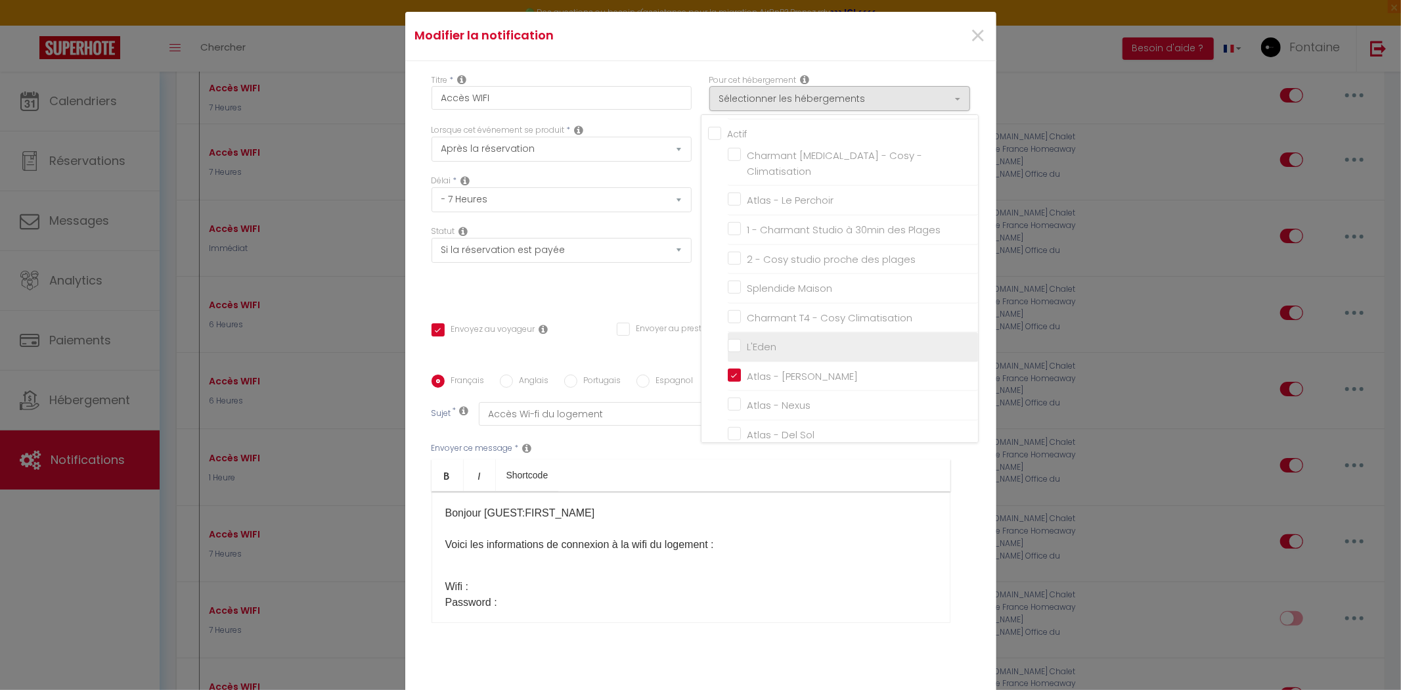
checkbox input "false"
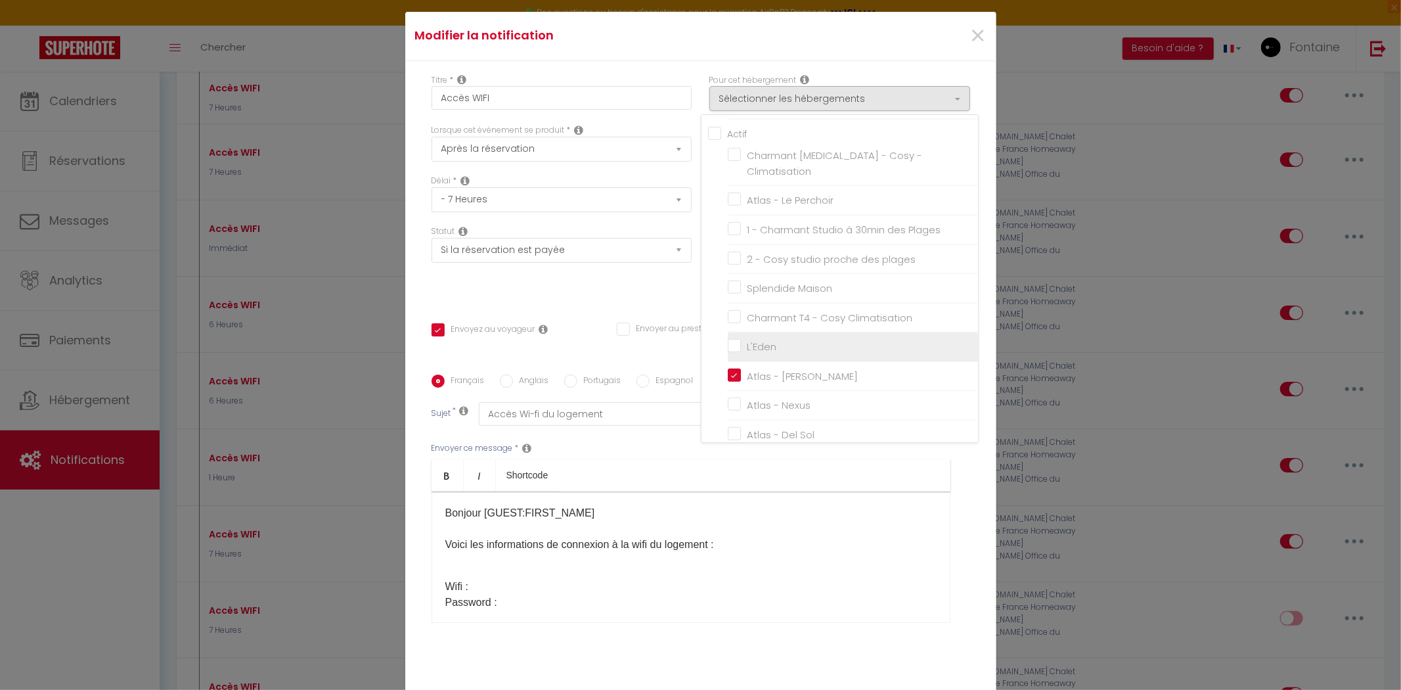
checkbox input "false"
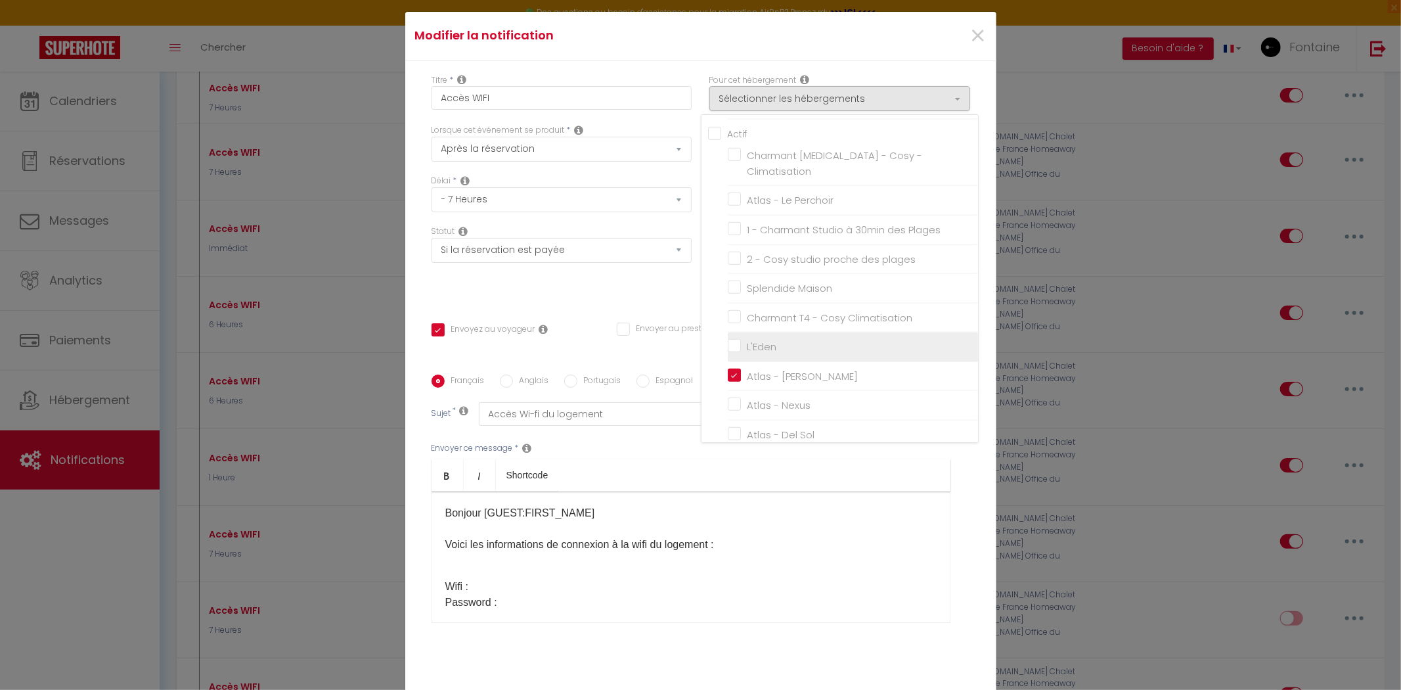
checkbox input "false"
checkbox input "true"
checkbox input "false"
click at [583, 288] on div "Statut Aucun Si la réservation est payée Si réservation non payée Si la caution…" at bounding box center [561, 262] width 278 height 74
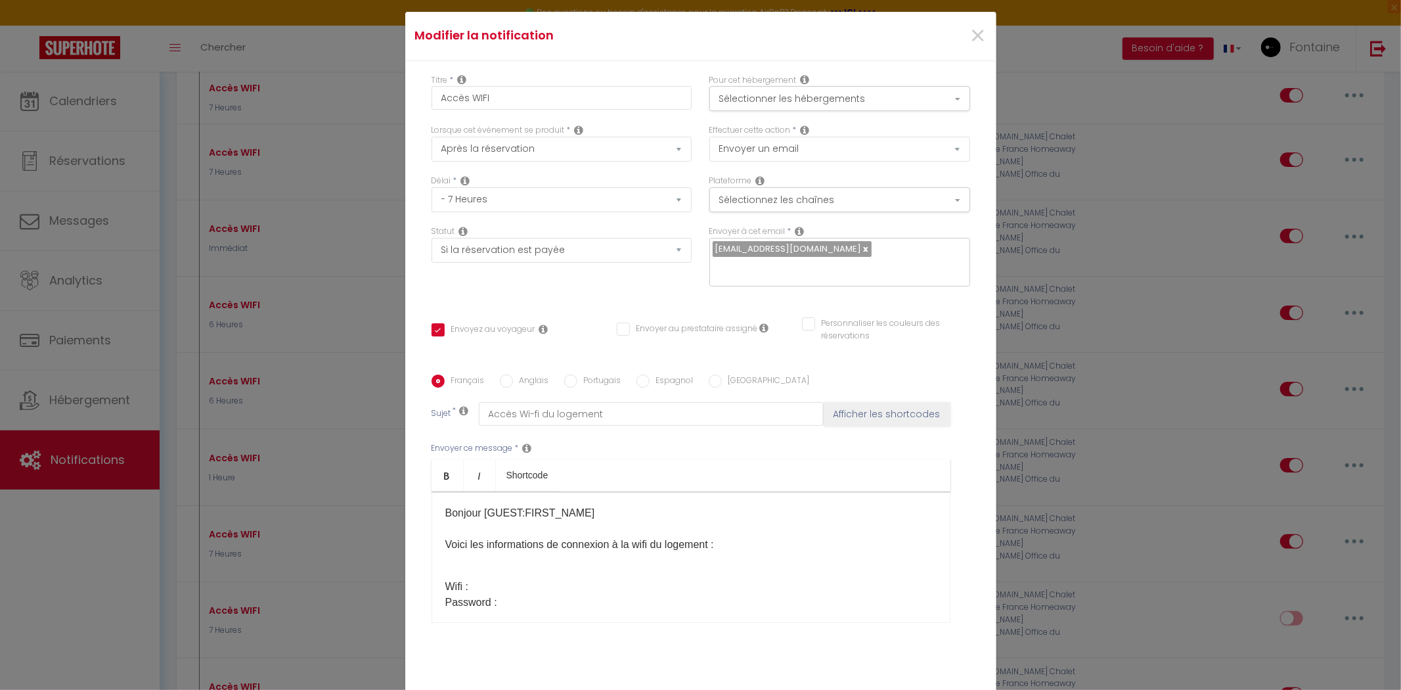
click at [531, 582] on p "Wifi : Password :" at bounding box center [690, 595] width 491 height 32
click at [545, 602] on p "Wifi : Freebox -5CF473 ​ Password :" at bounding box center [690, 595] width 491 height 32
click at [808, 194] on button "Sélectionnez les chaînes" at bounding box center [839, 199] width 261 height 25
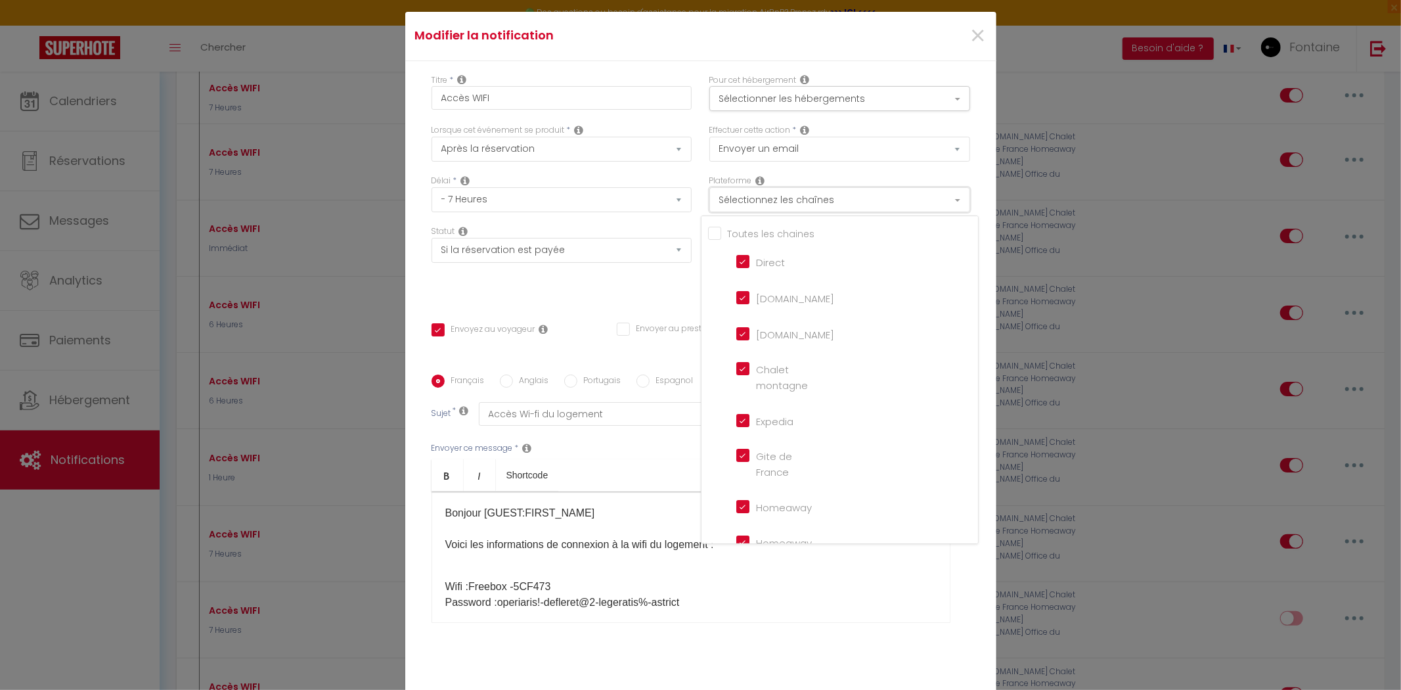
click at [808, 194] on button "Sélectionnez les chaînes" at bounding box center [839, 199] width 261 height 25
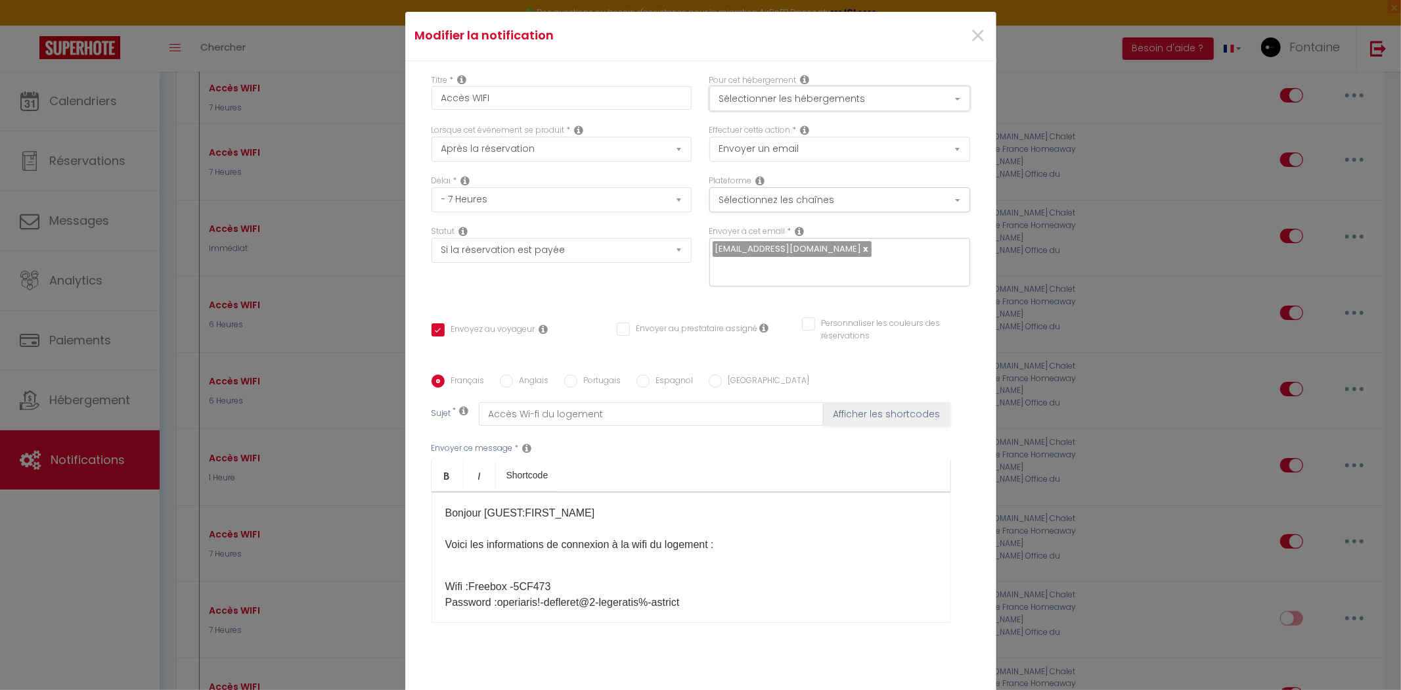
click at [829, 100] on button "Sélectionner les hébergements" at bounding box center [839, 98] width 261 height 25
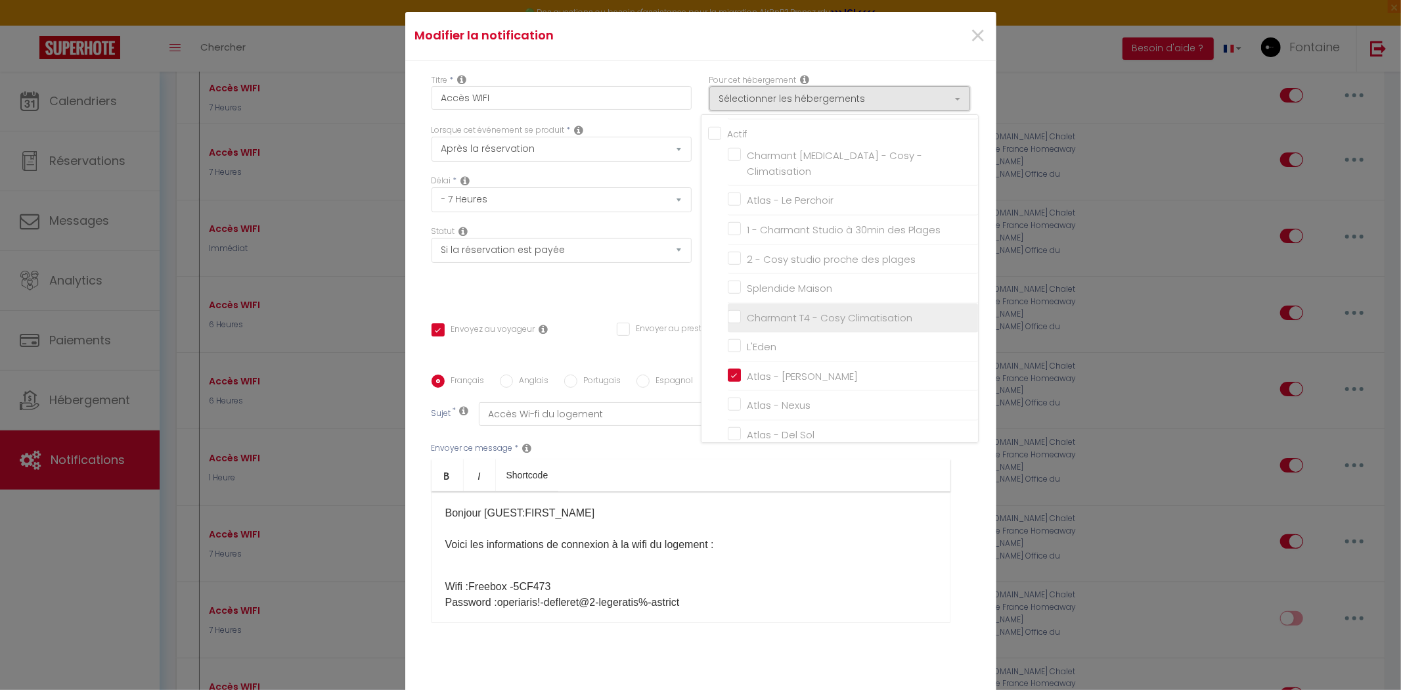
scroll to position [837, 0]
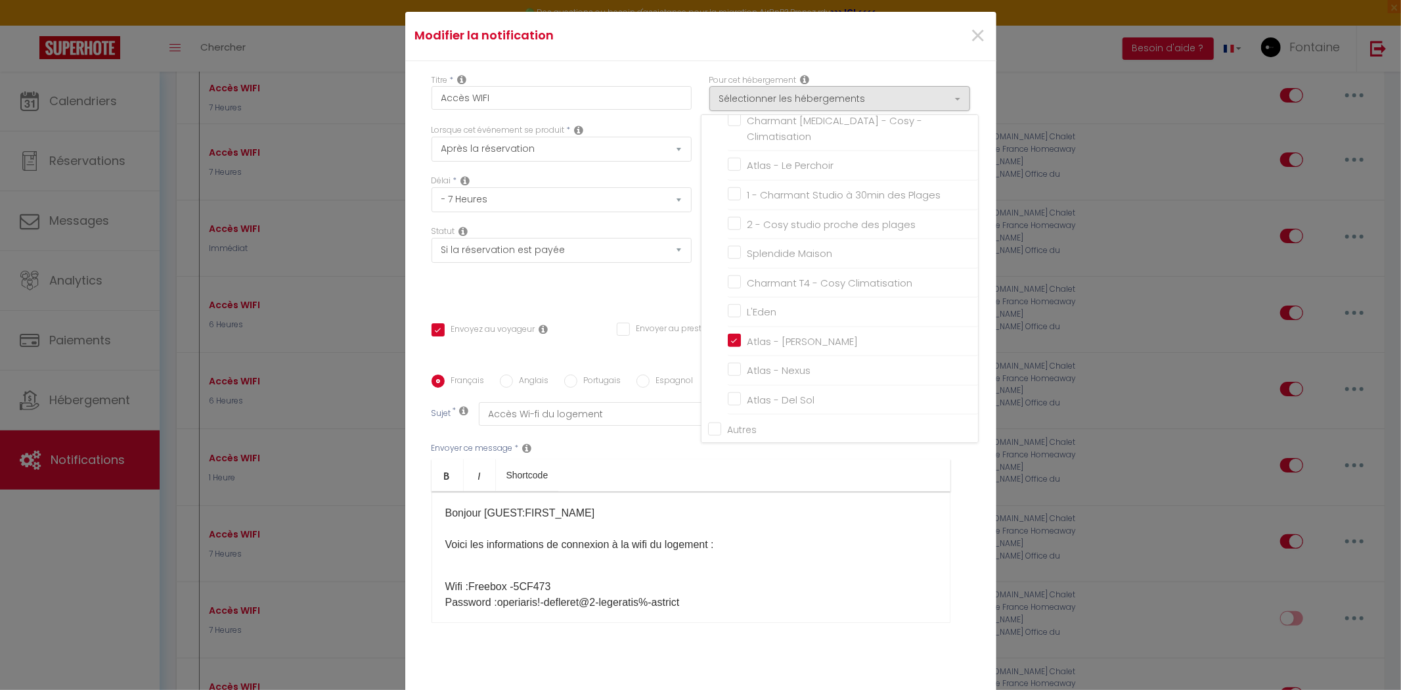
click at [599, 283] on div "Statut Aucun Si la réservation est payée Si réservation non payée Si la caution…" at bounding box center [561, 262] width 278 height 74
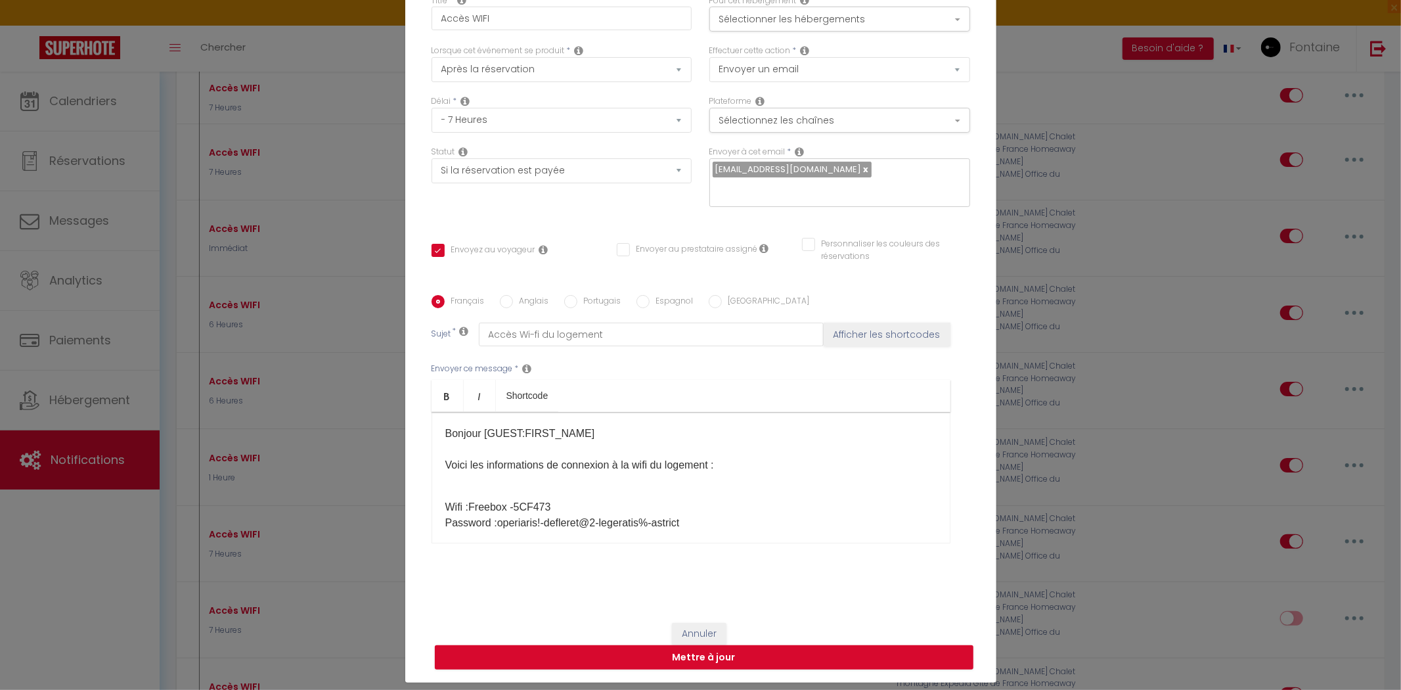
scroll to position [83, 0]
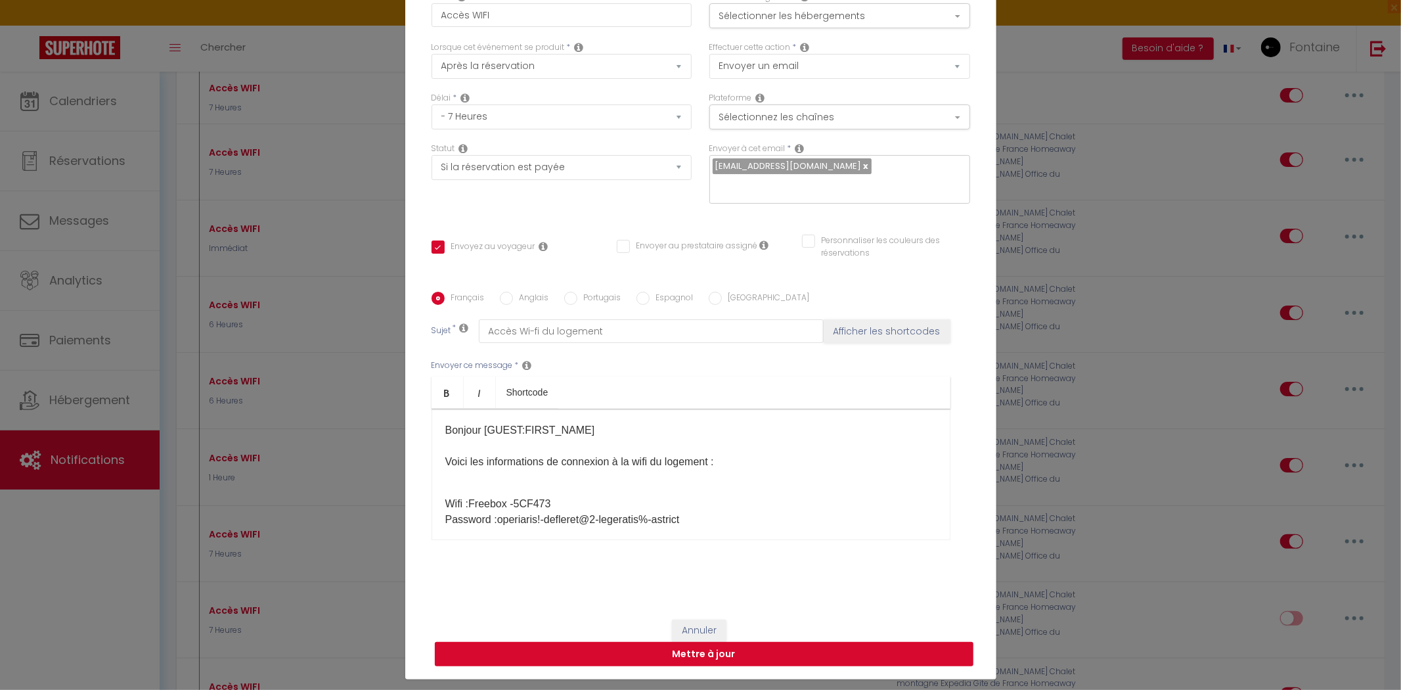
click at [765, 653] on button "Mettre à jour" at bounding box center [704, 654] width 539 height 25
checkbox input "true"
checkbox input "false"
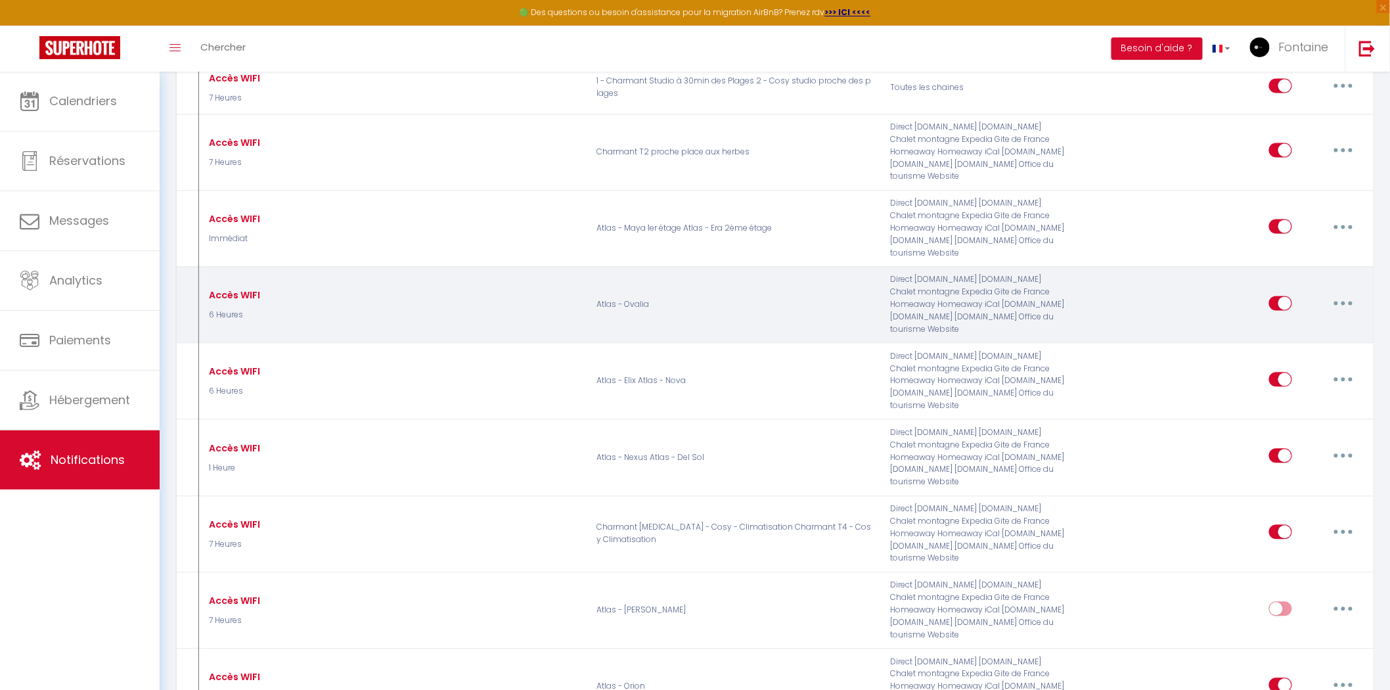
scroll to position [1078, 0]
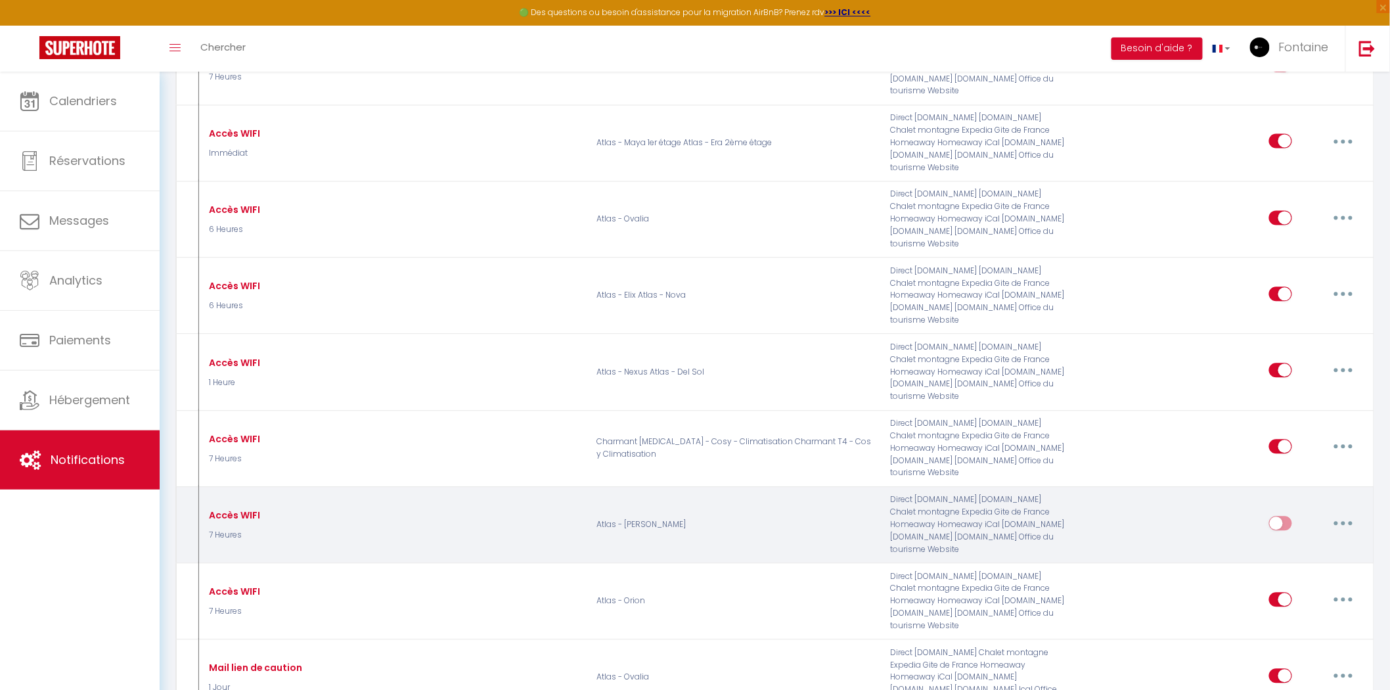
click at [1277, 516] on input "checkbox" at bounding box center [1280, 526] width 23 height 20
checkbox input "true"
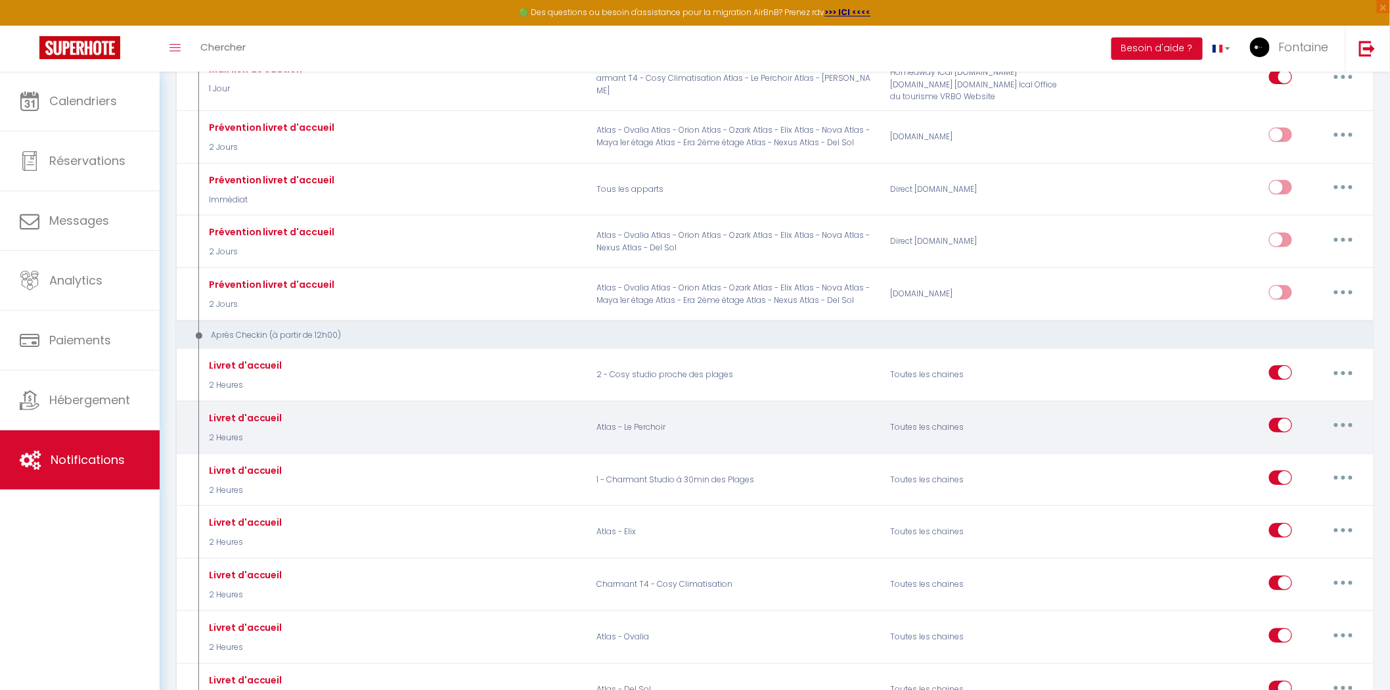
scroll to position [2245, 0]
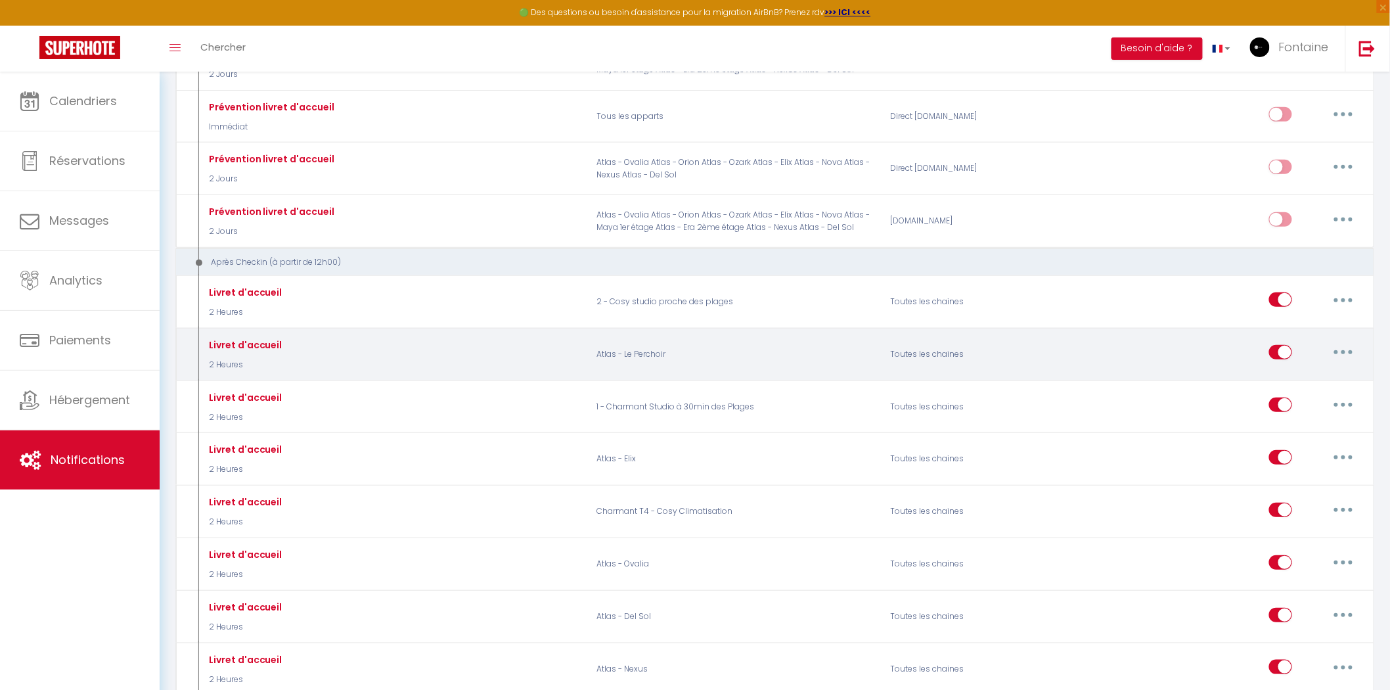
click at [1340, 345] on button "button" at bounding box center [1343, 352] width 37 height 21
click at [1315, 396] on link "Dupliquer" at bounding box center [1308, 406] width 97 height 22
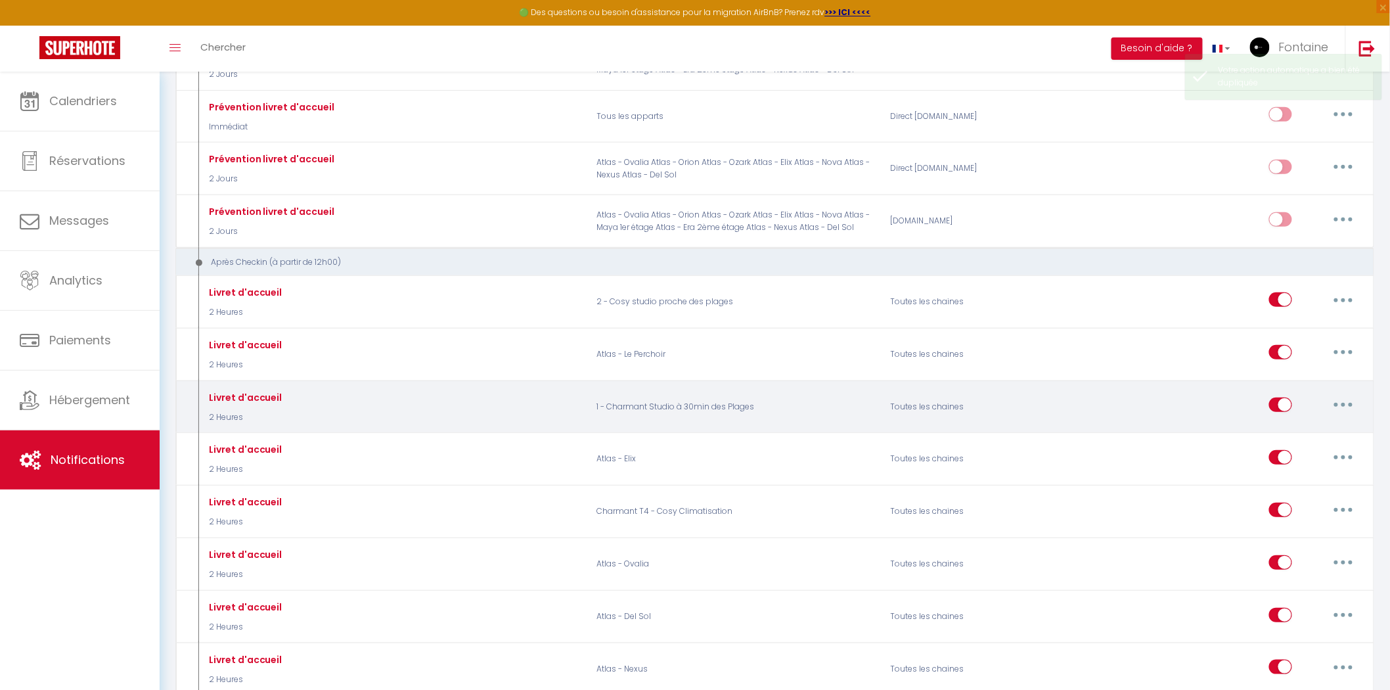
checkbox input "true"
checkbox input "false"
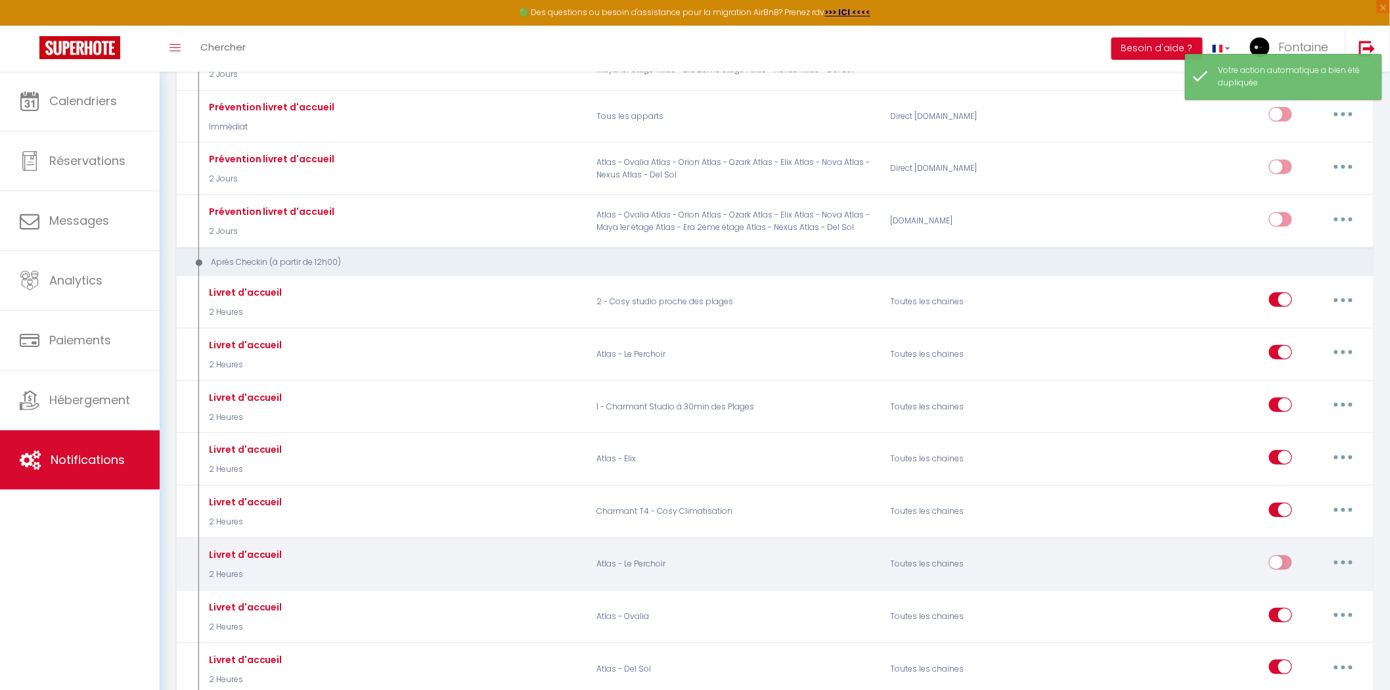
click at [1341, 556] on button "button" at bounding box center [1343, 562] width 37 height 21
click at [1315, 585] on link "Editer" at bounding box center [1308, 592] width 97 height 22
type input "Livret d'accueil"
checkbox input "false"
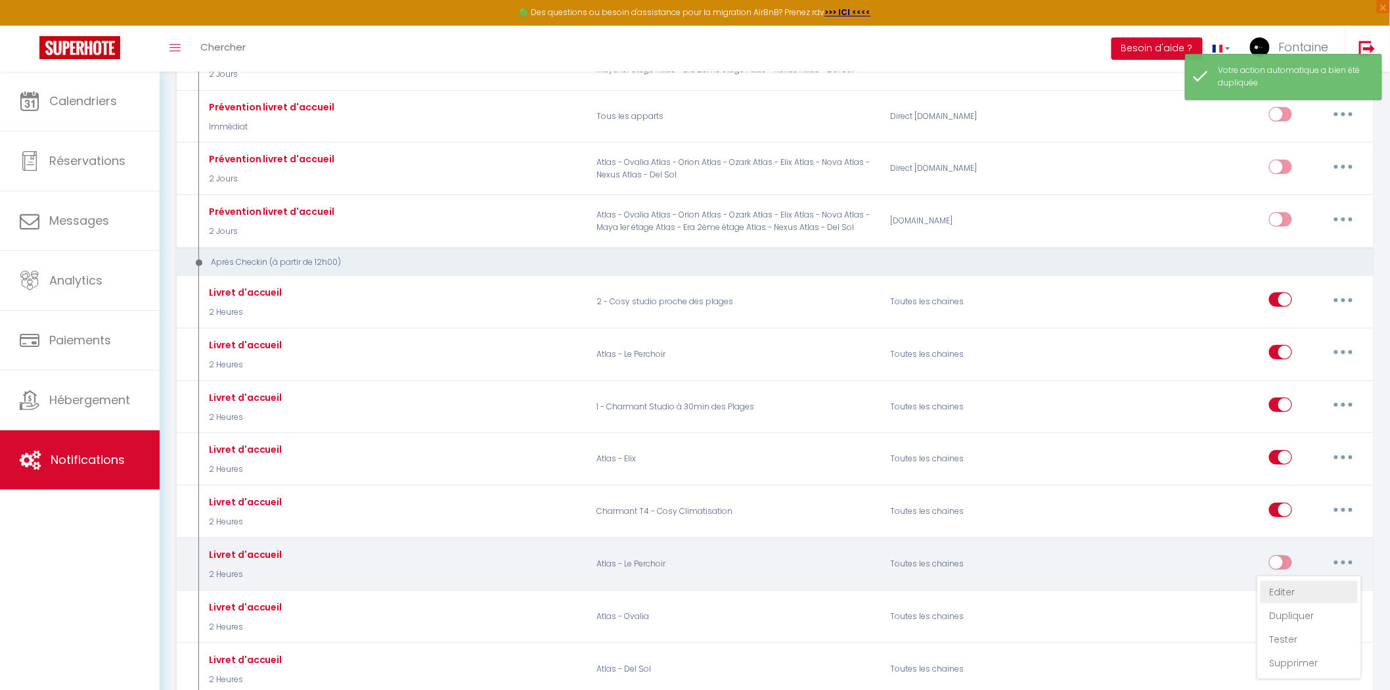
checkbox input "false"
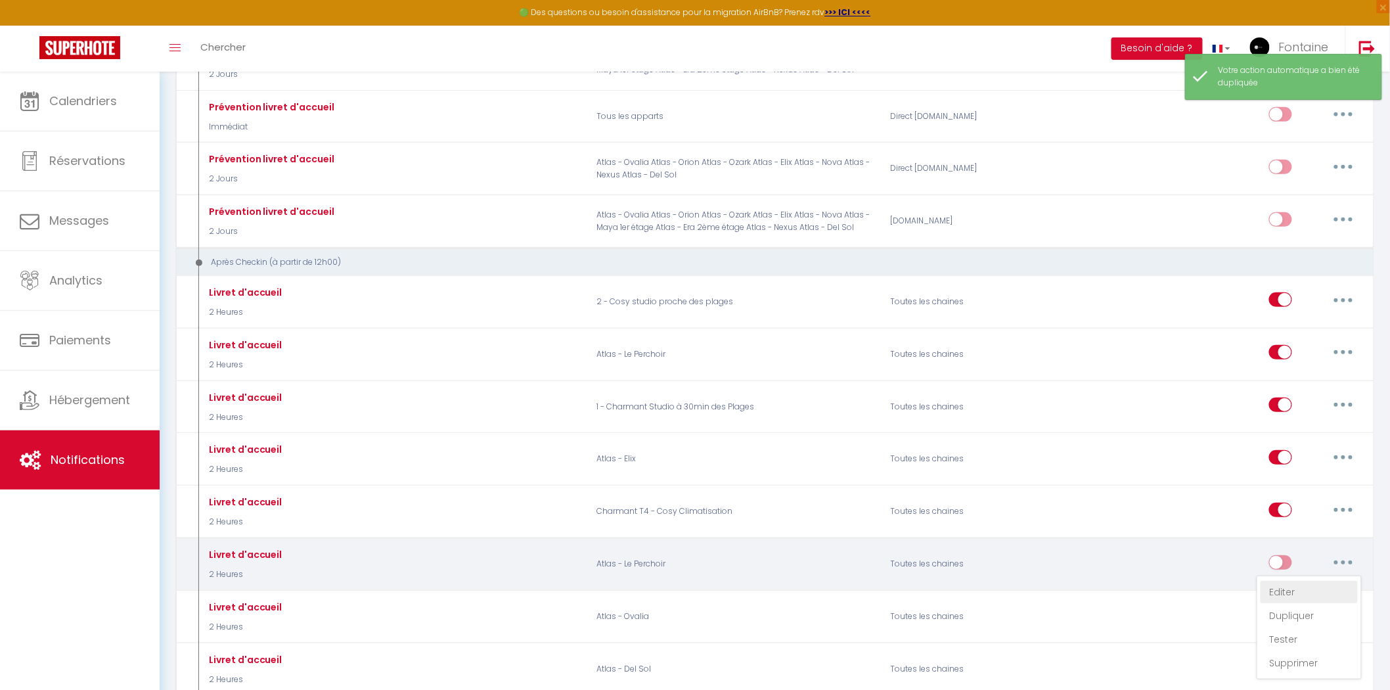
checkbox input "false"
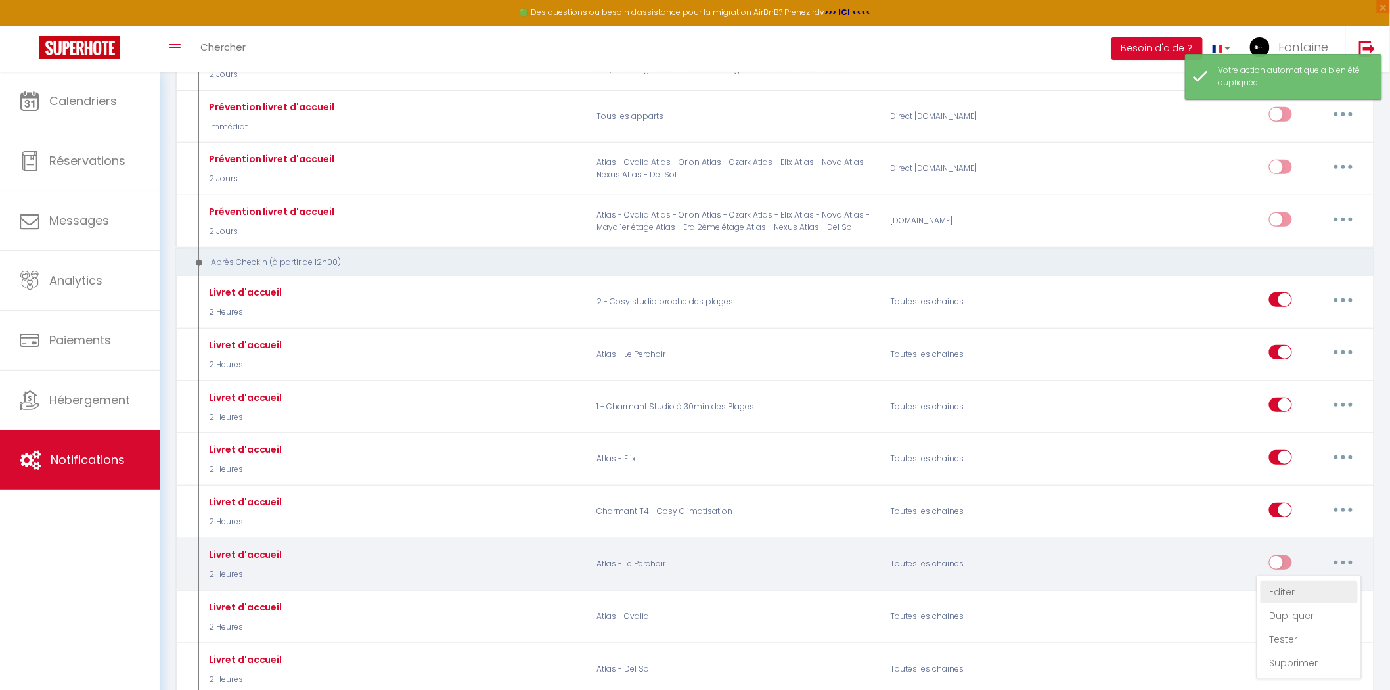
checkbox input "false"
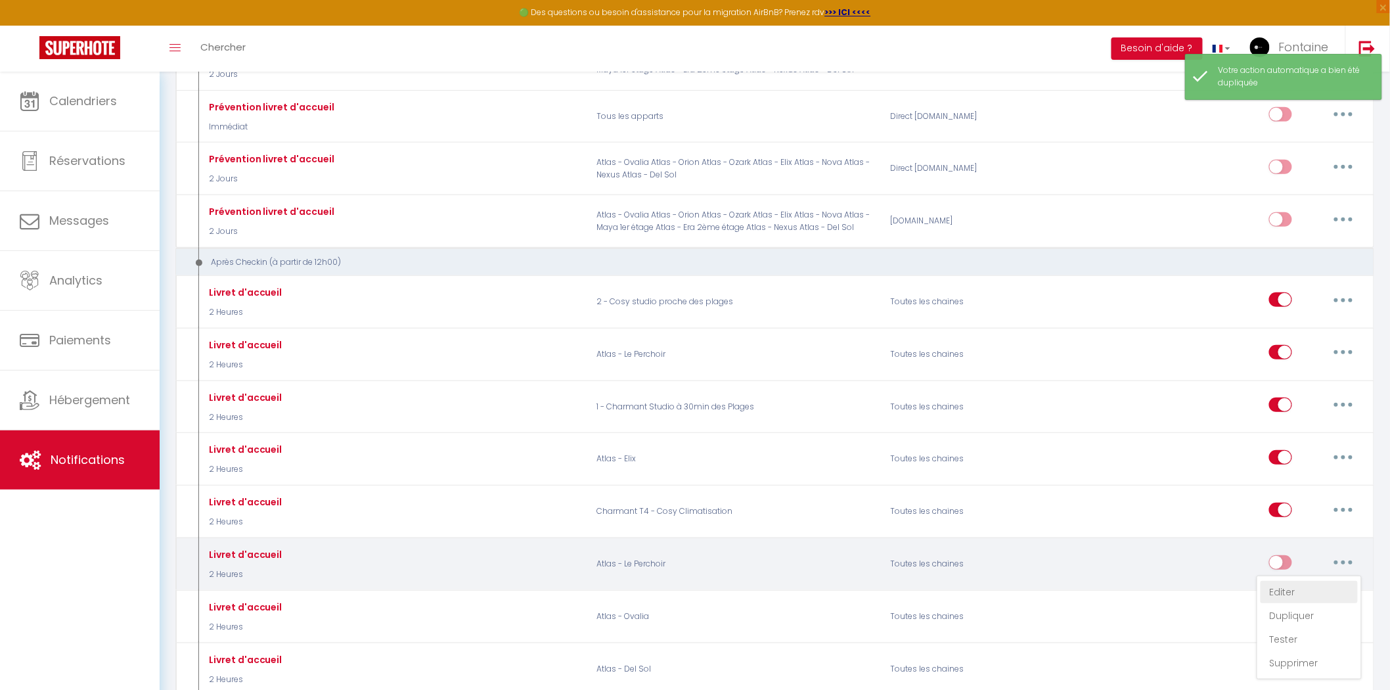
checkbox input "false"
checkbox input "true"
checkbox input "false"
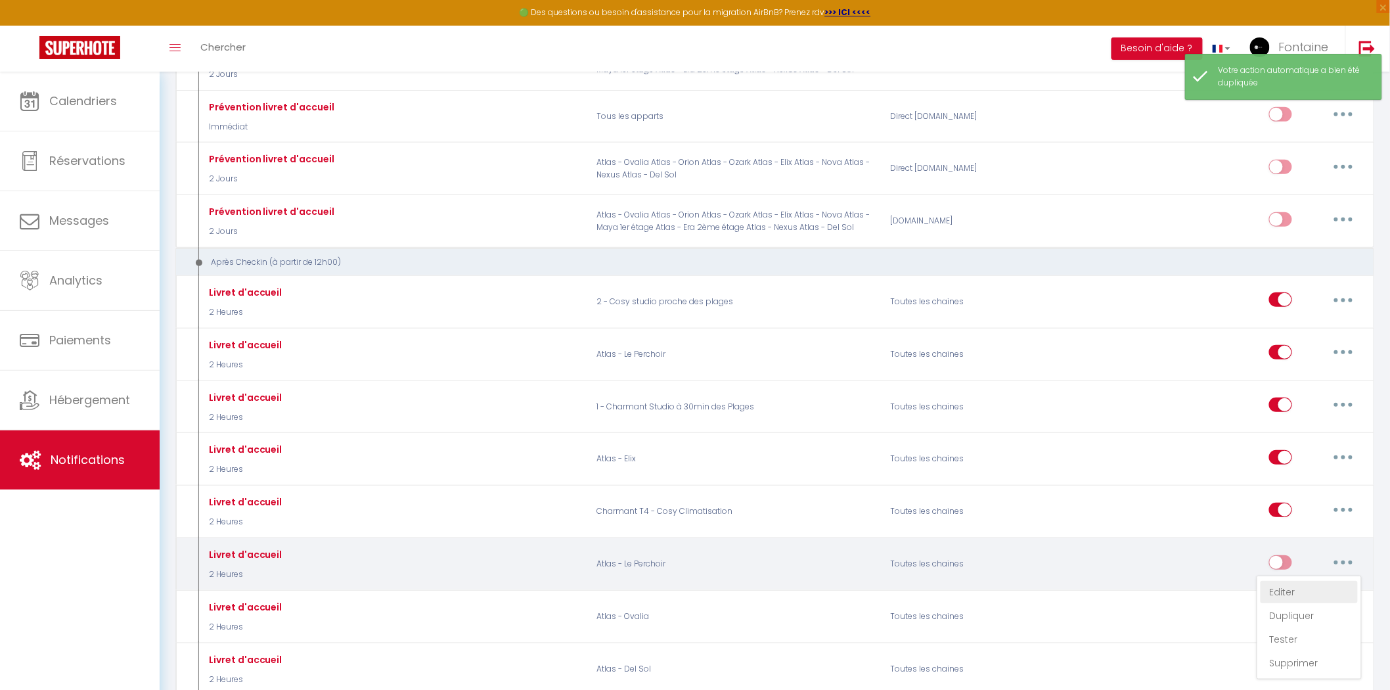
checkbox input "false"
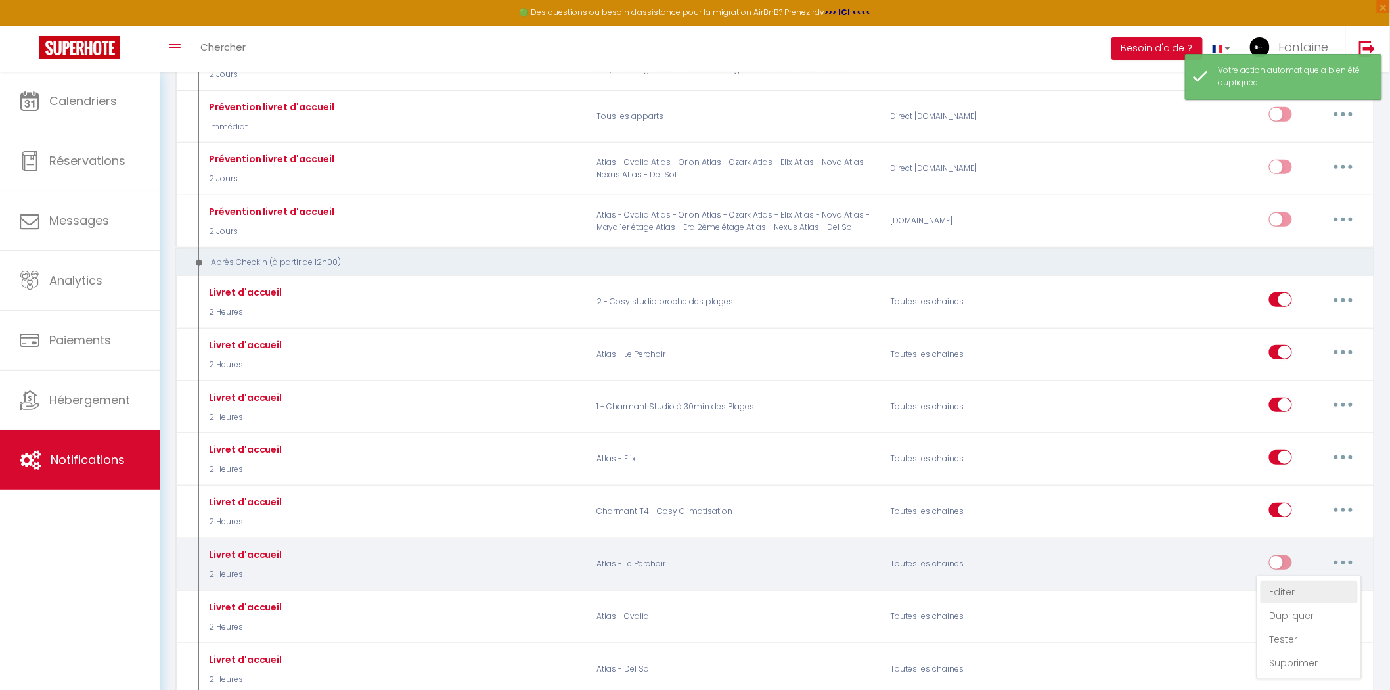
checkbox input "false"
select select "3"
select select "2 Heures"
select select "if_deposit_is_paid"
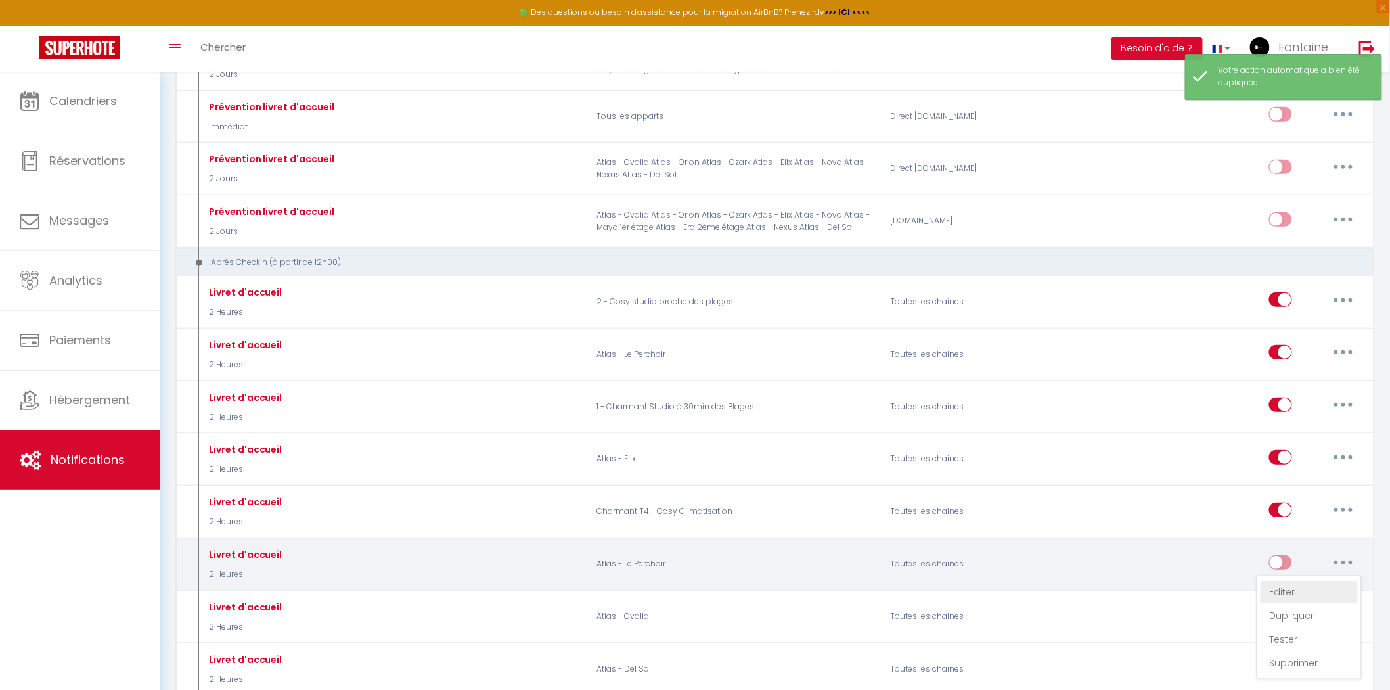
checkbox input "true"
checkbox input "false"
radio input "true"
type input "Livret d'accueil"
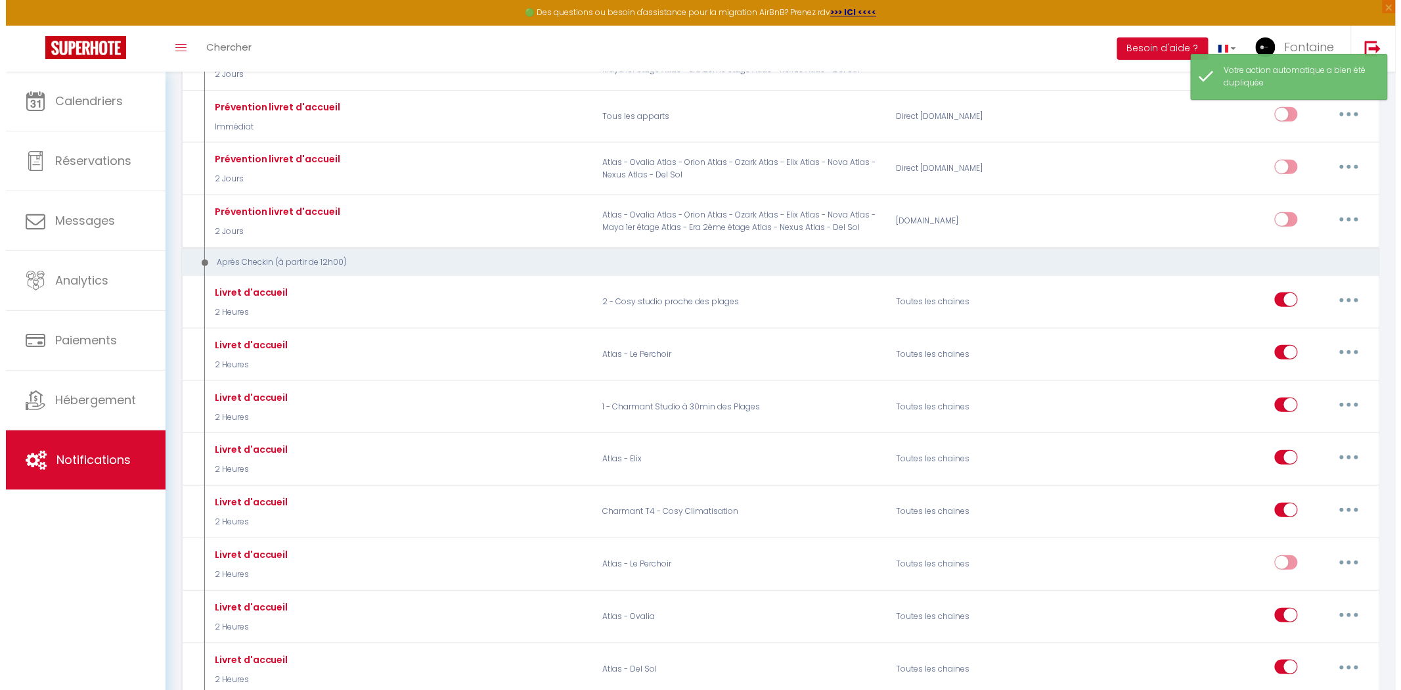
scroll to position [2015, 0]
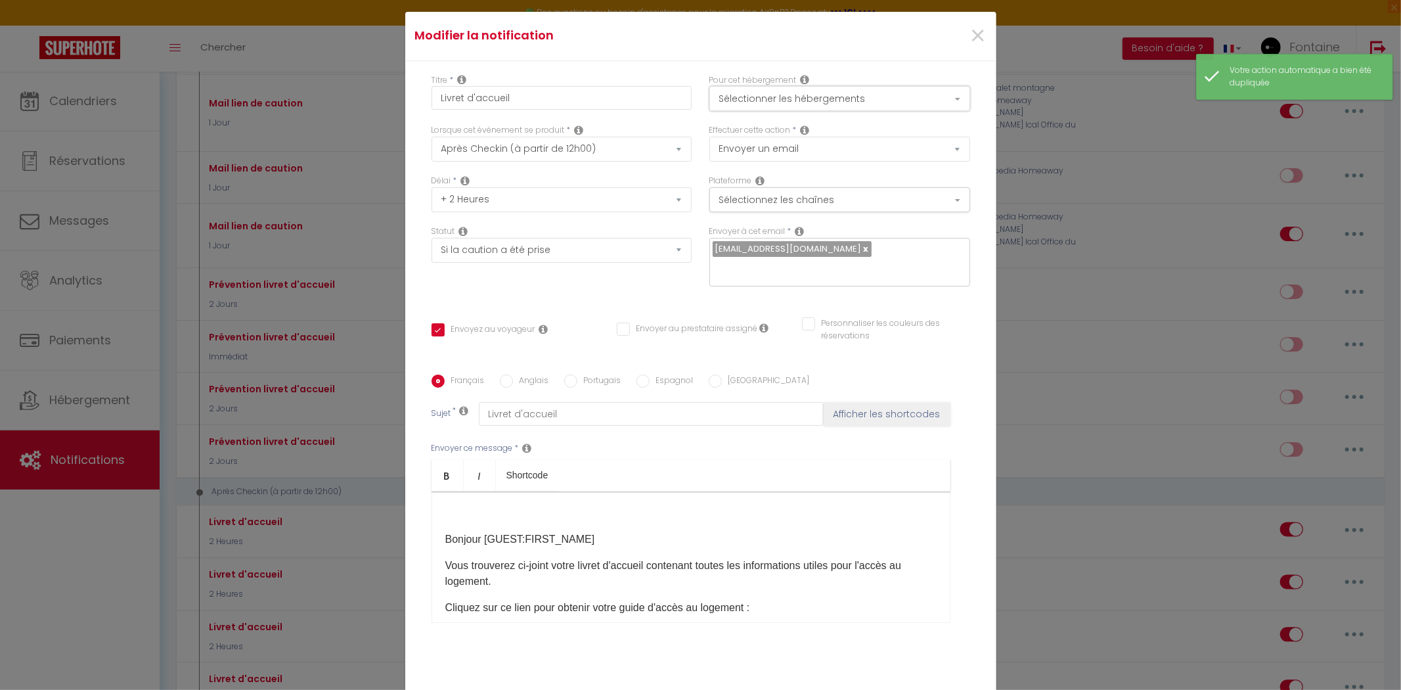
click at [870, 100] on button "Sélectionner les hébergements" at bounding box center [839, 98] width 261 height 25
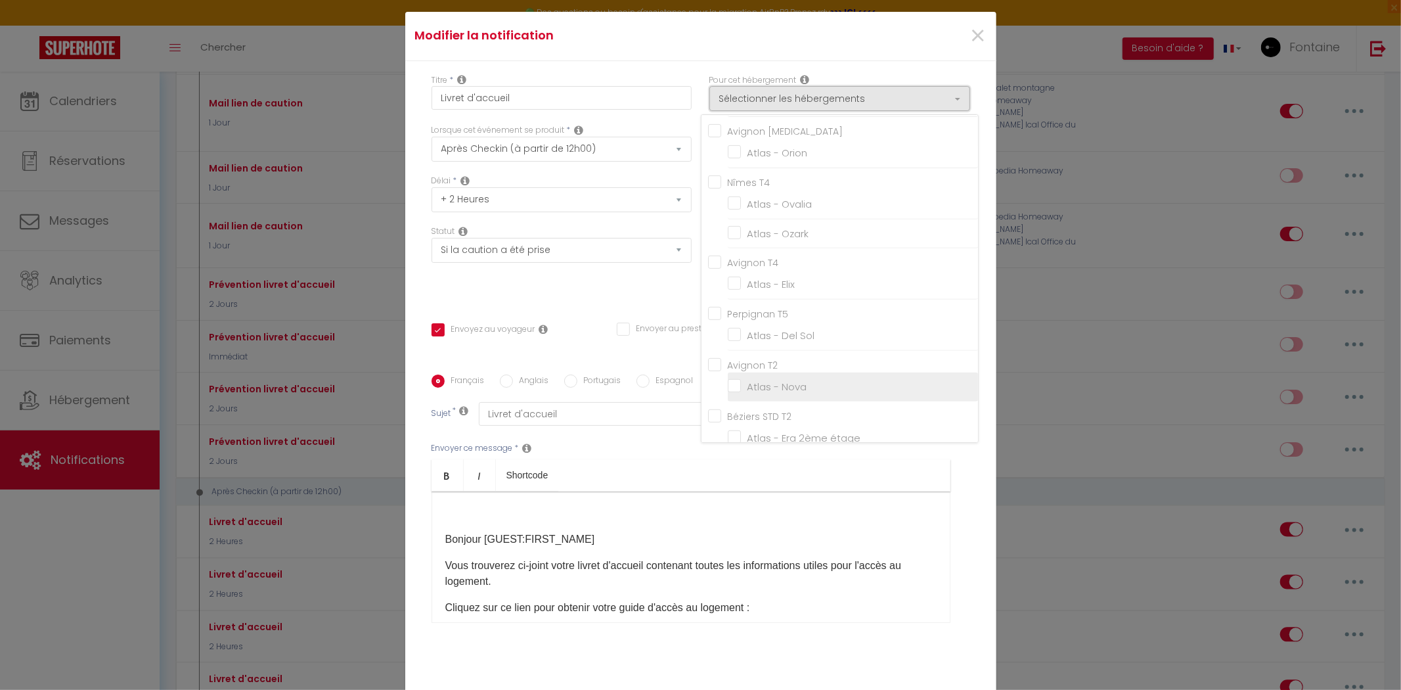
scroll to position [583, 0]
click at [730, 413] on input "Atlas - Le Perchoir" at bounding box center [853, 419] width 250 height 13
checkbox input "false"
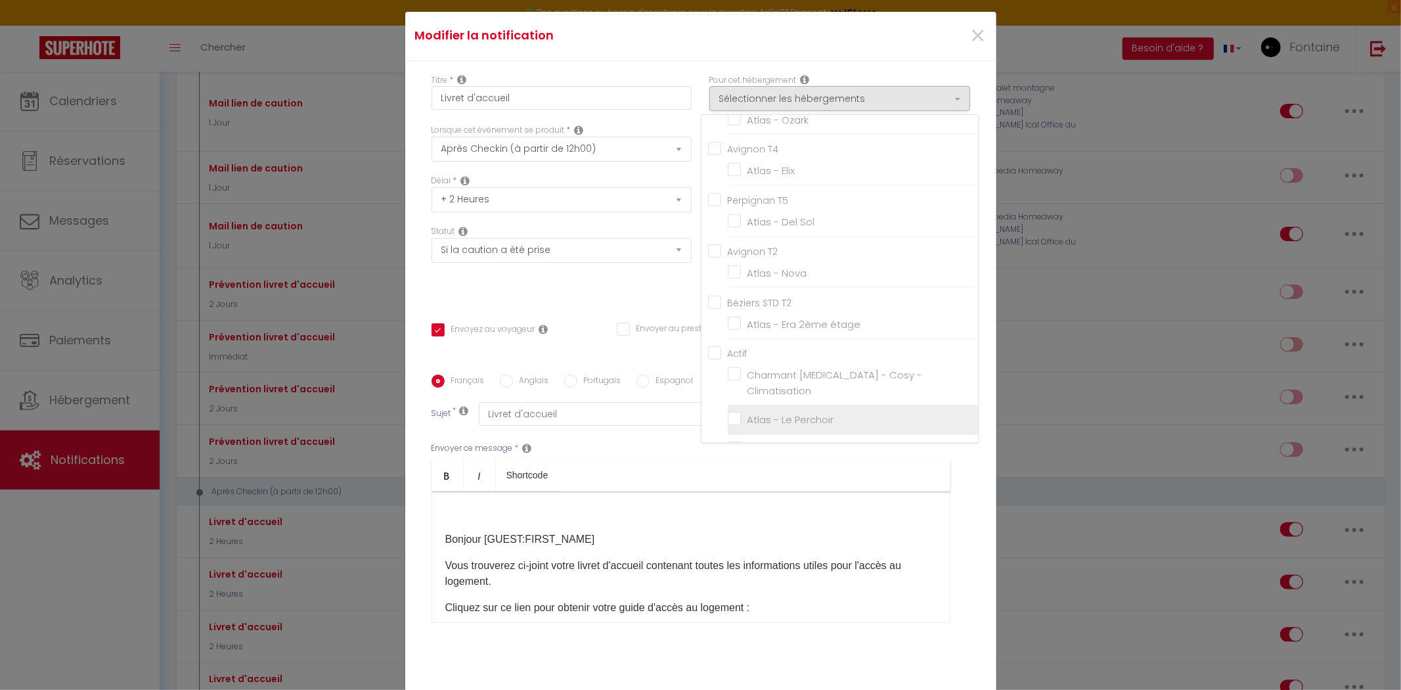
checkbox input "false"
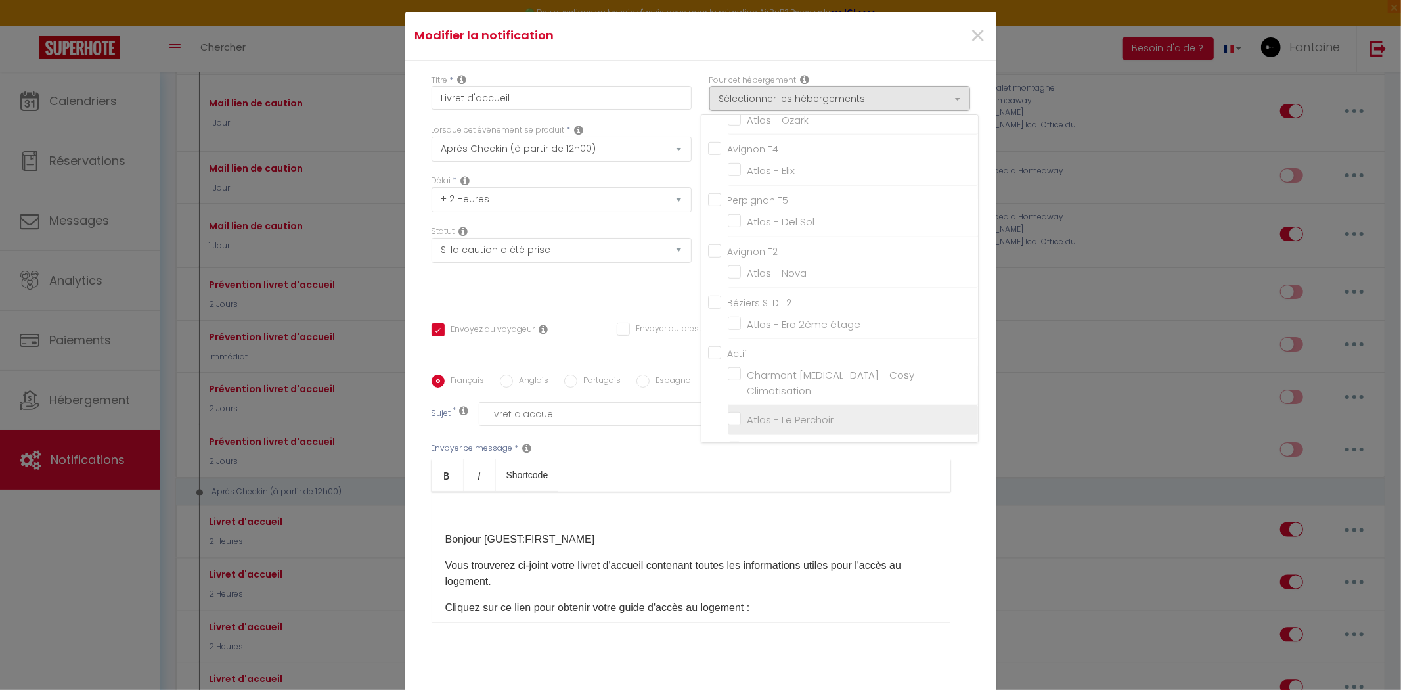
checkbox input "false"
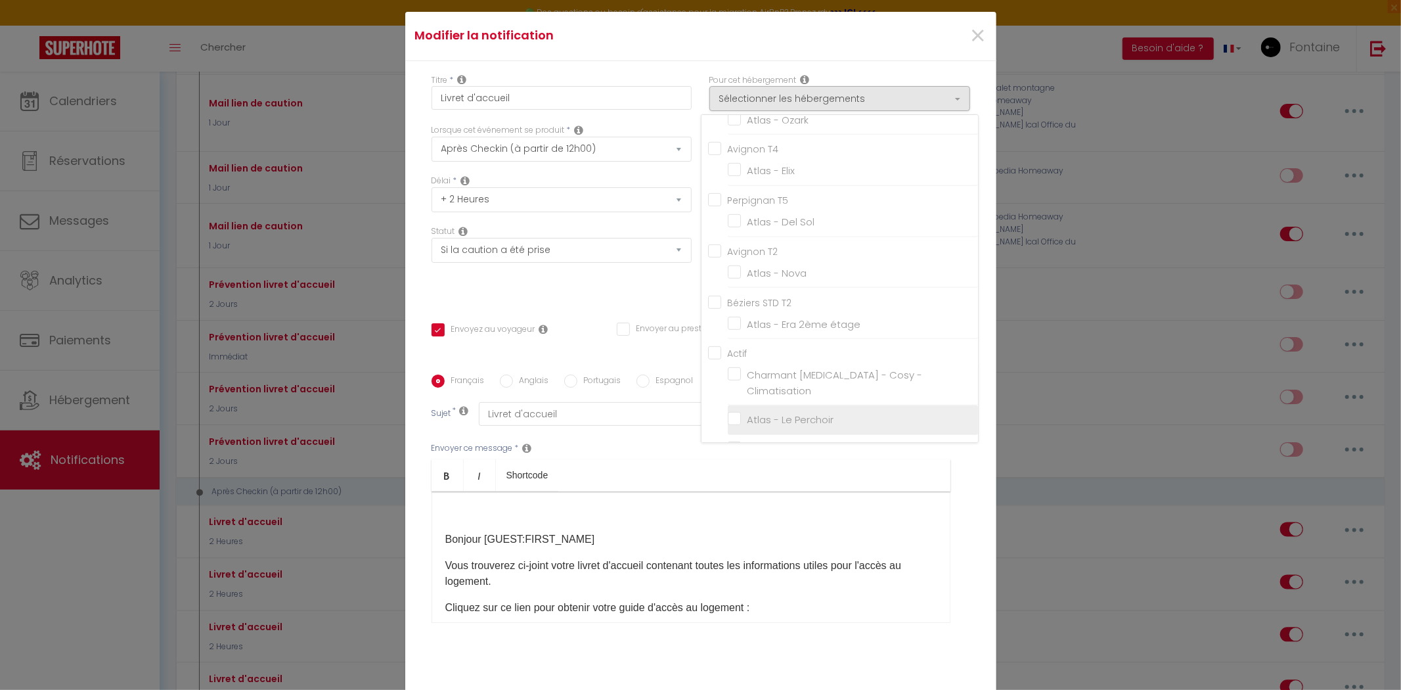
checkbox input "false"
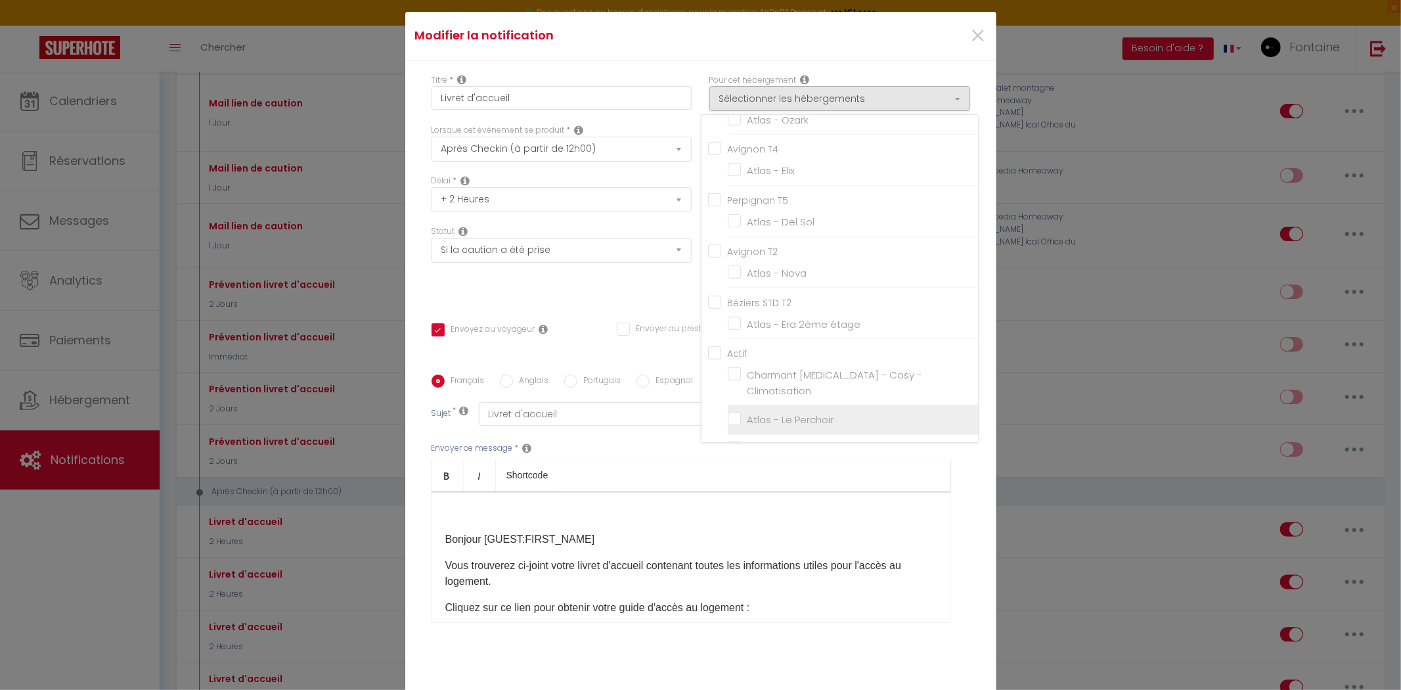
checkbox input "false"
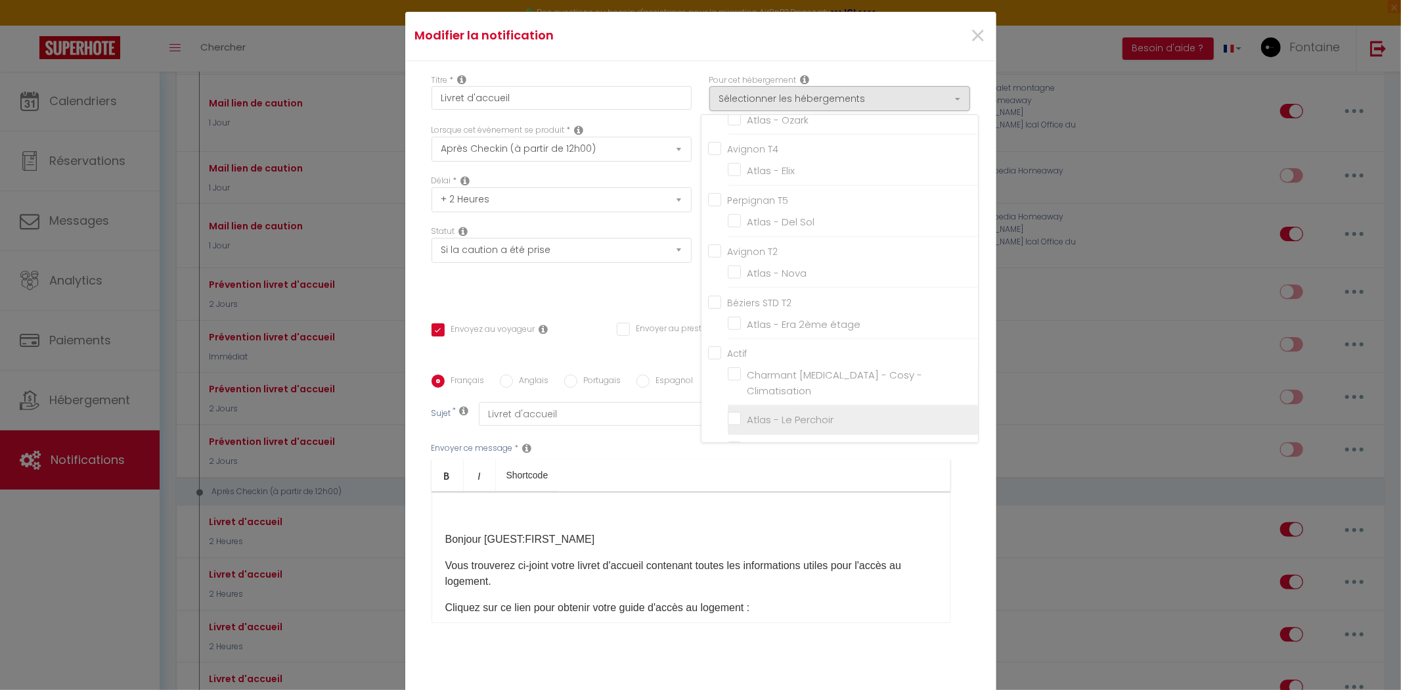
checkbox input "false"
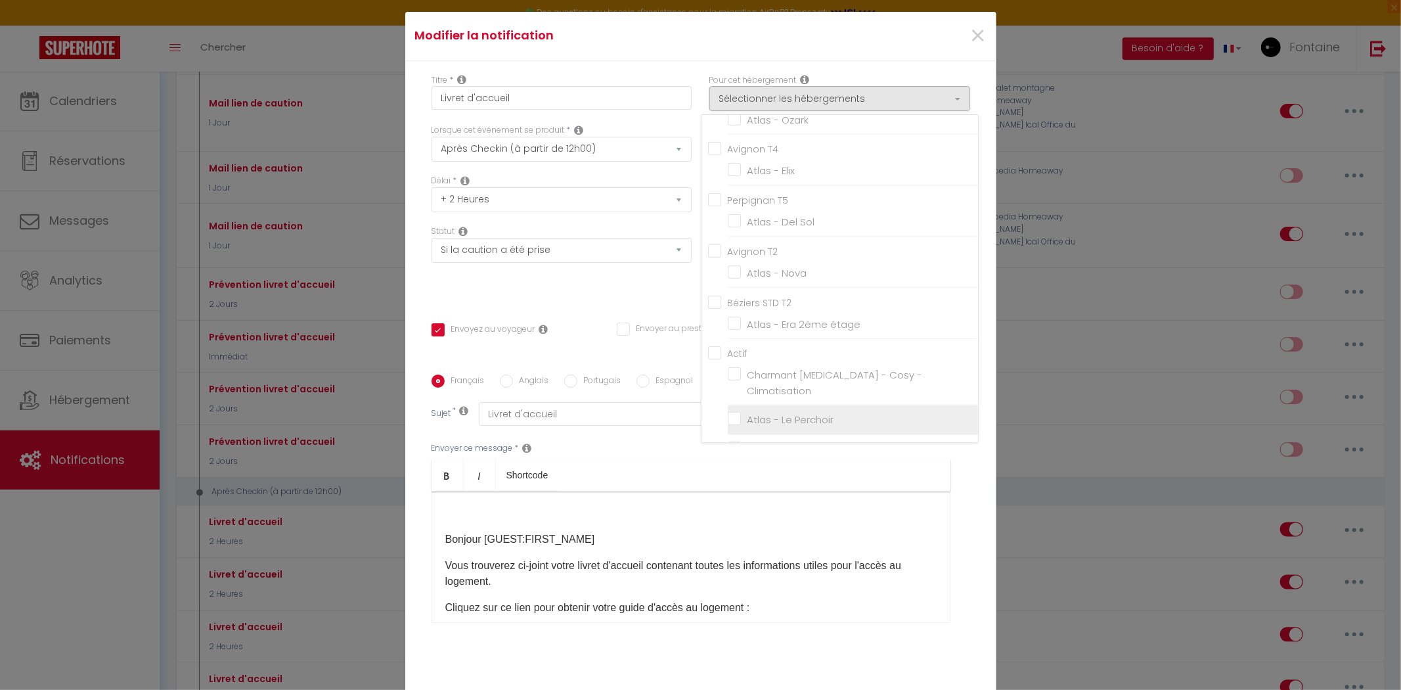
checkbox input "false"
checkbox input "true"
checkbox input "false"
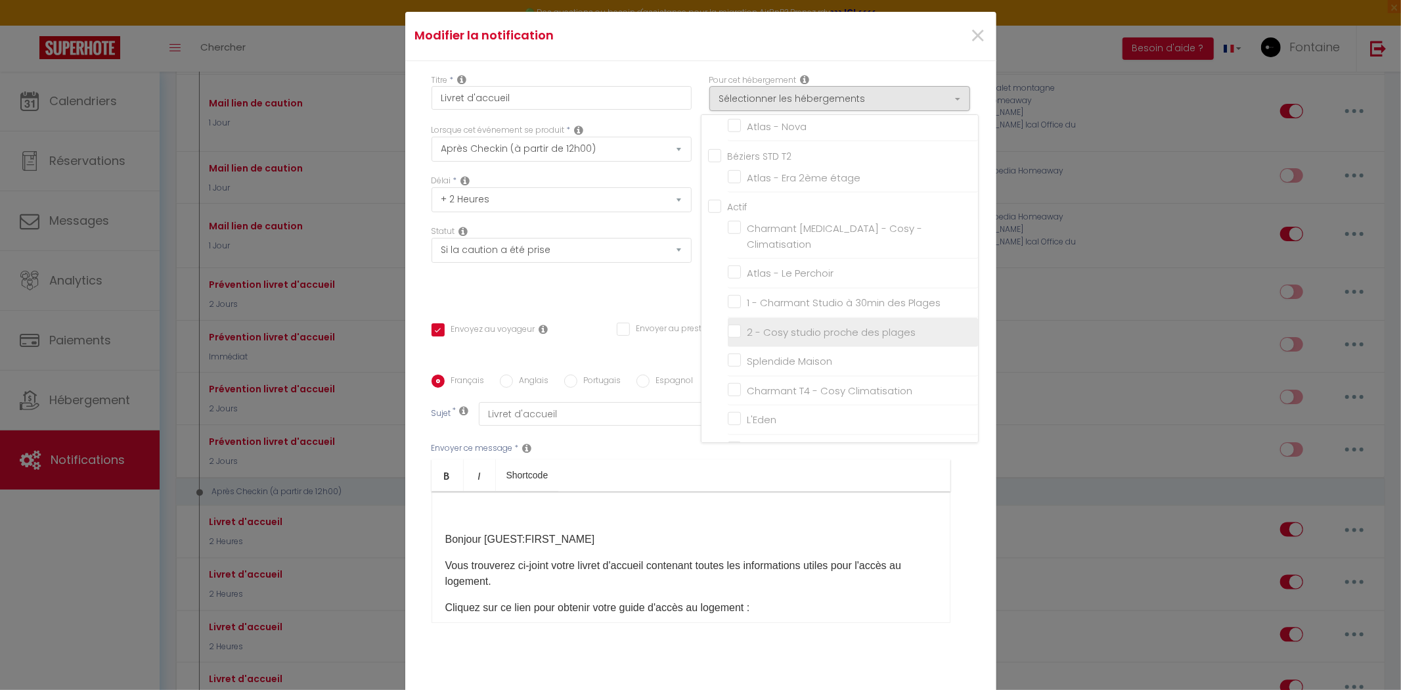
scroll to position [803, 0]
click at [730, 370] on input "Atlas - [PERSON_NAME]" at bounding box center [853, 376] width 250 height 13
checkbox input "true"
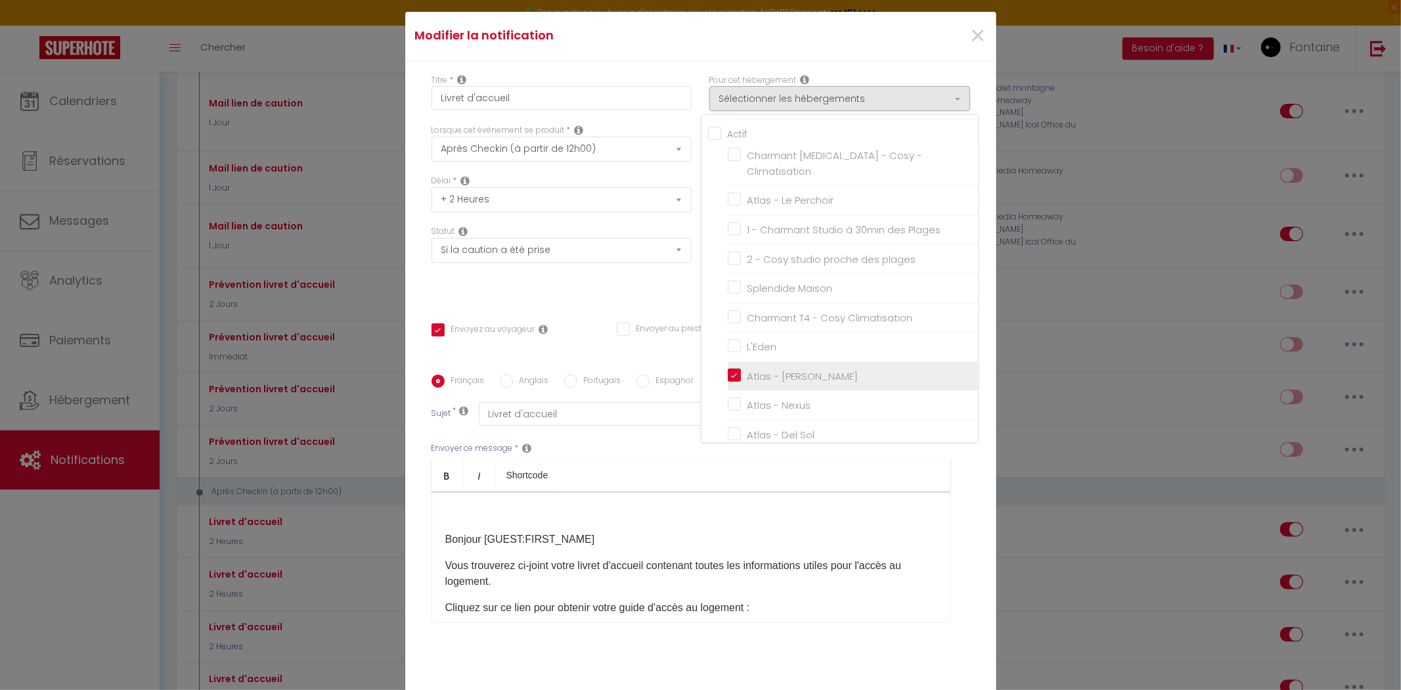
checkbox input "false"
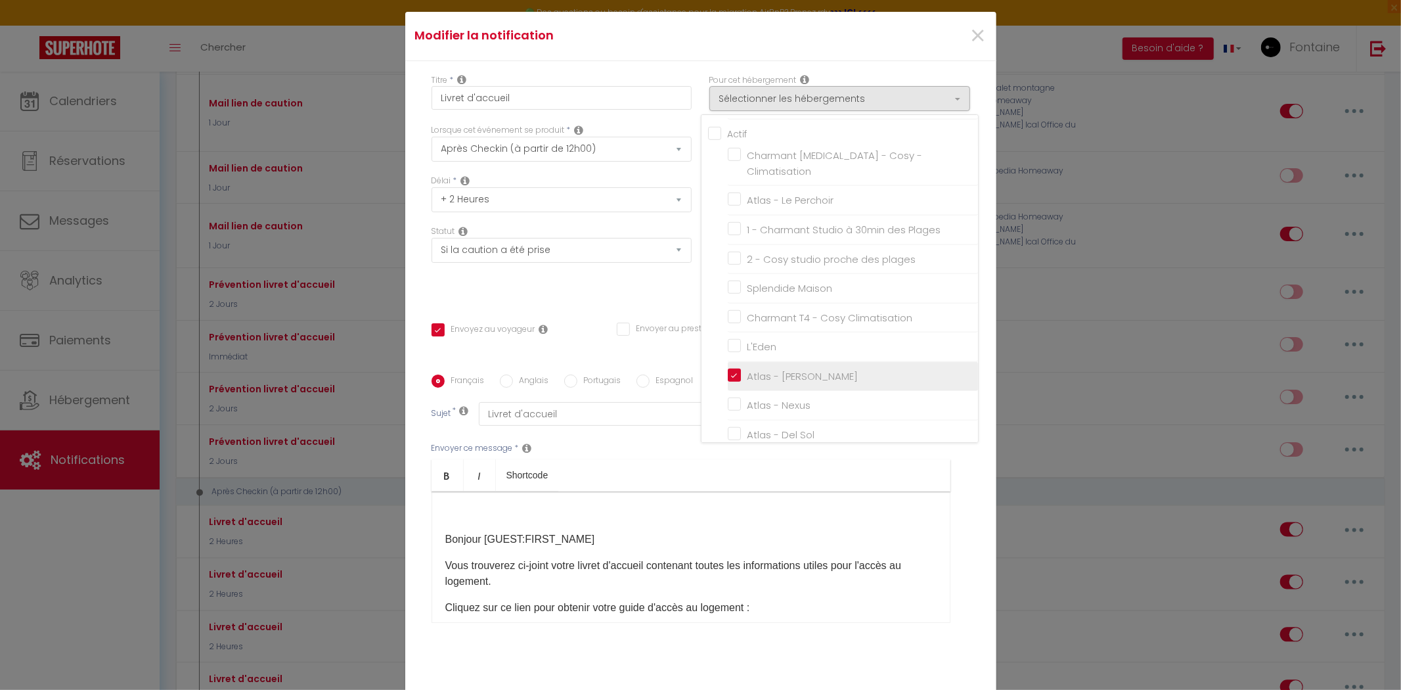
checkbox input "false"
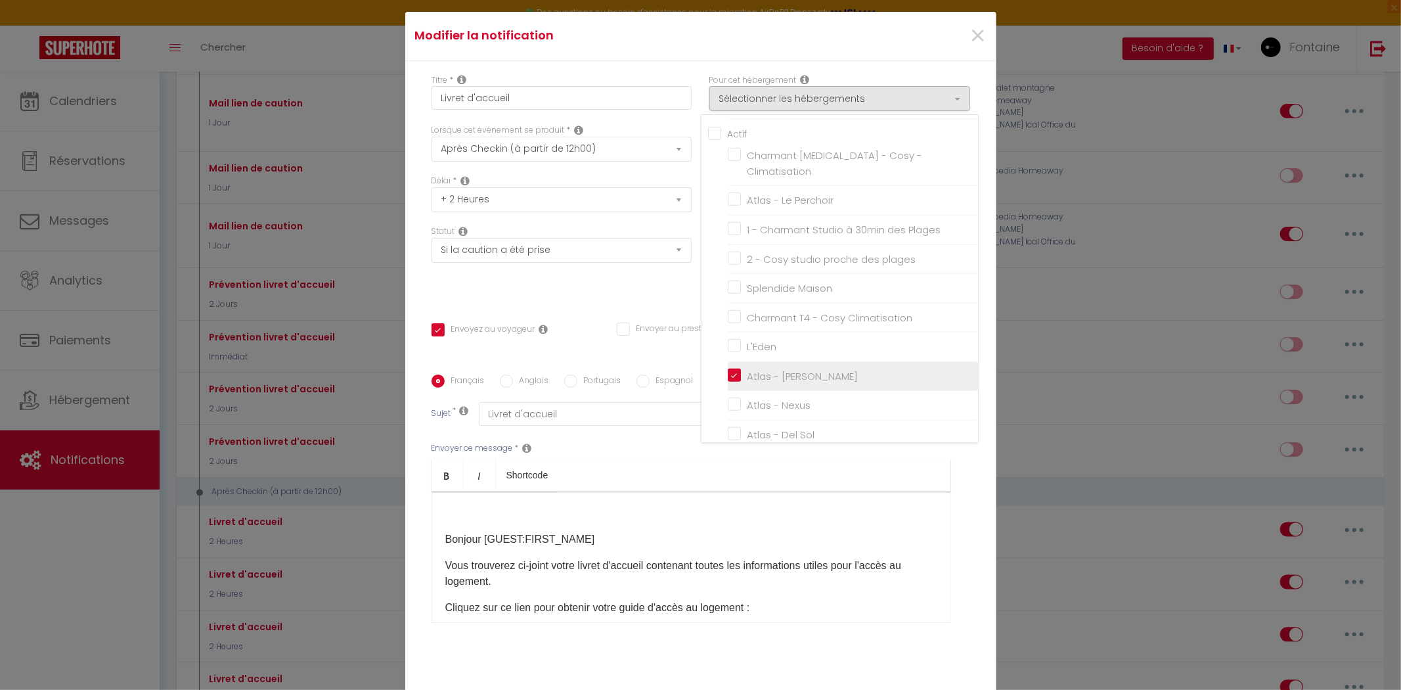
checkbox input "false"
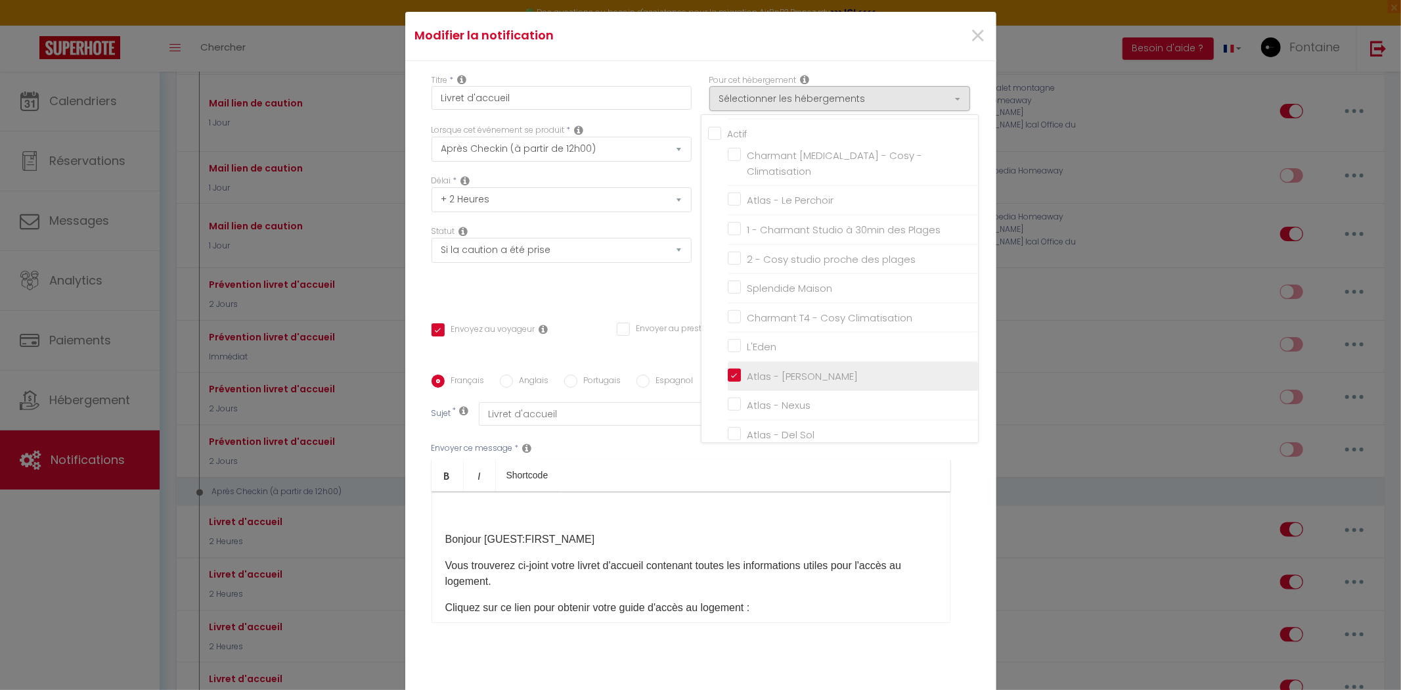
checkbox input "false"
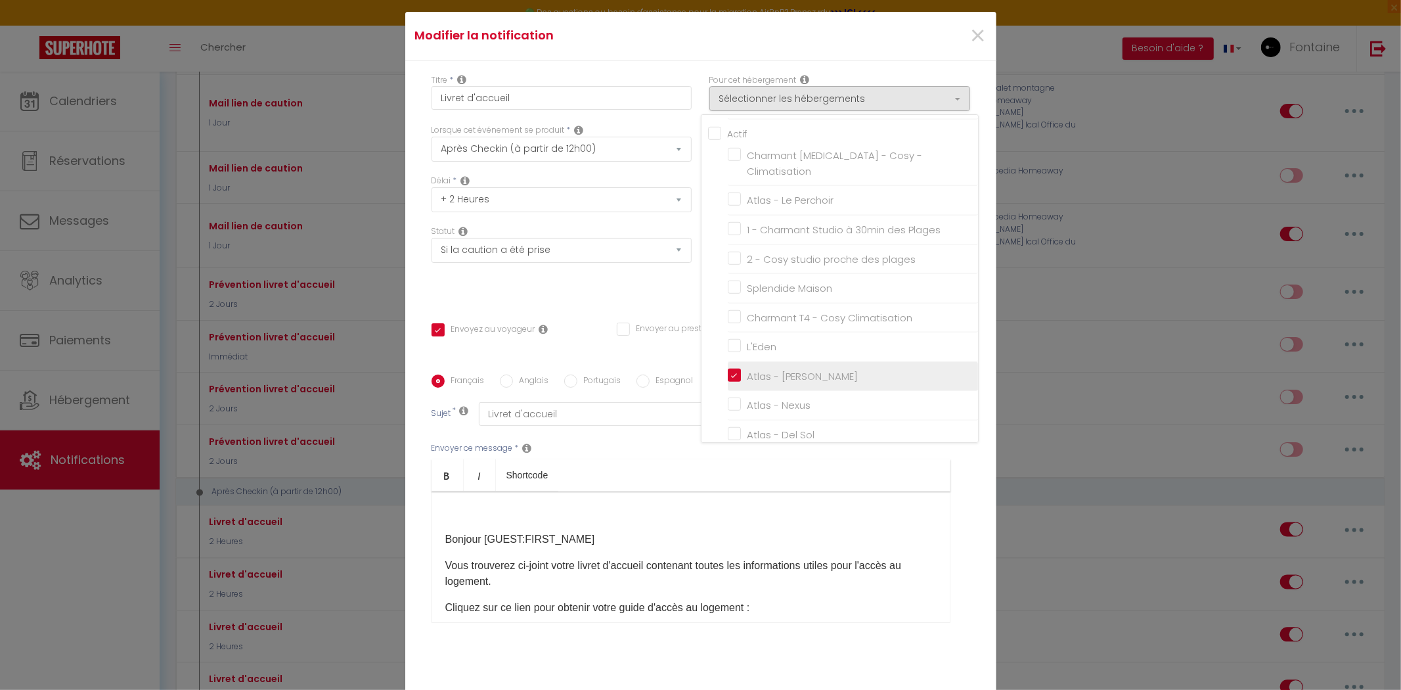
checkbox input "false"
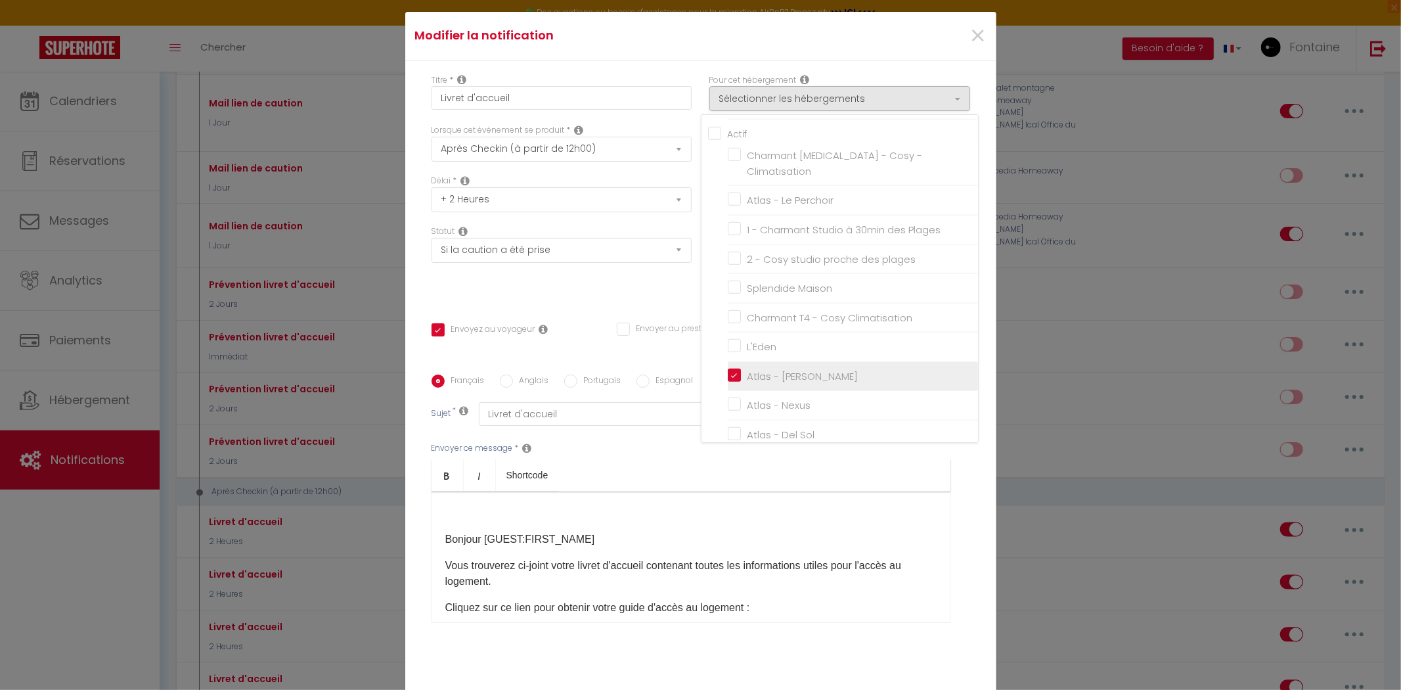
checkbox input "false"
checkbox input "true"
checkbox input "false"
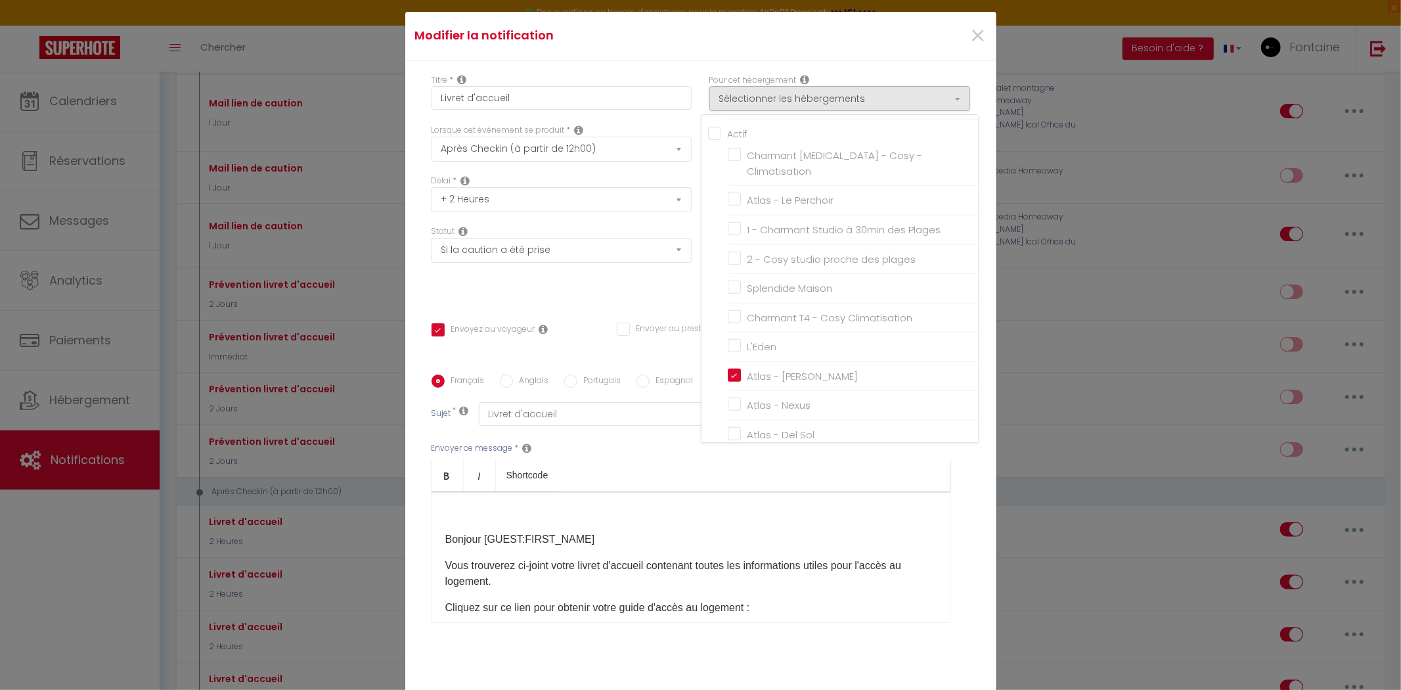
click at [660, 289] on div "Statut Aucun Si la réservation est payée Si réservation non payée Si la caution…" at bounding box center [561, 262] width 278 height 74
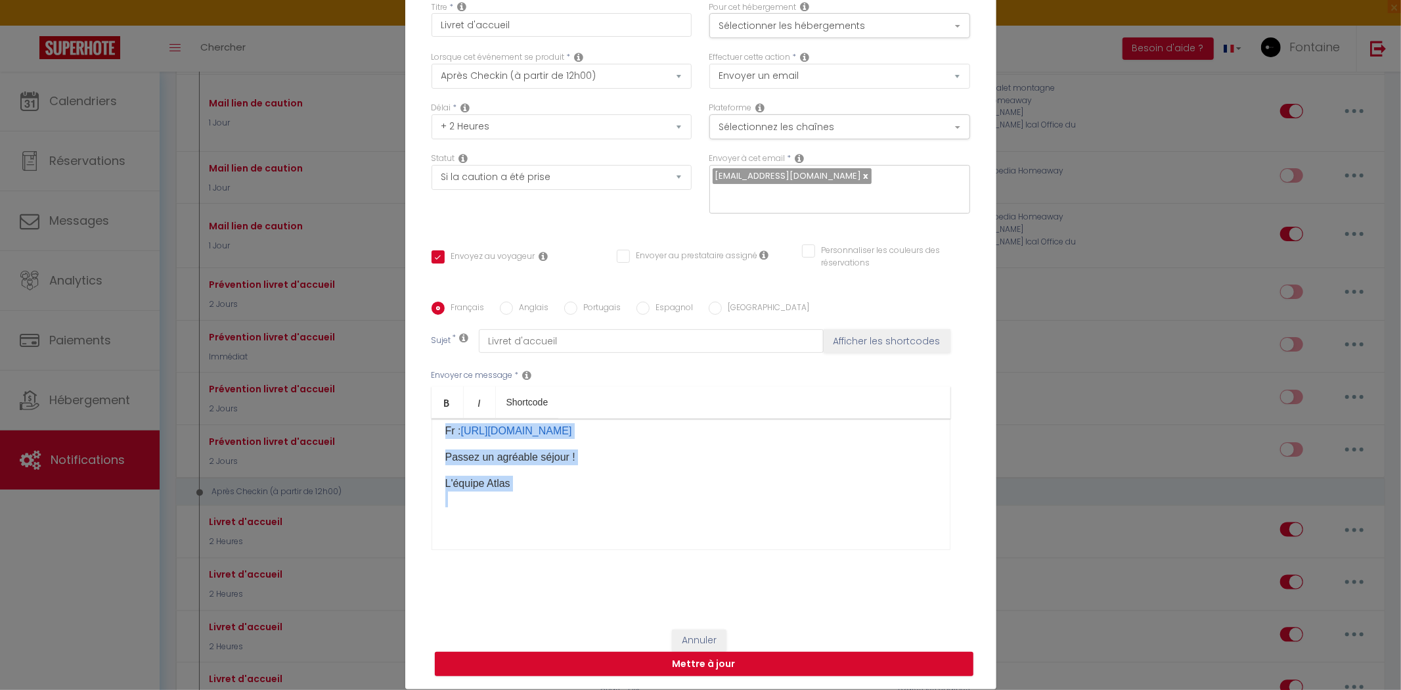
scroll to position [156, 0]
drag, startPoint x: 587, startPoint y: 532, endPoint x: 525, endPoint y: 453, distance: 99.7
click at [523, 458] on div "​ Bonjour [GUEST:FIRST_NAME] Vous trouverez ci-joint votre livret d'accueil con…" at bounding box center [691, 483] width 519 height 131
click at [567, 445] on div "​ Bonjour [GUEST:FIRST_NAME] Vous trouverez ci-joint votre livret d'accueil con…" at bounding box center [691, 483] width 519 height 131
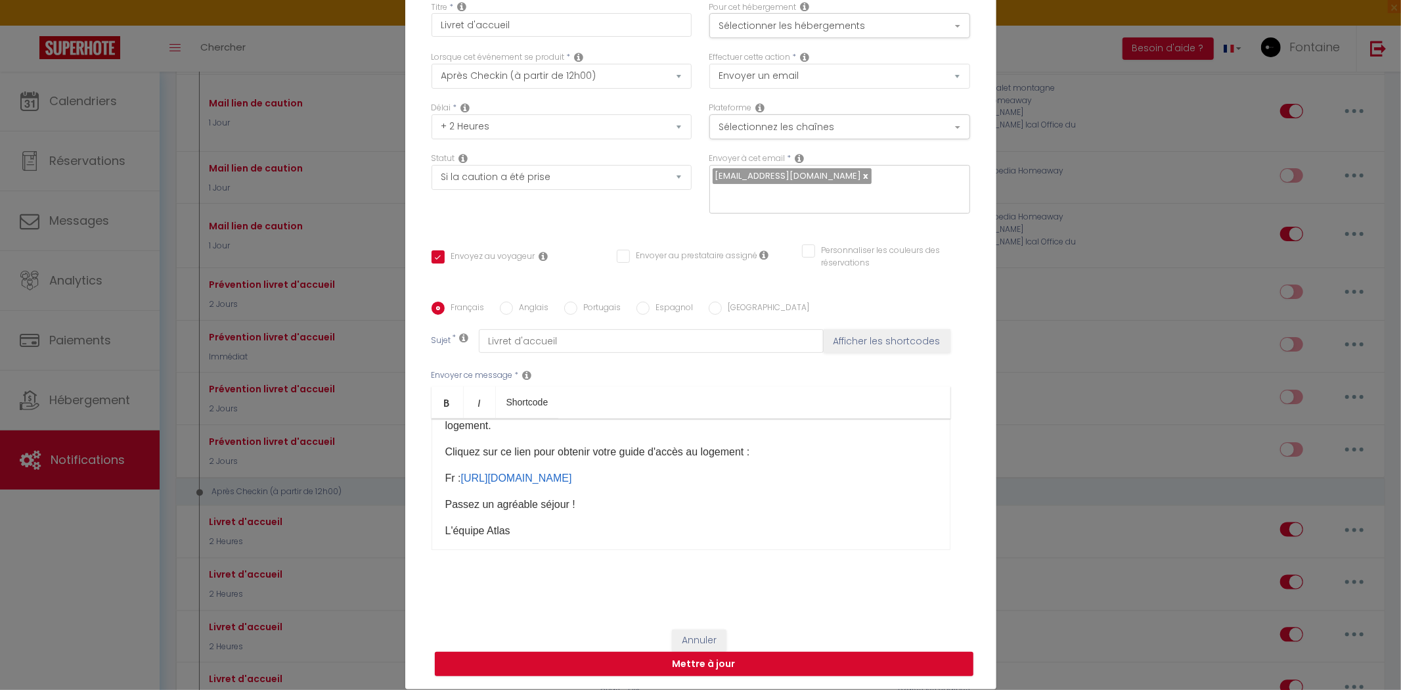
click at [578, 444] on p "​Cliquez sur ce lien pour obtenir votre guide d'accès au logement :" at bounding box center [690, 452] width 491 height 16
drag, startPoint x: 587, startPoint y: 449, endPoint x: 439, endPoint y: 447, distance: 148.4
click at [445, 448] on p "​Cliquez sur ce lien pour obtenir votre guide d'accès au logement :" at bounding box center [690, 452] width 491 height 16
drag, startPoint x: 644, startPoint y: 451, endPoint x: 541, endPoint y: 450, distance: 103.1
click at [541, 450] on p "Voici les instructions d'accès au votre guide d'accès au logement :" at bounding box center [690, 452] width 491 height 16
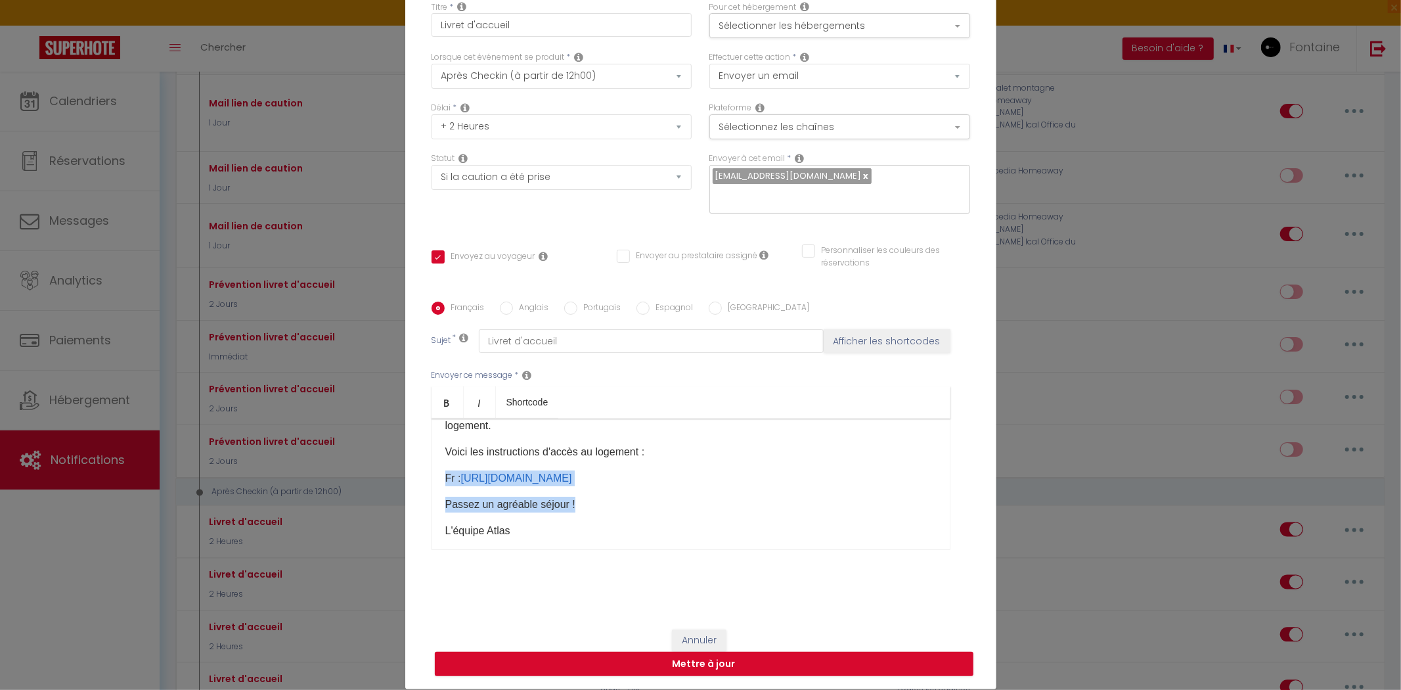
drag, startPoint x: 436, startPoint y: 474, endPoint x: 889, endPoint y: 491, distance: 453.5
click at [889, 491] on div "​ Bonjour [GUEST:FIRST_NAME] Vous trouverez ci-joint votre livret d'accueil con…" at bounding box center [691, 483] width 519 height 131
click at [846, 506] on p "​​Passez un agréable séjour !" at bounding box center [690, 505] width 491 height 16
drag, startPoint x: 900, startPoint y: 480, endPoint x: 438, endPoint y: 471, distance: 462.5
click at [438, 471] on div "​ Bonjour [GUEST:FIRST_NAME] Vous trouverez ci-joint votre livret d'accueil con…" at bounding box center [691, 483] width 519 height 131
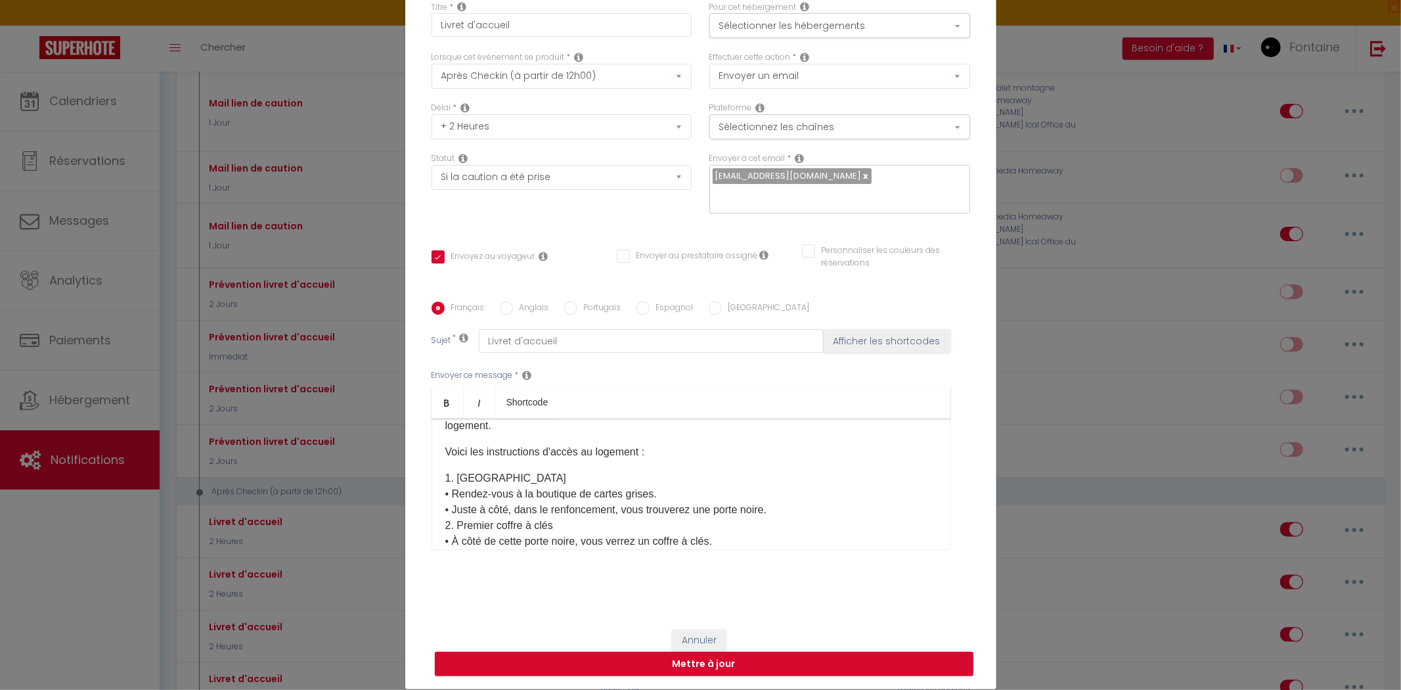
click at [564, 476] on p "1. Point de repère • Rendez-vous à la boutique de cartes grises. • Juste à côté…" at bounding box center [690, 604] width 491 height 268
click at [685, 493] on p "1. Point de repère • Rendez-vous à la boutique de cartes grises. • Juste à côté…" at bounding box center [690, 604] width 491 height 268
click at [554, 475] on p "1. Point de repère • Rendez-vous à la boutique de cartes grises. • Juste à côté…" at bounding box center [690, 604] width 491 height 268
drag, startPoint x: 546, startPoint y: 477, endPoint x: 495, endPoint y: 480, distance: 52.0
click at [495, 480] on p "1. Point de repère • Rendez-vous à la boutique de cartes grises. • Juste à côté…" at bounding box center [690, 604] width 491 height 268
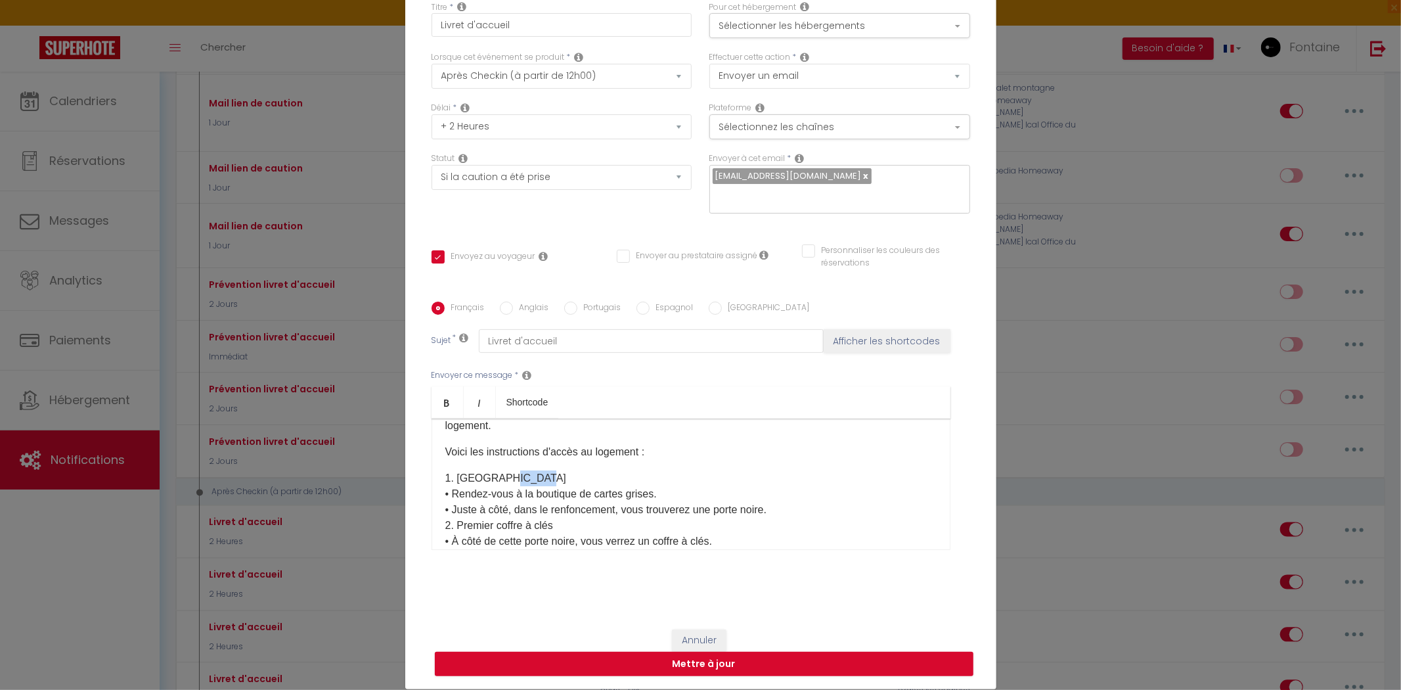
click at [514, 470] on p "1. Point de repère • Rendez-vous à la boutique de cartes grises. • Juste à côté…" at bounding box center [690, 604] width 491 height 268
click at [539, 476] on p "1. Point de repère • Rendez-vous à la boutique de cartes grises. • Juste à côté…" at bounding box center [690, 604] width 491 height 268
drag, startPoint x: 675, startPoint y: 472, endPoint x: 536, endPoint y: 464, distance: 139.5
click at [536, 464] on div "​ Bonjour [GUEST:FIRST_NAME] Vous trouverez ci-joint votre livret d'accueil con…" at bounding box center [691, 483] width 519 height 131
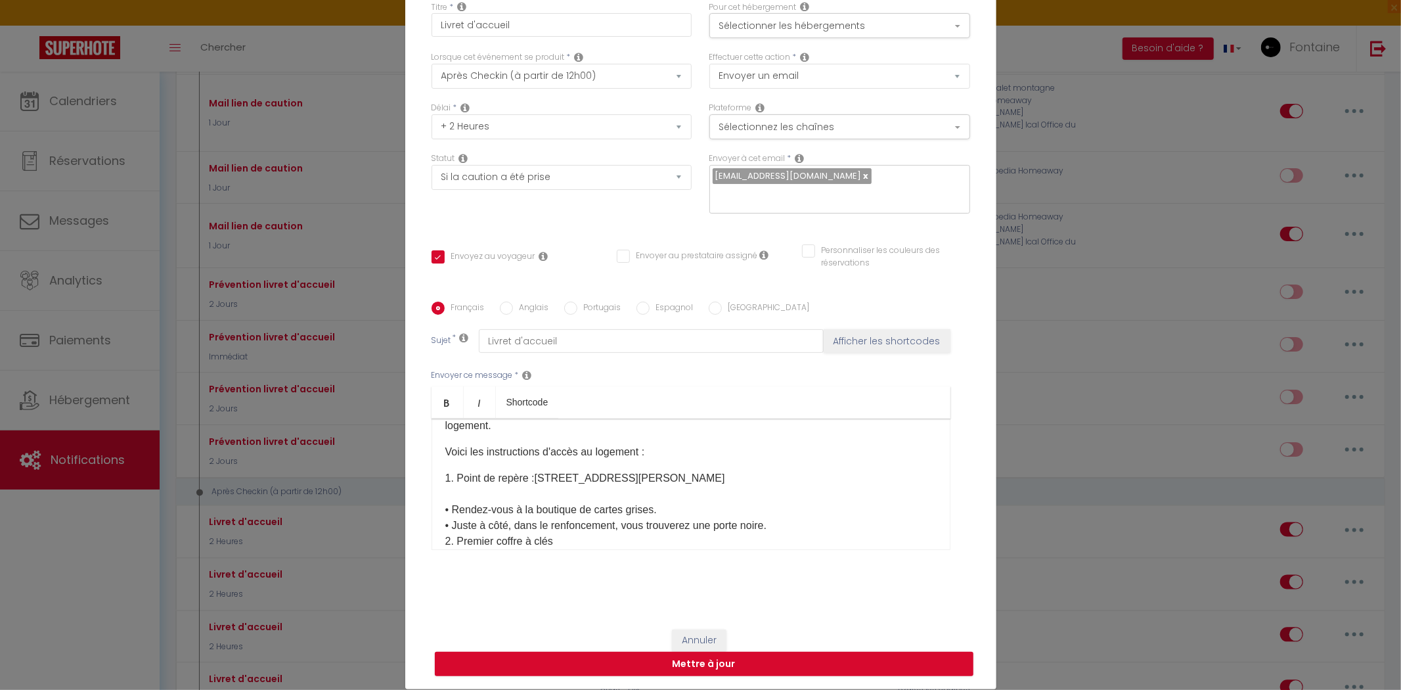
scroll to position [156, 0]
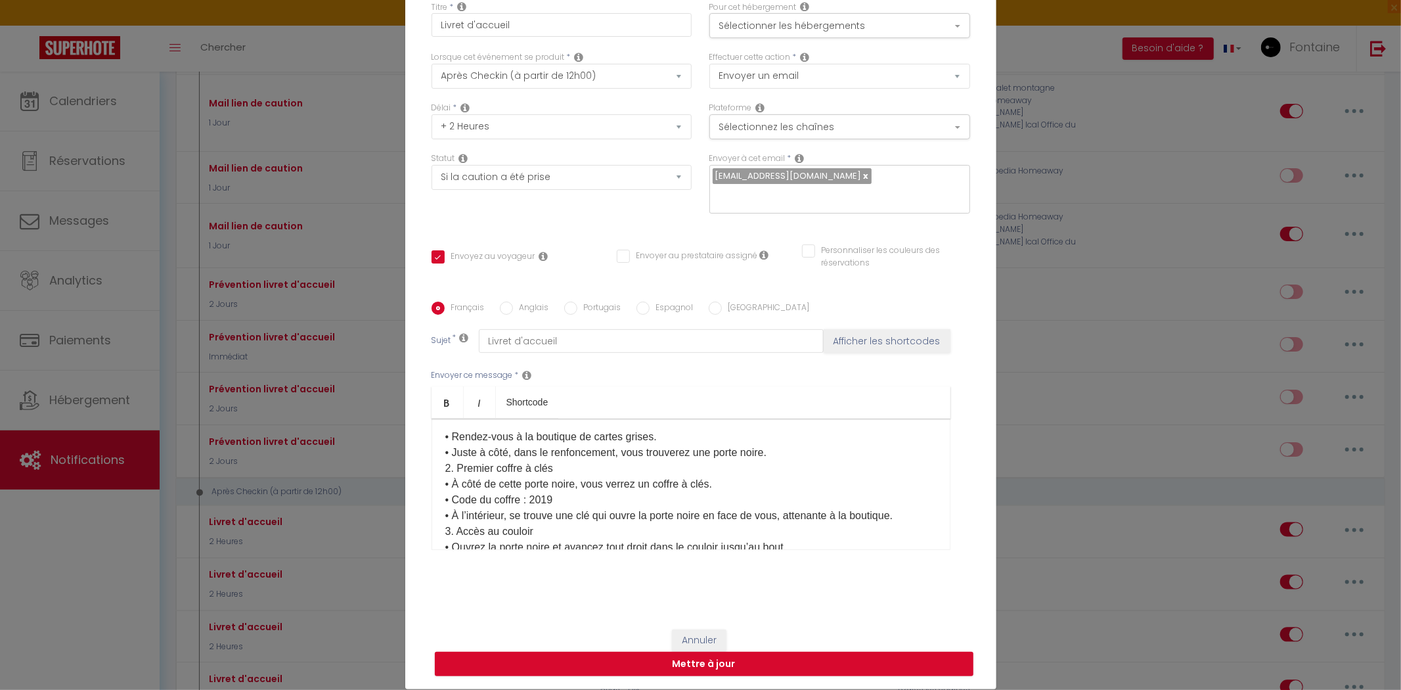
drag, startPoint x: 780, startPoint y: 449, endPoint x: 765, endPoint y: 443, distance: 16.2
click at [780, 449] on p "1. Point de repère : 33 avenue du président wilson, Béziers ​ • Rendez-vous à l…" at bounding box center [690, 539] width 491 height 284
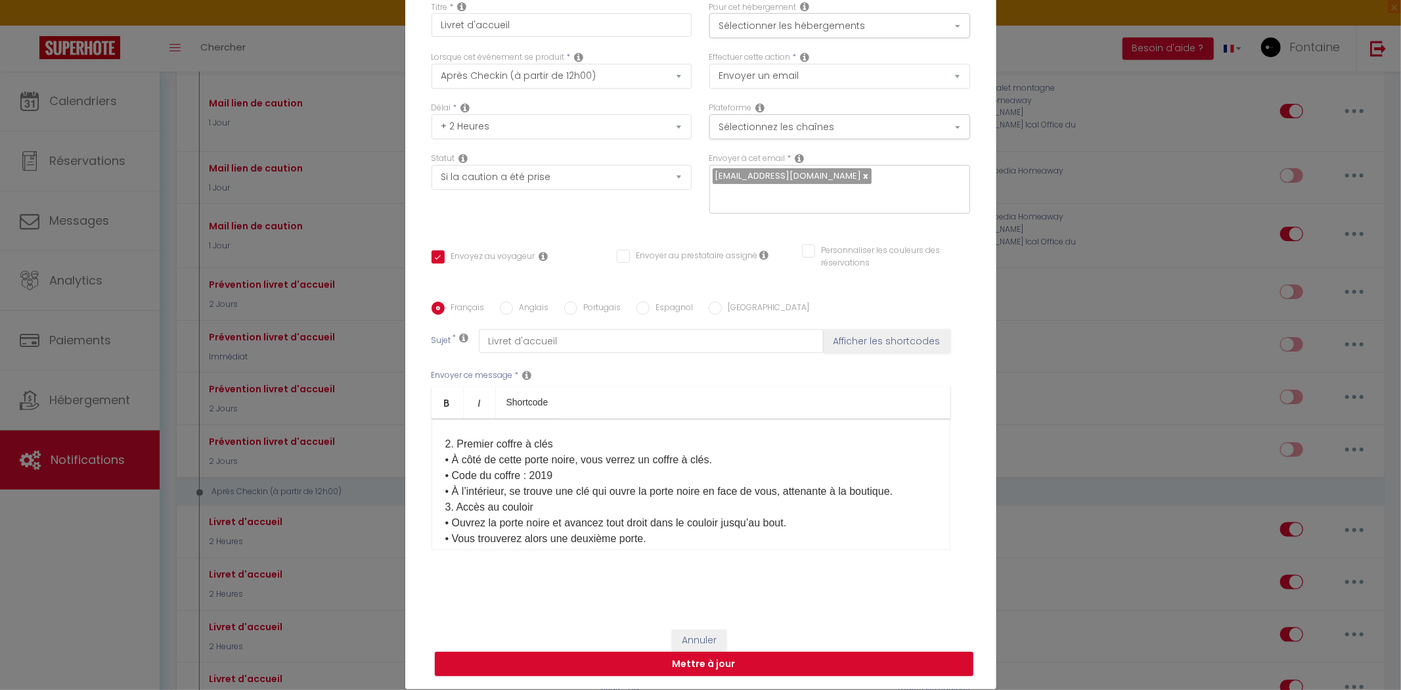
scroll to position [229, 0]
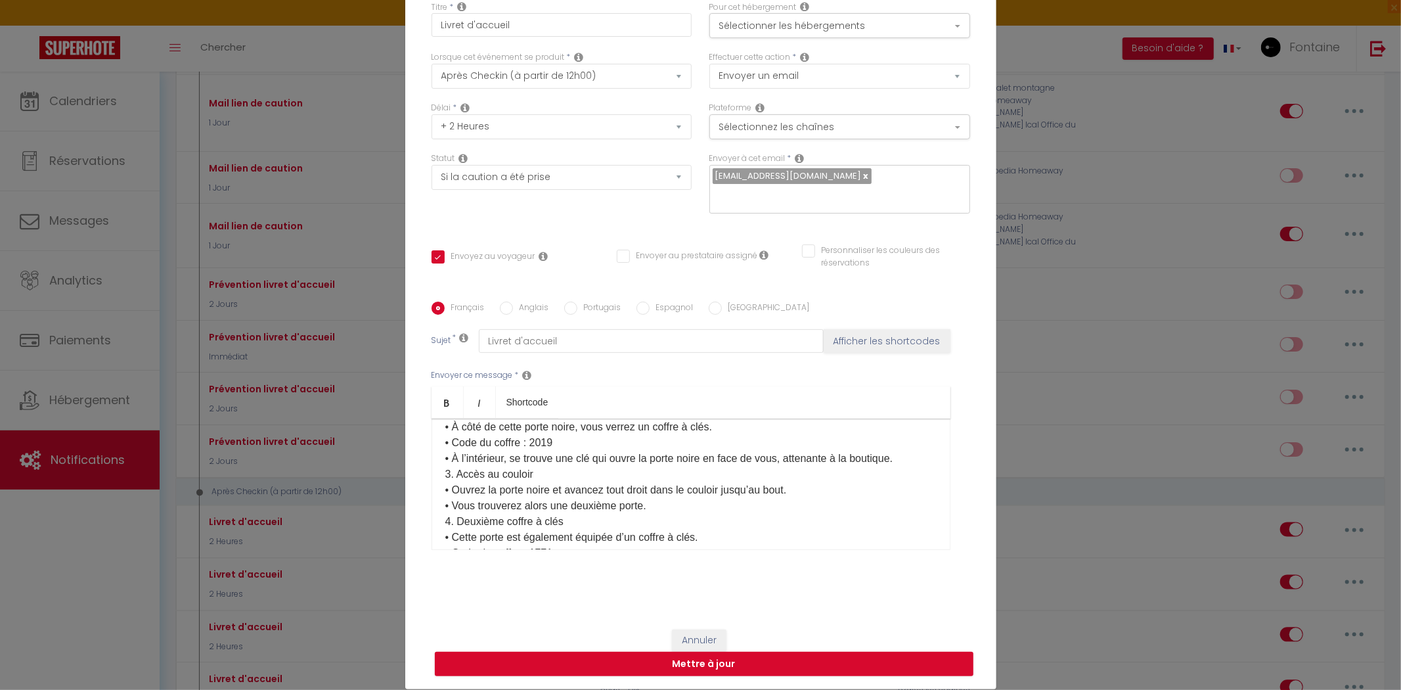
click at [912, 456] on p "1. Point de repère : 33 avenue du président wilson, Béziers ​ • Rendez-vous à l…" at bounding box center [690, 473] width 491 height 299
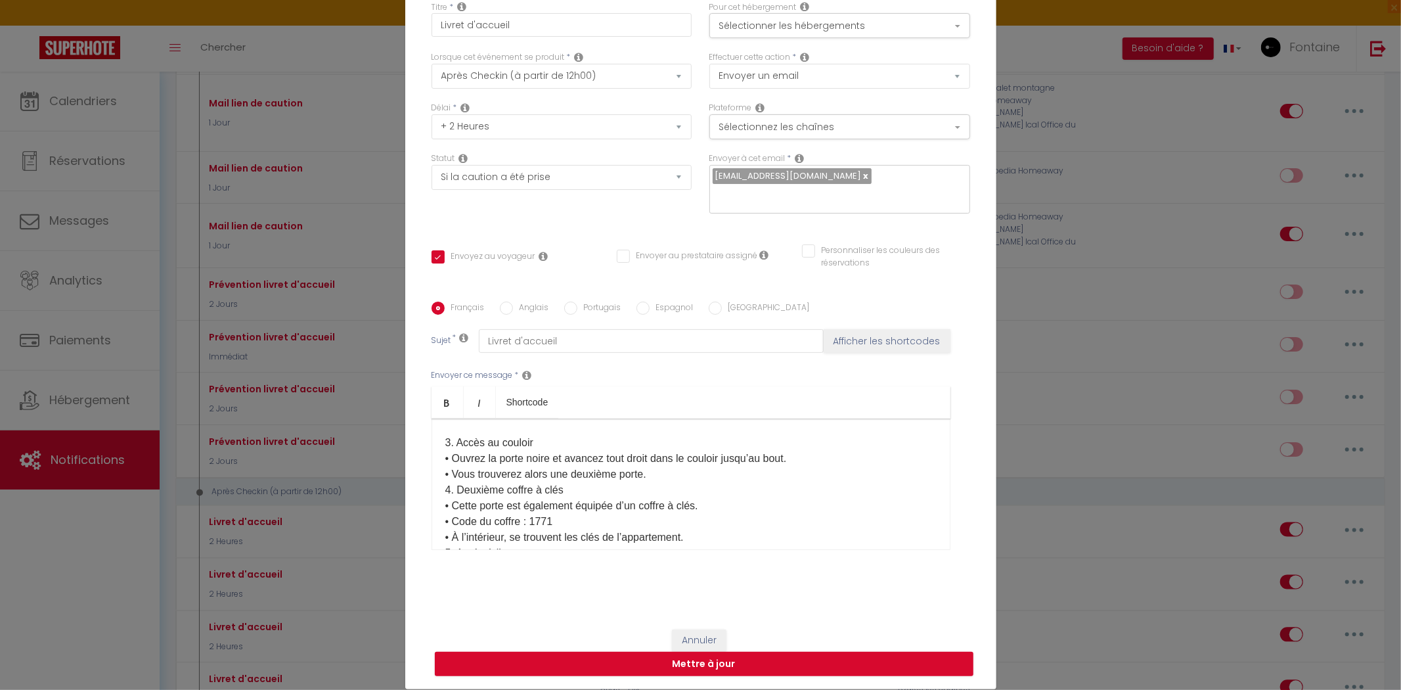
scroll to position [302, 0]
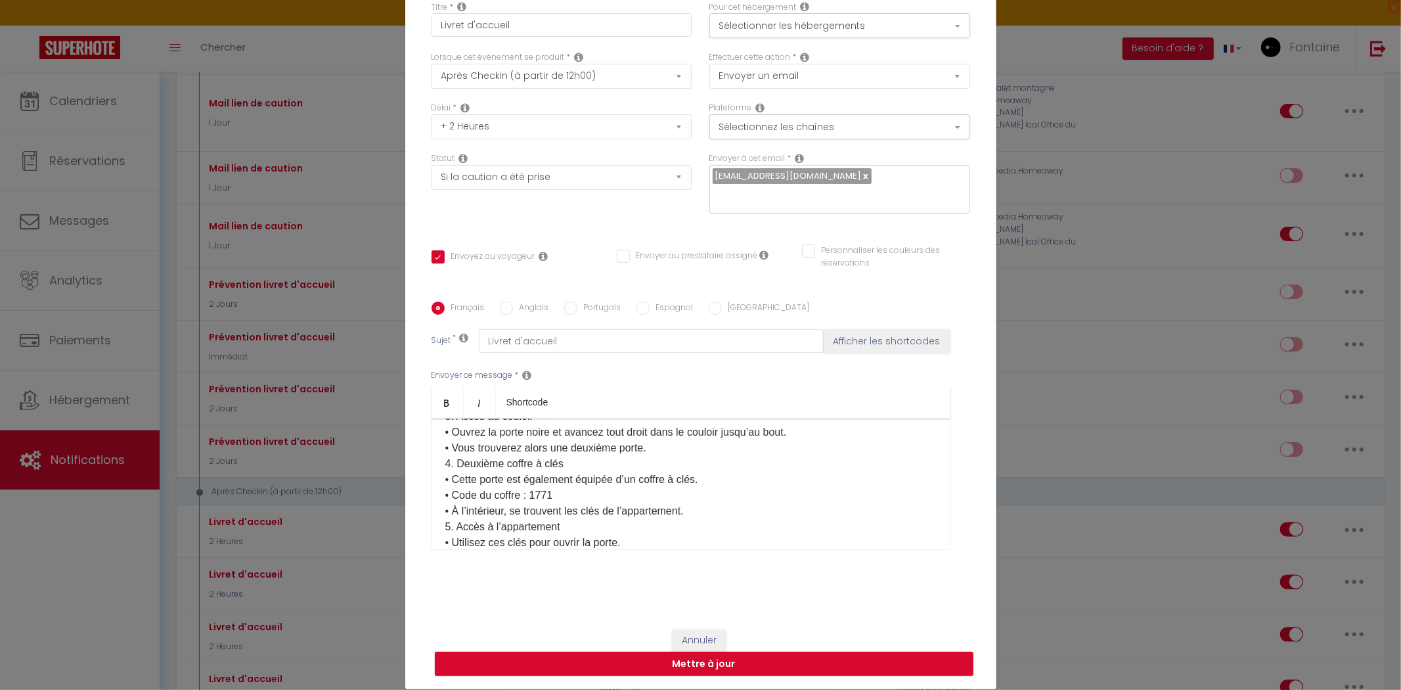
click at [690, 451] on p "1. Point de repère : 33 avenue du président wilson, Béziers ​ • Rendez-vous à l…" at bounding box center [690, 408] width 491 height 315
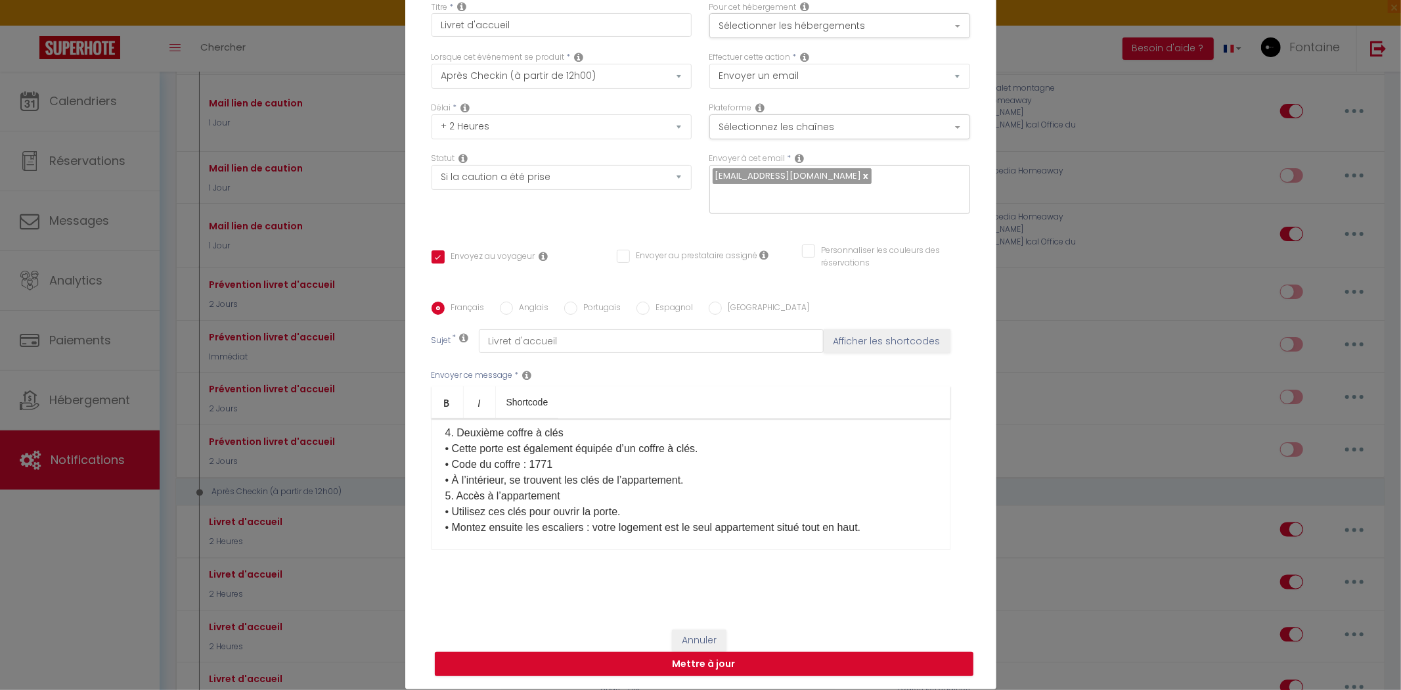
scroll to position [375, 0]
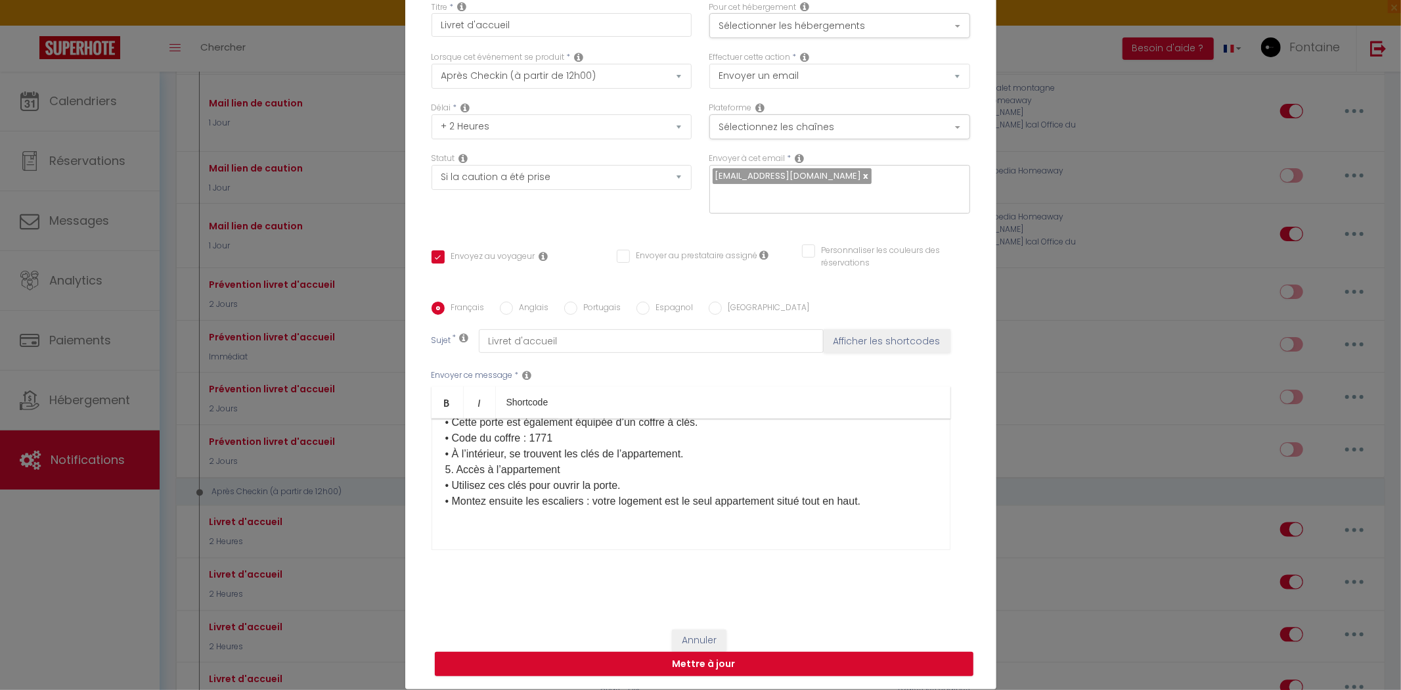
click at [701, 452] on p "1. Point de repère : 33 avenue du président wilson, Béziers ​ • Rendez-vous à l…" at bounding box center [690, 343] width 491 height 331
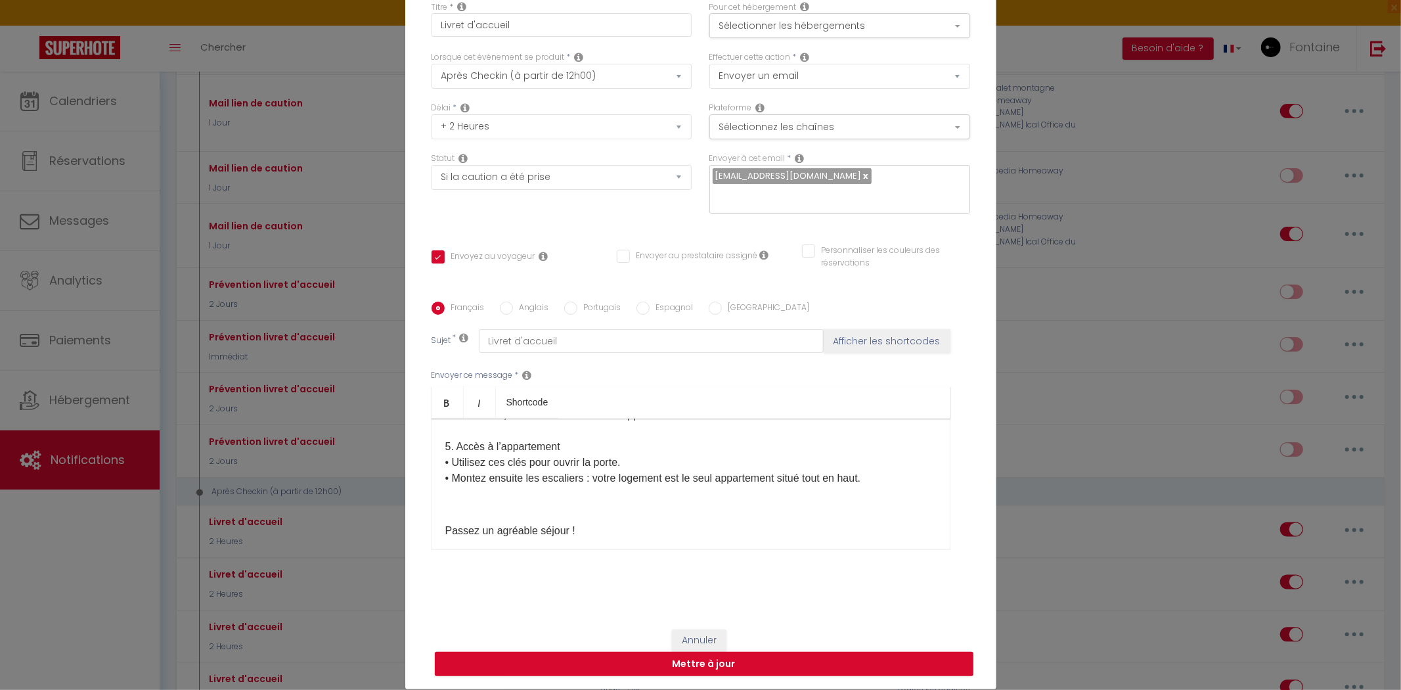
scroll to position [448, 0]
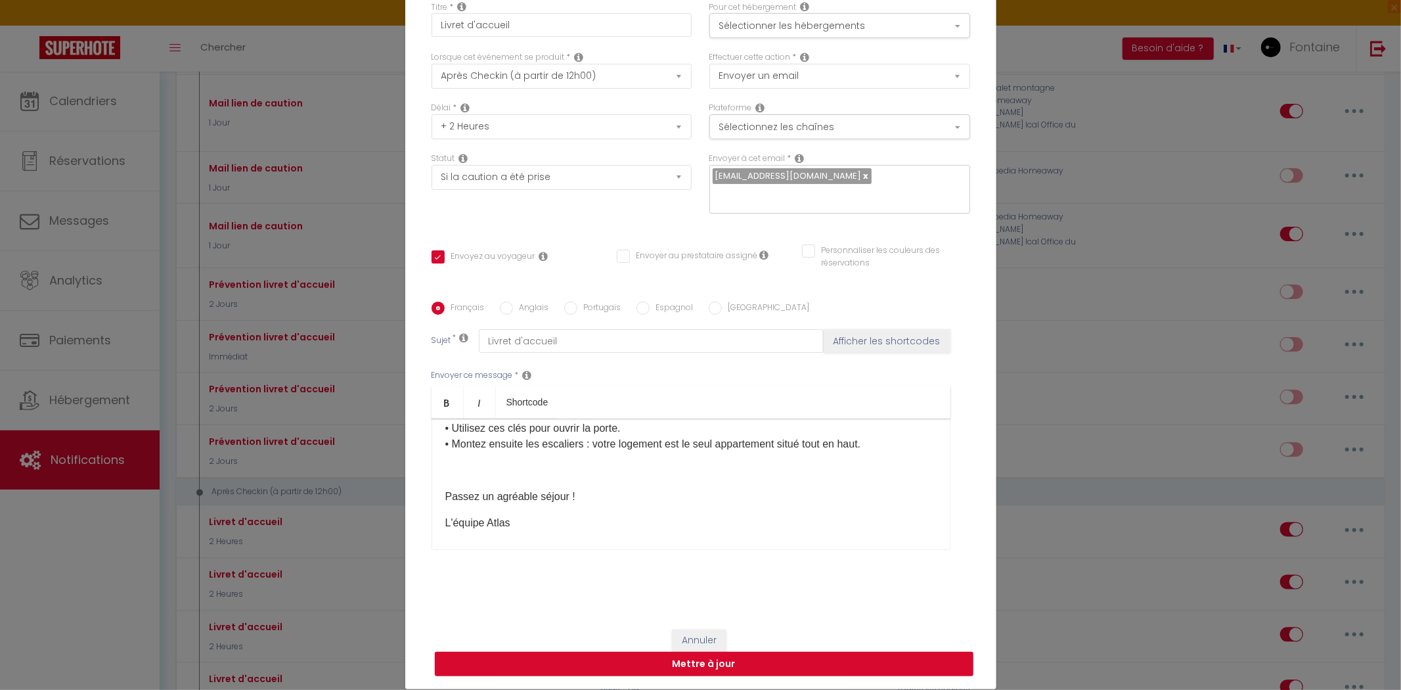
click at [465, 477] on div "​ Bonjour [GUEST:FIRST_NAME] Vous trouverez ci-joint votre livret d'accueil con…" at bounding box center [691, 483] width 519 height 131
click at [445, 489] on p "​​Passez un agréable séjour !" at bounding box center [690, 497] width 491 height 16
click at [449, 476] on p "​​Passez un agréable séjour !" at bounding box center [690, 470] width 491 height 16
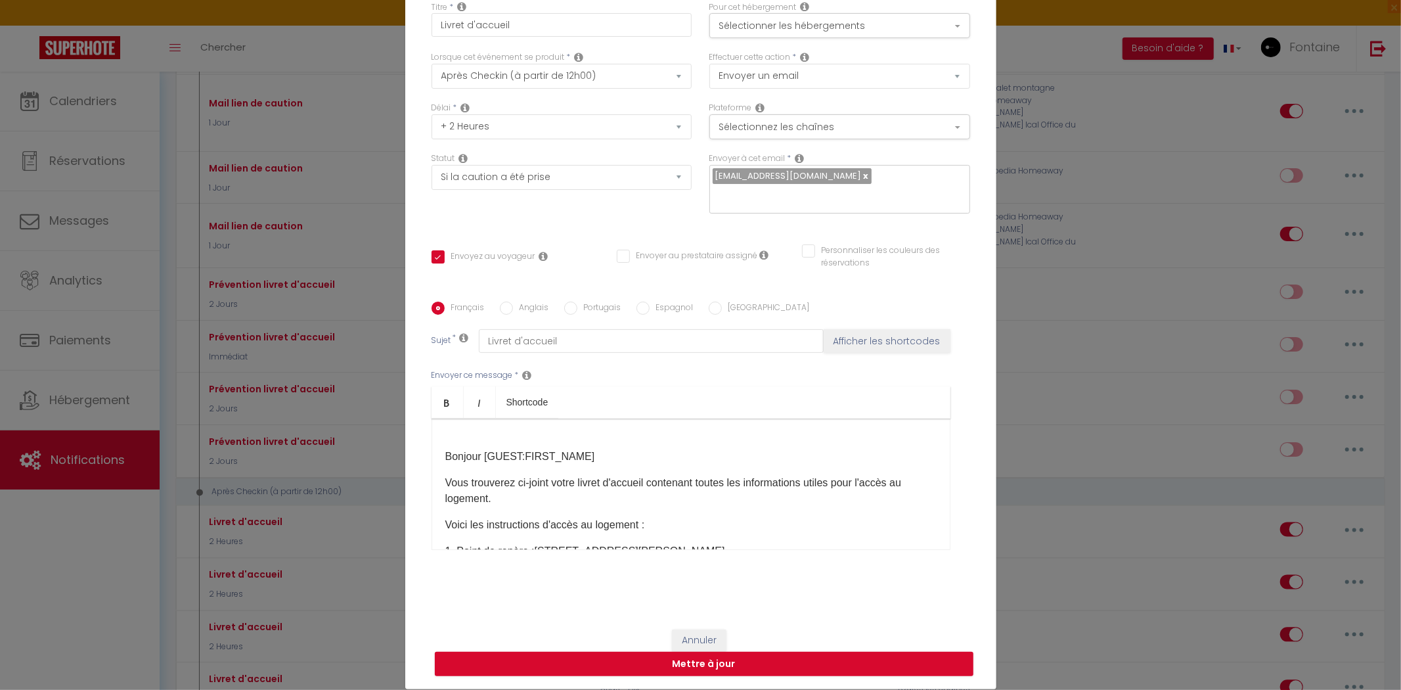
scroll to position [0, 0]
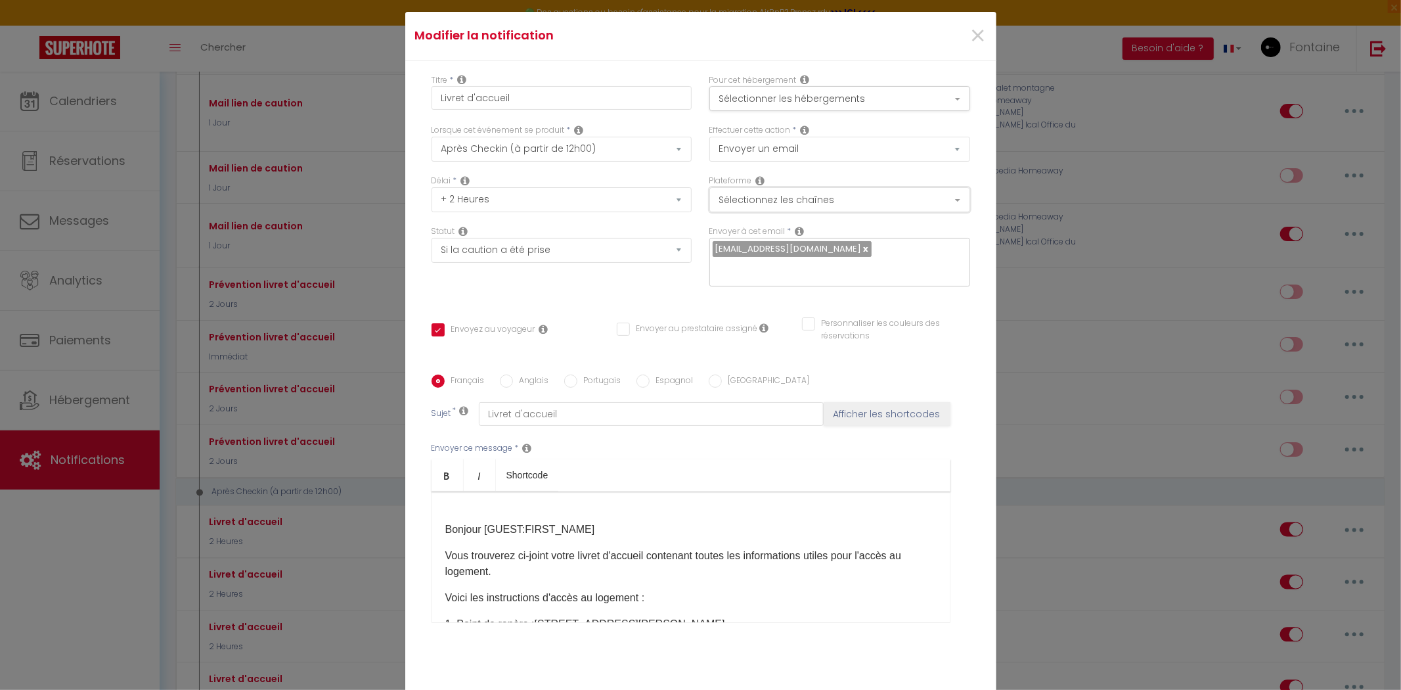
click at [810, 205] on button "Sélectionnez les chaînes" at bounding box center [839, 199] width 261 height 25
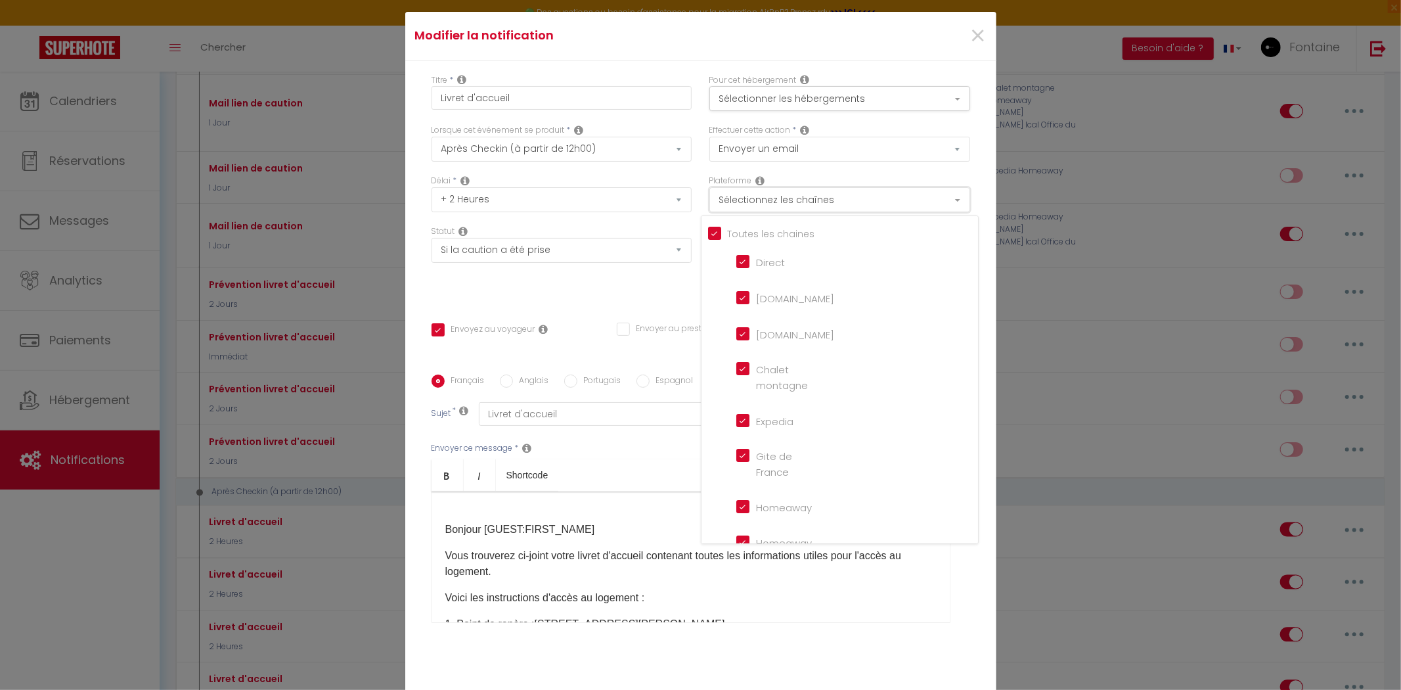
click at [808, 192] on button "Sélectionnez les chaînes" at bounding box center [839, 199] width 261 height 25
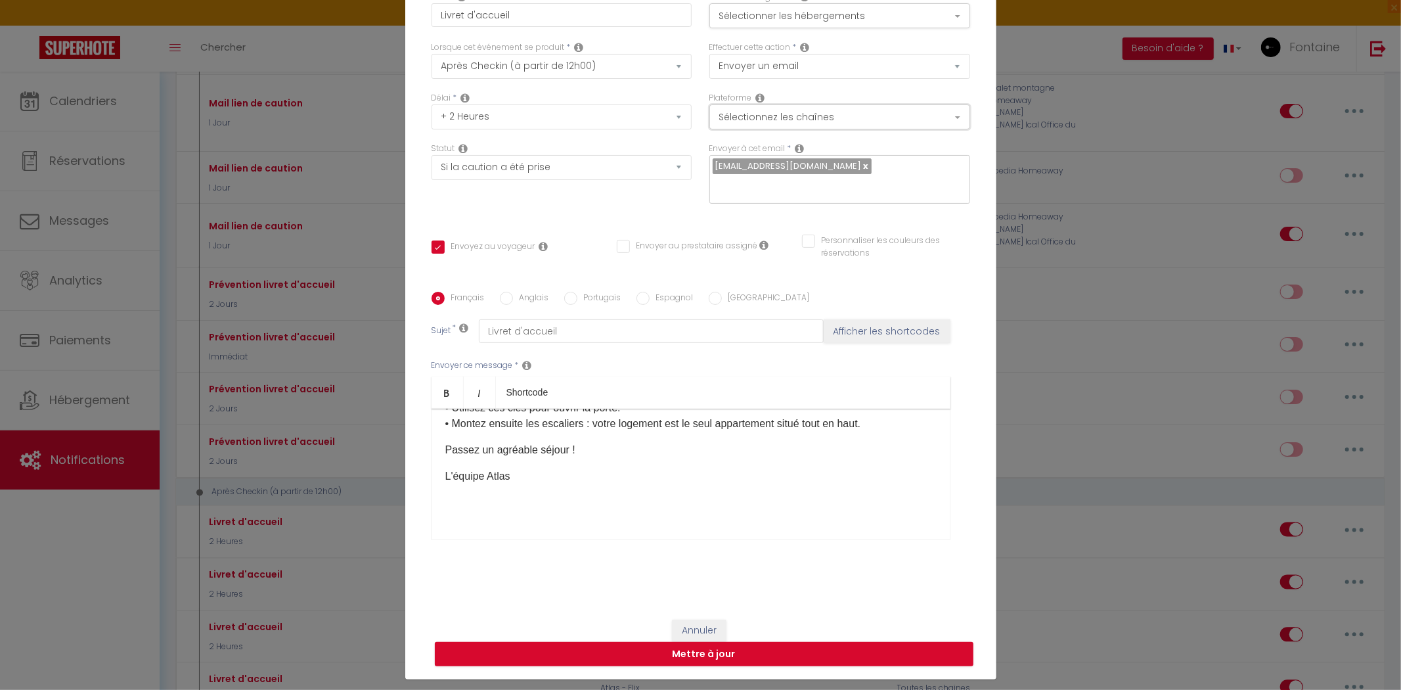
scroll to position [461, 0]
click at [613, 642] on button "Mettre à jour" at bounding box center [704, 654] width 539 height 25
checkbox input "true"
checkbox input "false"
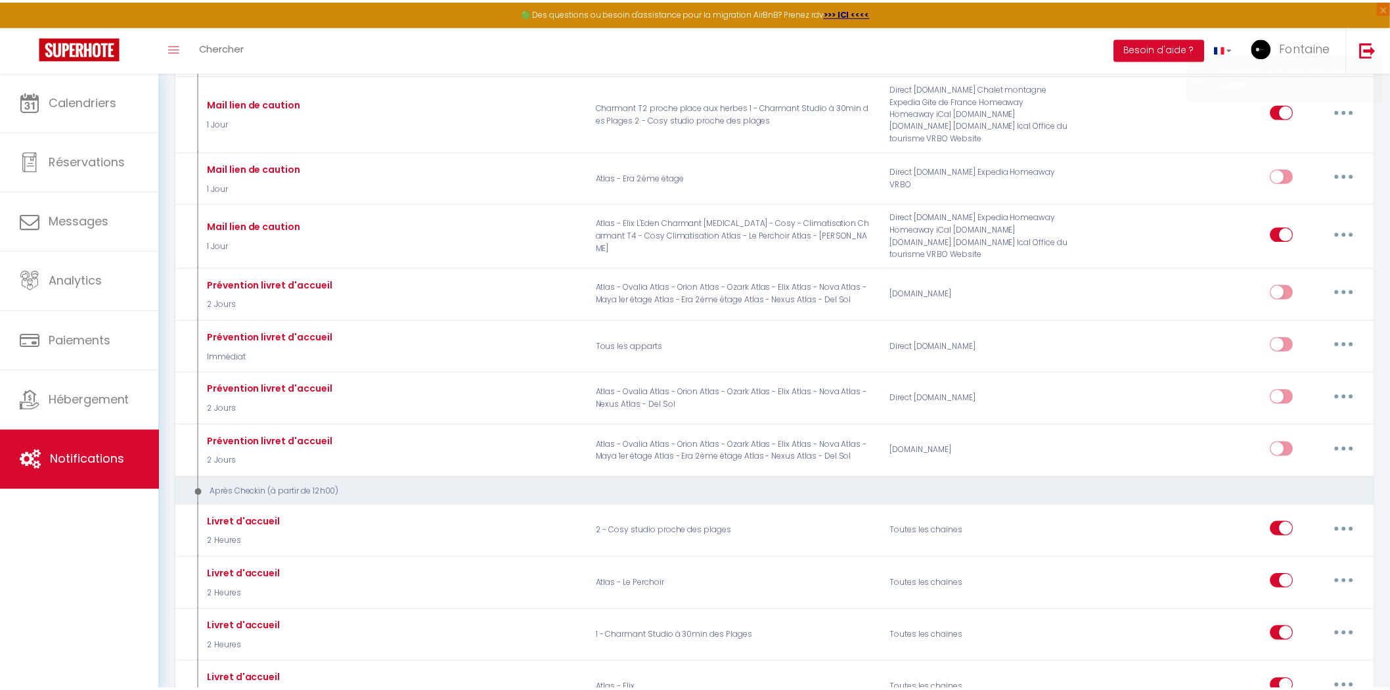
scroll to position [2245, 0]
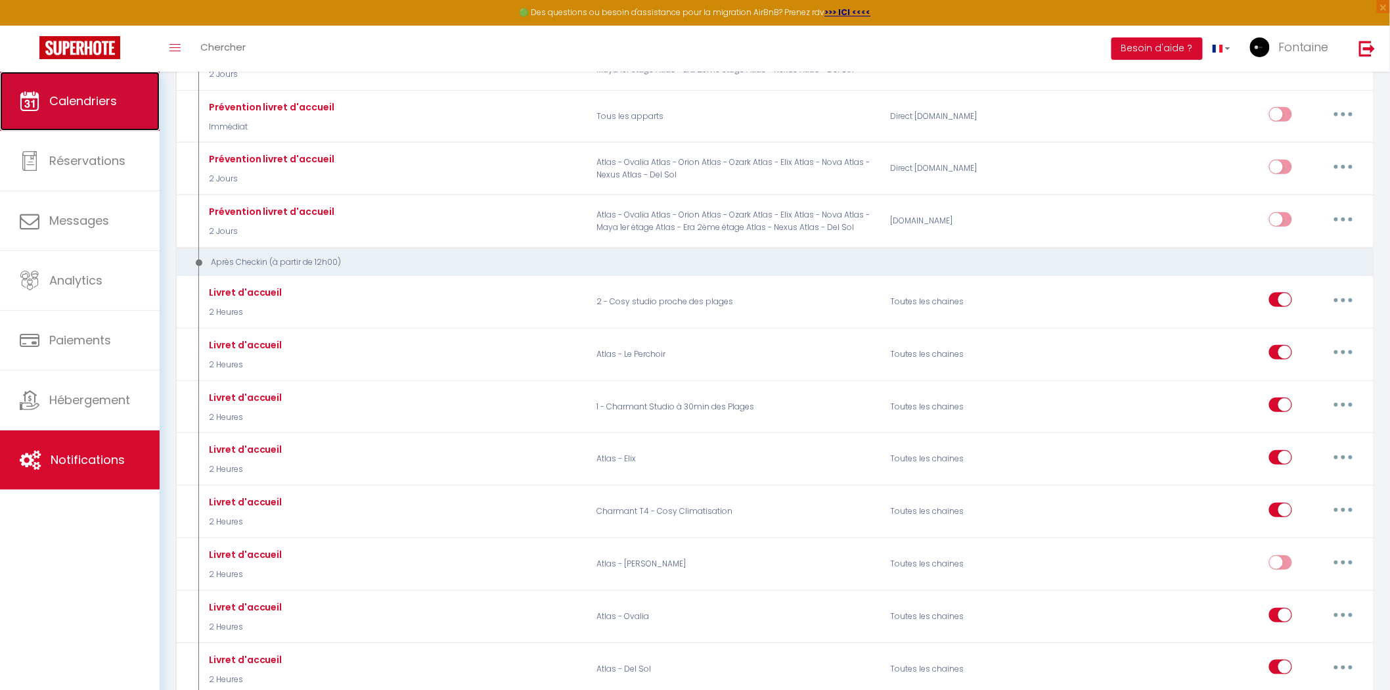
click at [67, 89] on link "Calendriers" at bounding box center [80, 101] width 160 height 59
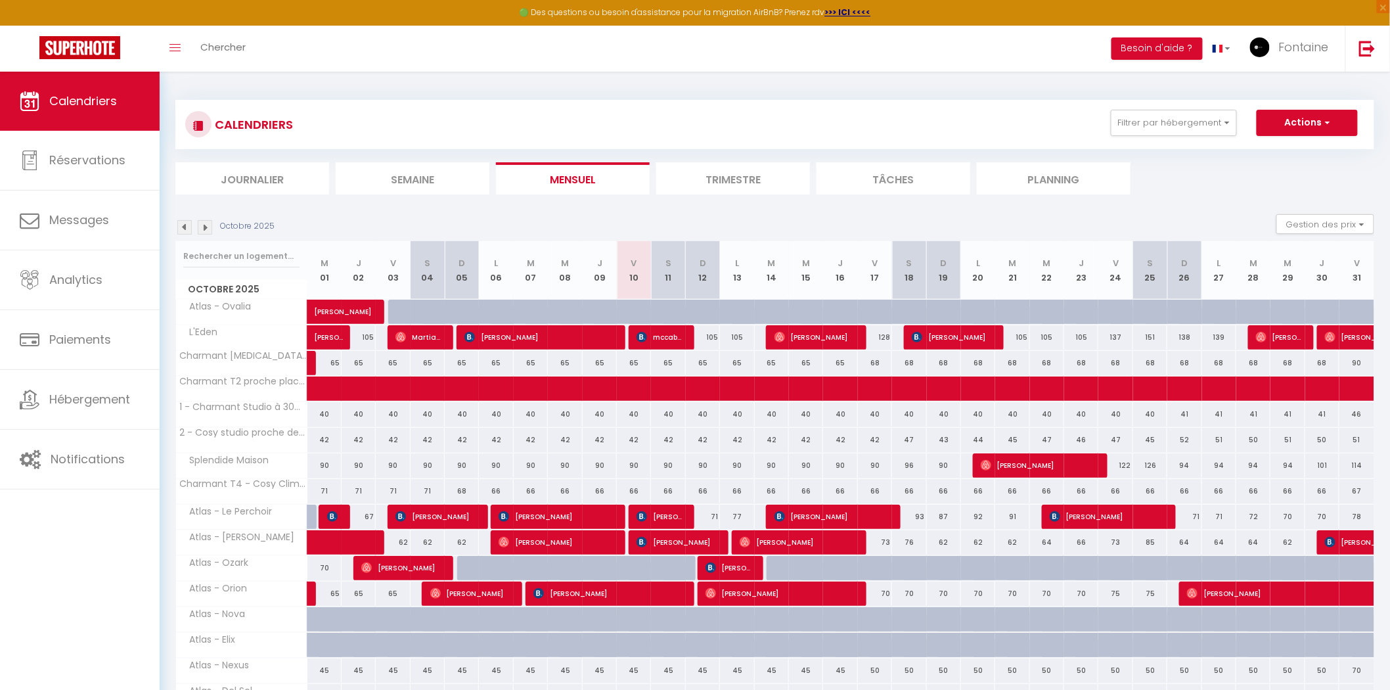
click at [185, 225] on img at bounding box center [184, 227] width 14 height 14
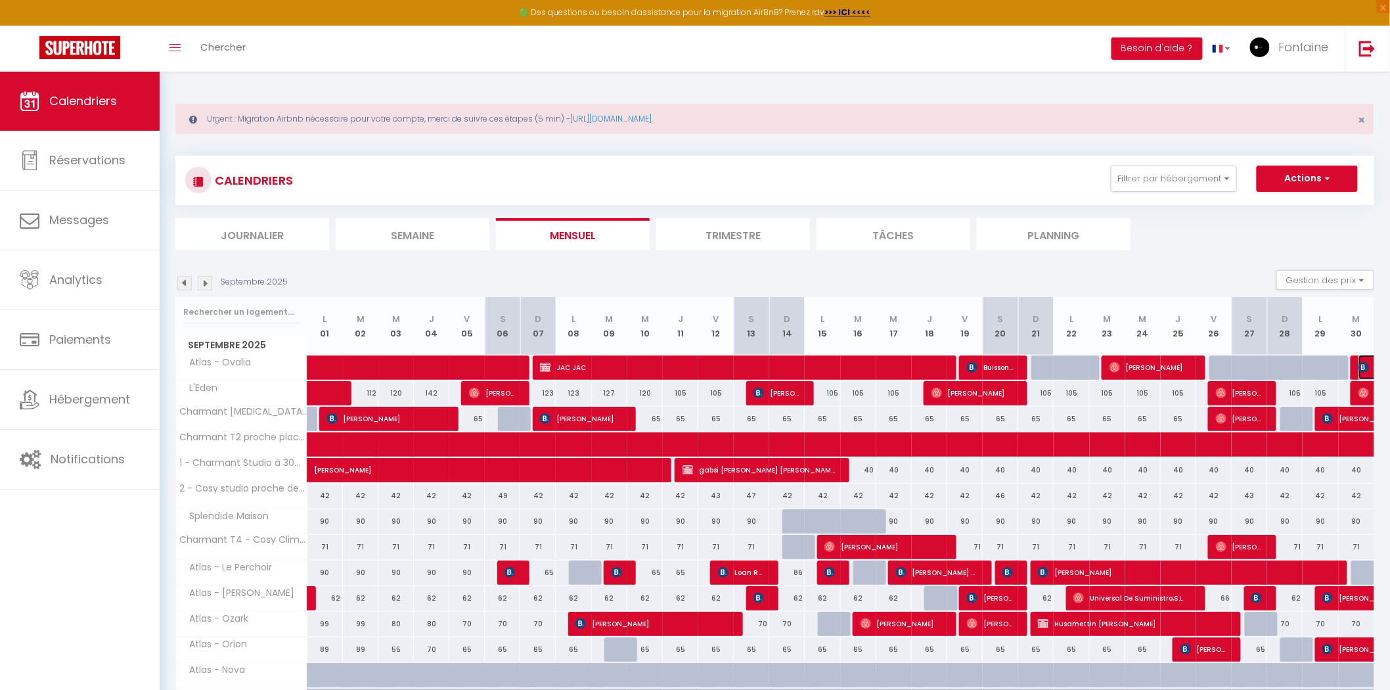
click at [1365, 359] on span "[PERSON_NAME]" at bounding box center [1403, 367] width 91 height 25
select select "OK"
select select "KO"
select select "0"
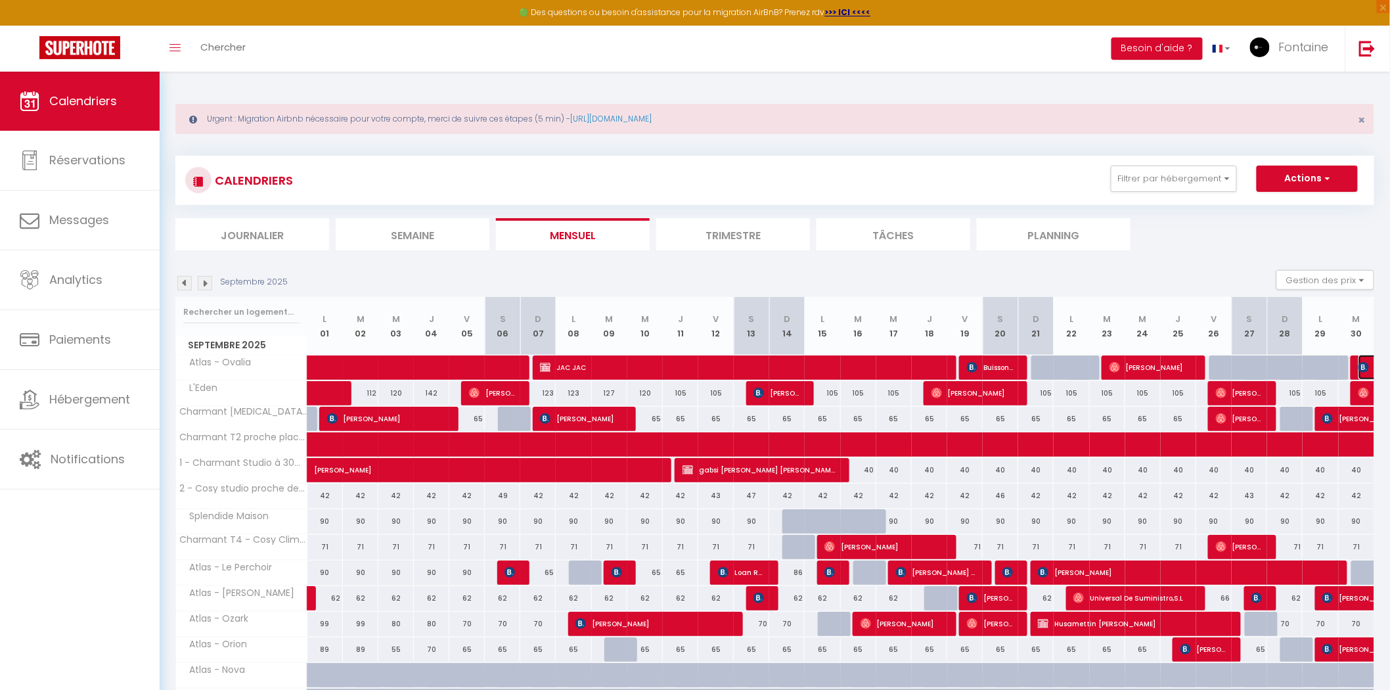
select select "1"
select select
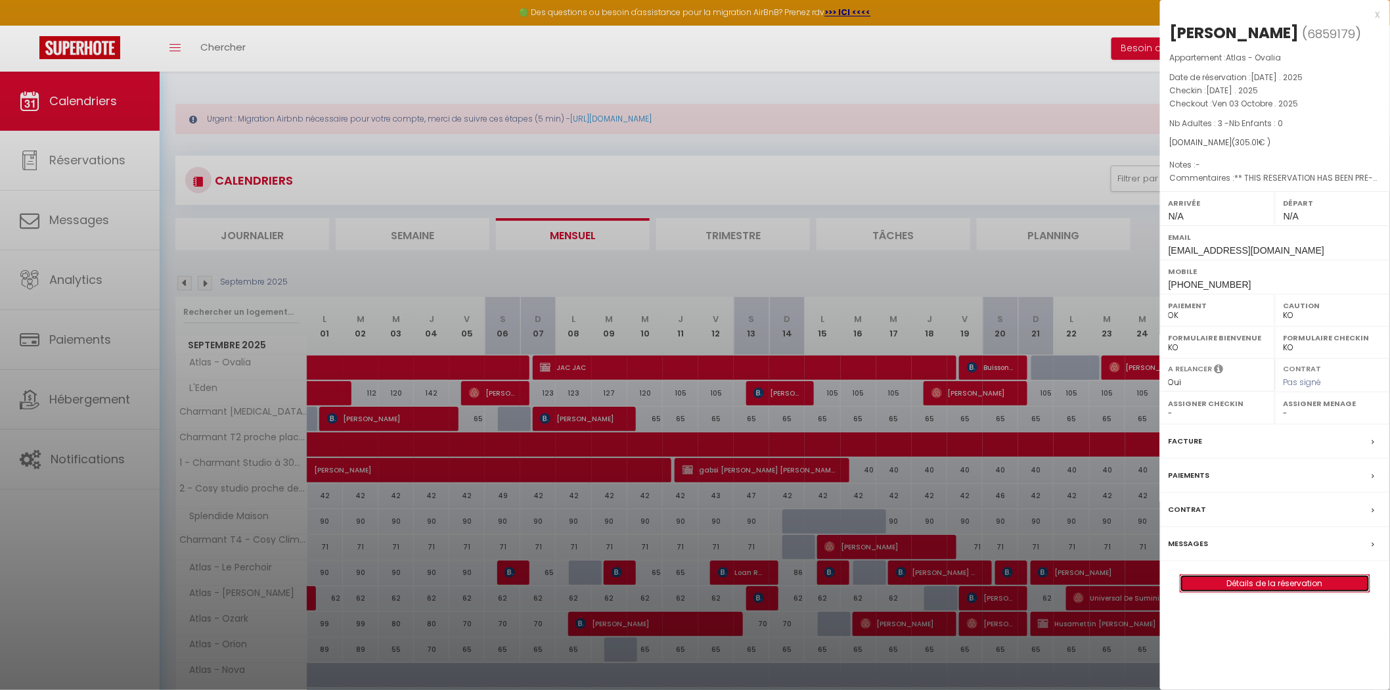
click at [1259, 587] on link "Détails de la réservation" at bounding box center [1274, 583] width 189 height 17
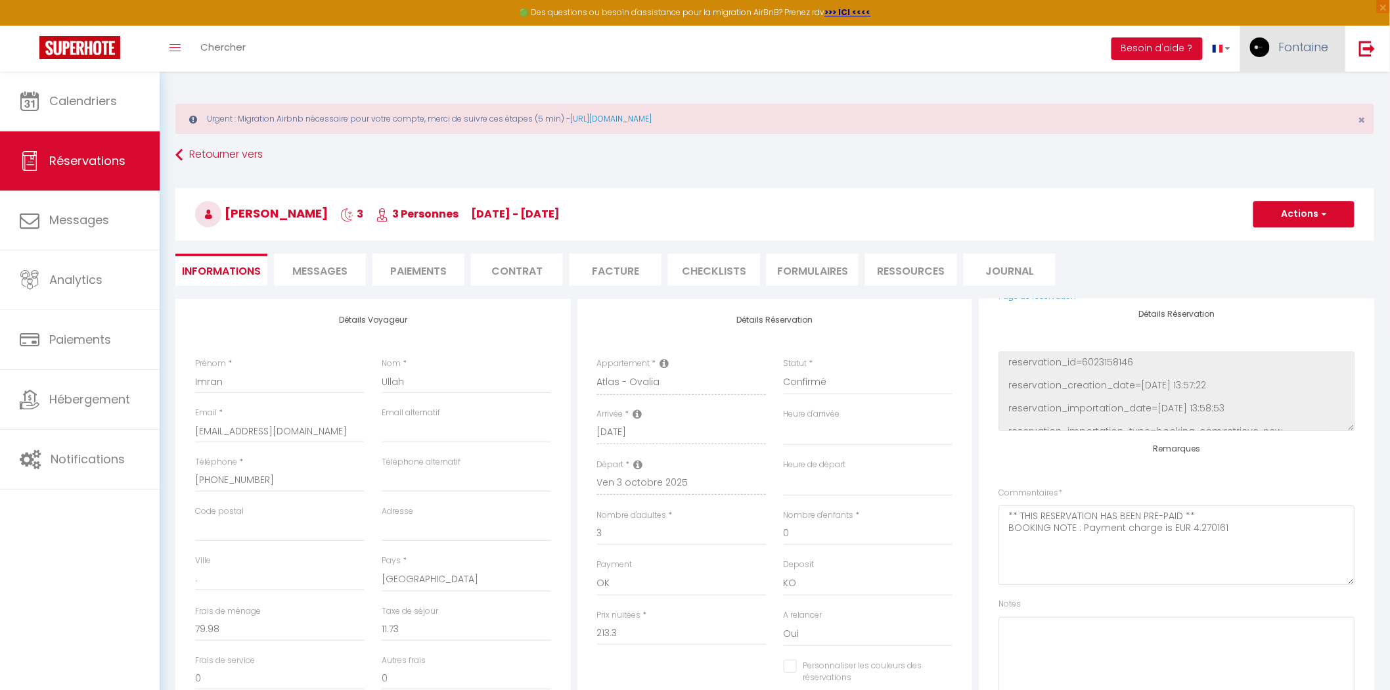
click at [1275, 45] on link "Fontaine" at bounding box center [1292, 49] width 105 height 46
click at [1284, 81] on link "Paramètres" at bounding box center [1292, 91] width 97 height 22
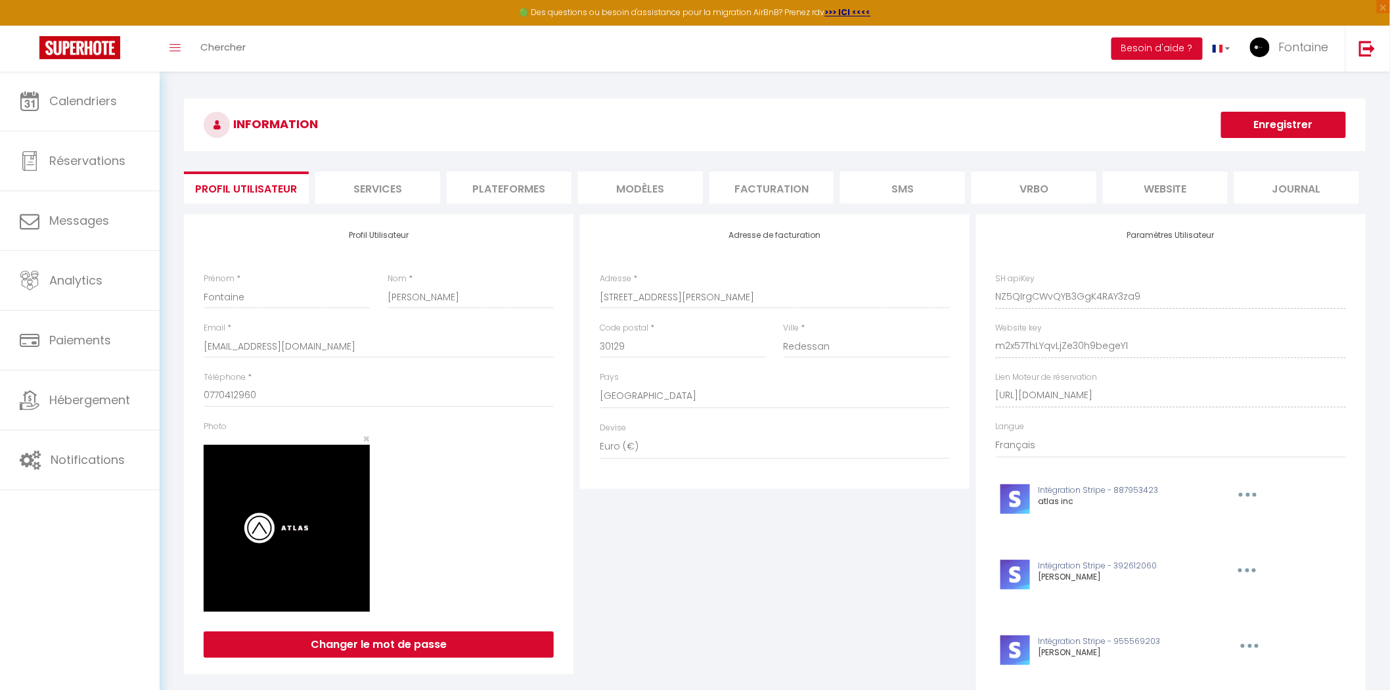
click at [769, 194] on li "Facturation" at bounding box center [771, 187] width 125 height 32
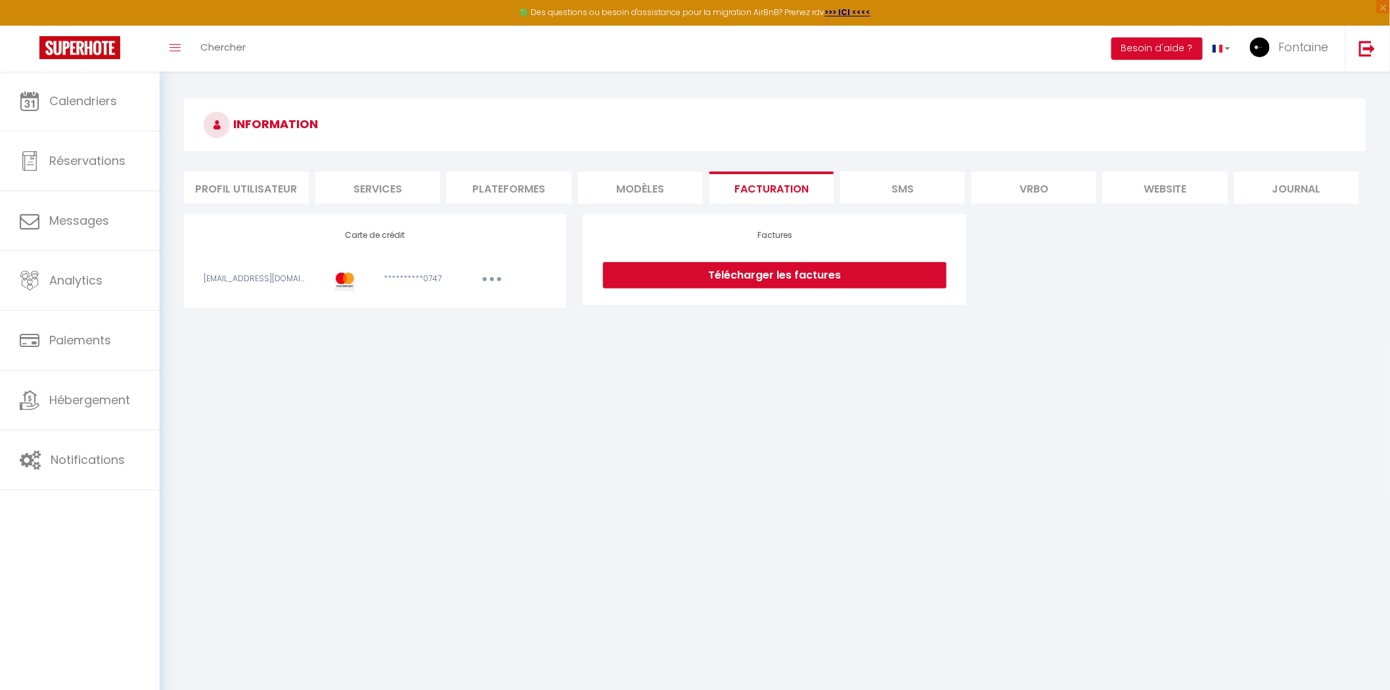
click at [762, 277] on link "Télécharger les factures" at bounding box center [774, 275] width 343 height 26
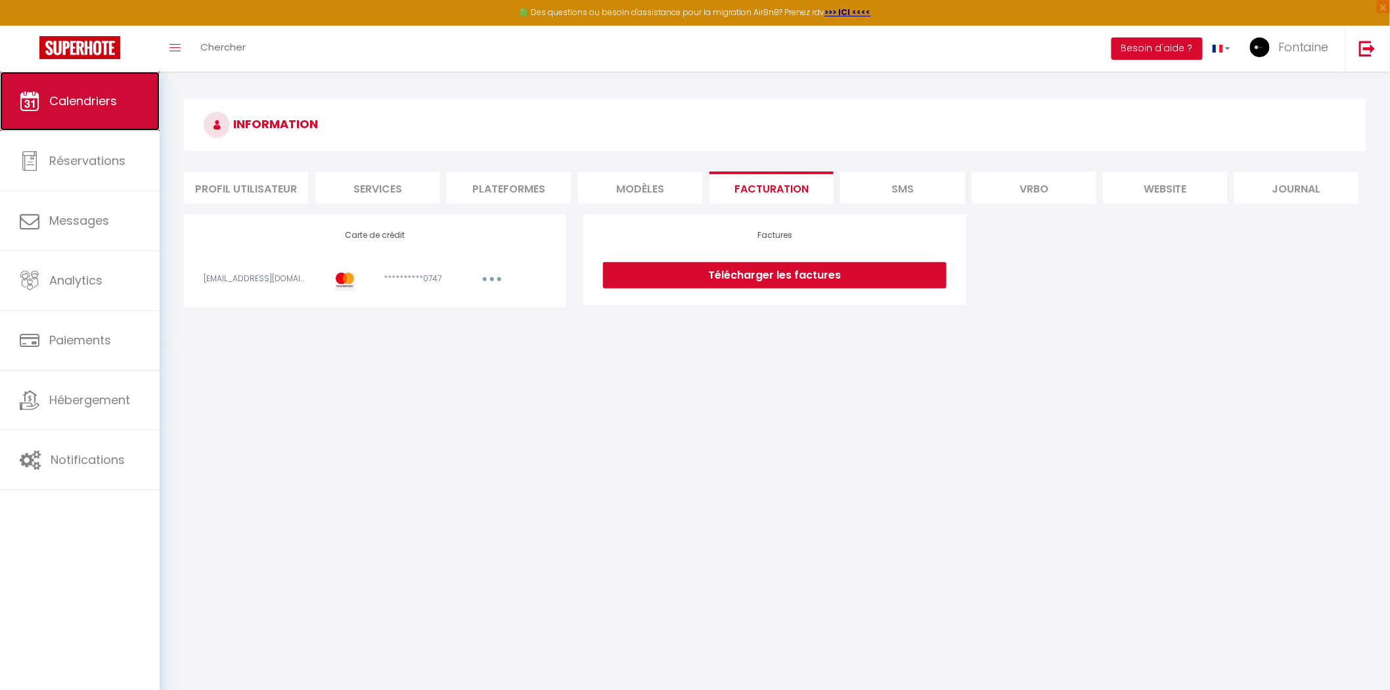
click at [91, 112] on link "Calendriers" at bounding box center [80, 101] width 160 height 59
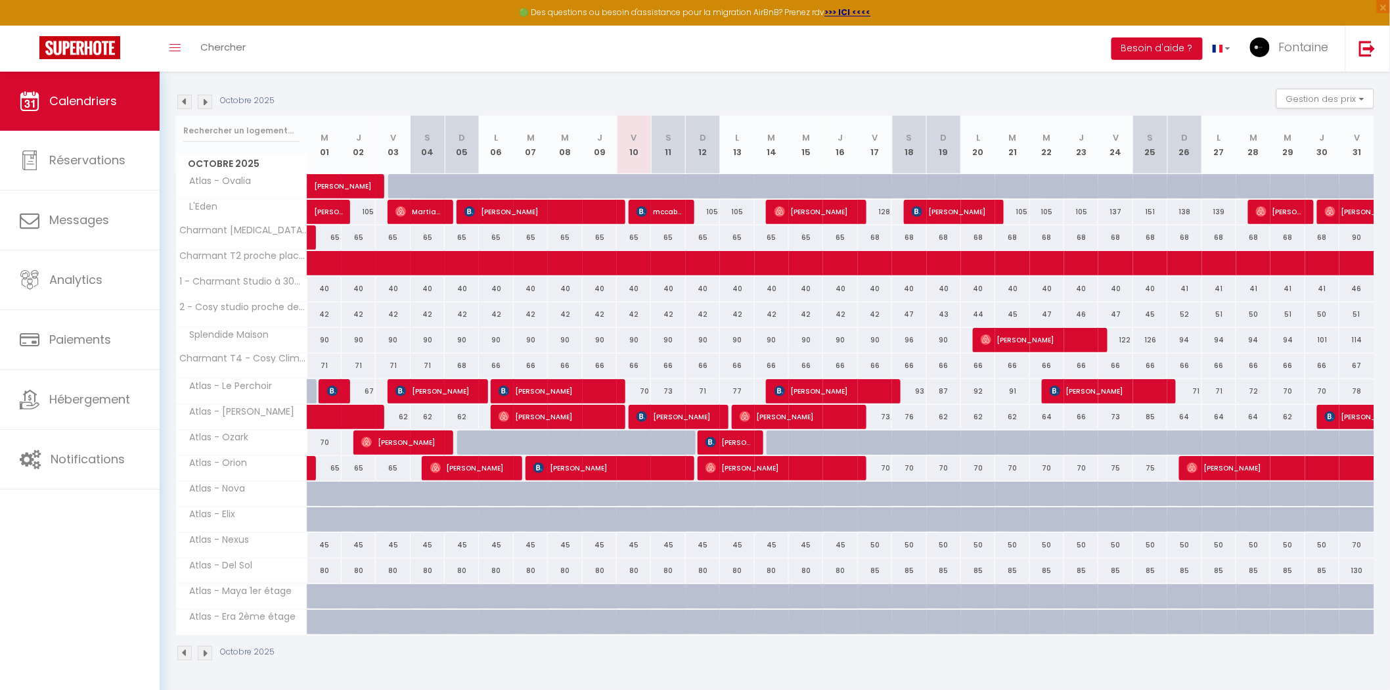
scroll to position [182, 0]
click at [639, 387] on div "70" at bounding box center [634, 391] width 34 height 24
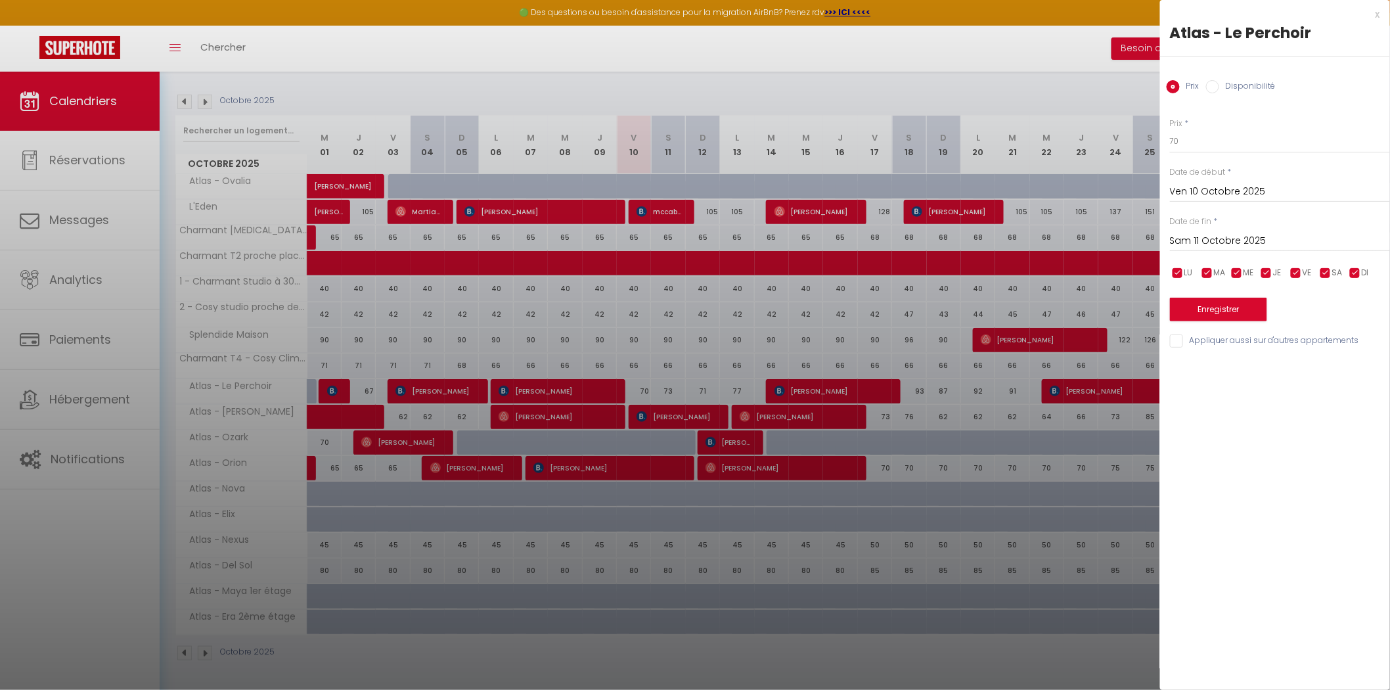
click at [1241, 84] on label "Disponibilité" at bounding box center [1247, 87] width 56 height 14
click at [1219, 84] on input "Disponibilité" at bounding box center [1212, 86] width 13 height 13
click at [1236, 144] on select "Disponible Indisponible" at bounding box center [1280, 141] width 220 height 25
click at [1170, 129] on select "Disponible Indisponible" at bounding box center [1280, 141] width 220 height 25
click at [1235, 309] on button "Enregistrer" at bounding box center [1218, 311] width 97 height 24
